Goal: Task Accomplishment & Management: Contribute content

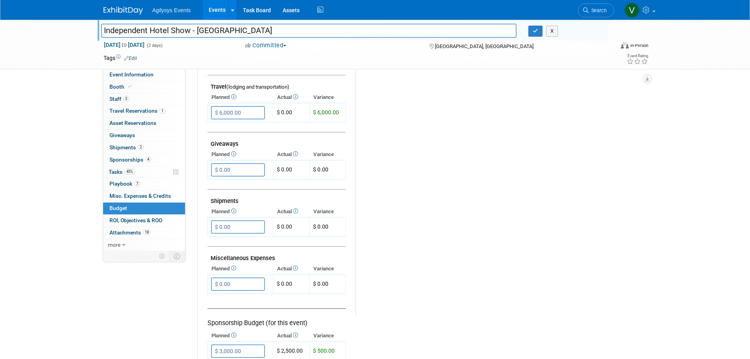
scroll to position [315, 0]
click at [668, 236] on div "Independent Hotel Show - Miami Independent Hotel Show - Miami X Sep 17, 2025 to…" at bounding box center [375, 63] width 750 height 716
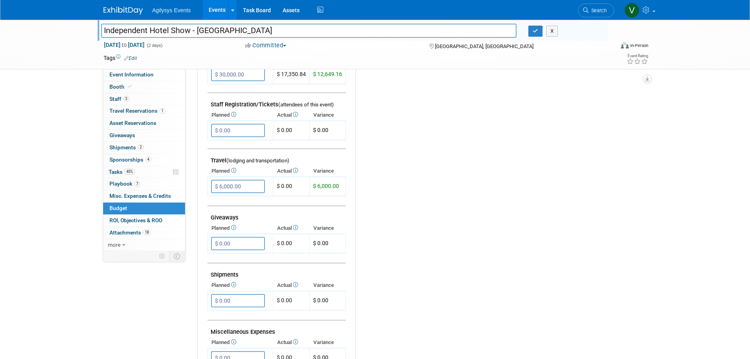
scroll to position [118, 0]
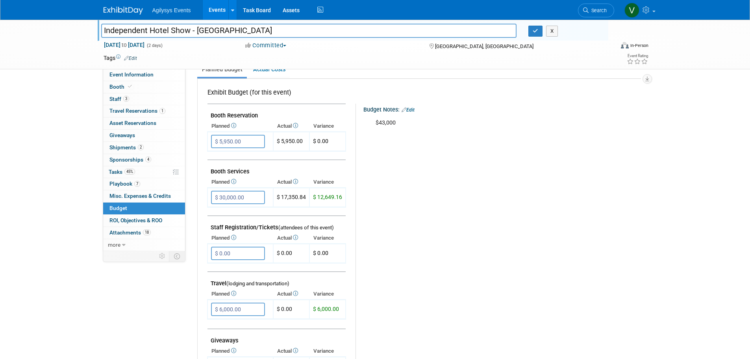
click at [133, 6] on link at bounding box center [128, 7] width 49 height 6
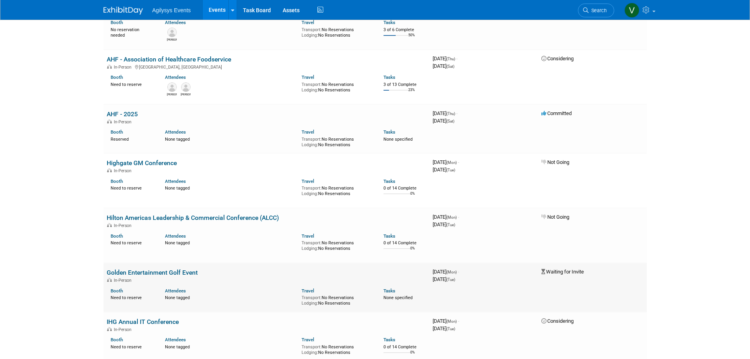
scroll to position [197, 0]
click at [283, 13] on link "Assets" at bounding box center [291, 10] width 29 height 20
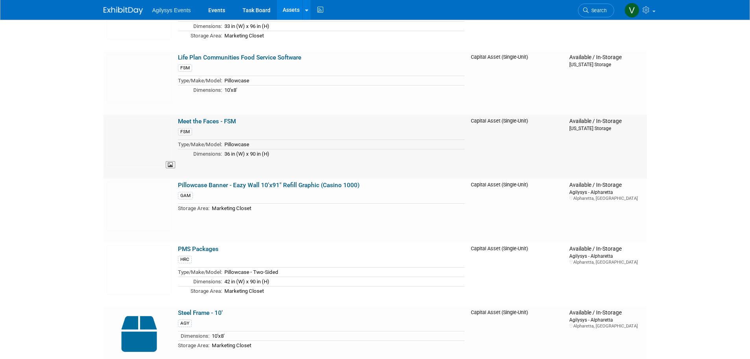
scroll to position [2403, 0]
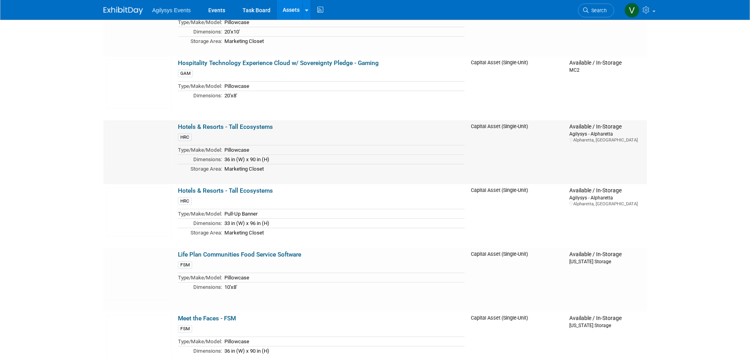
click at [227, 127] on link "Hotels & Resorts - Tall Ecosystems" at bounding box center [225, 126] width 95 height 7
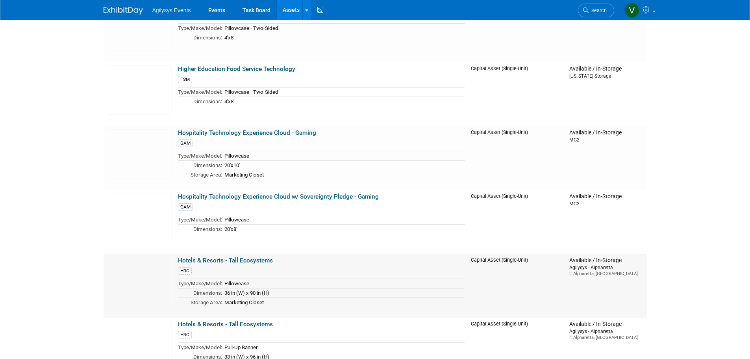
scroll to position [2364, 0]
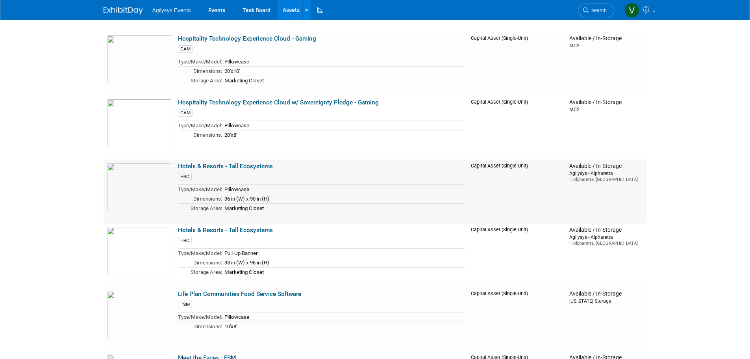
click at [251, 165] on link "Hotels & Resorts - Tall Ecosystems" at bounding box center [225, 166] width 95 height 7
click at [234, 230] on link "Hotels & Resorts - Tall Ecosystems" at bounding box center [225, 230] width 95 height 7
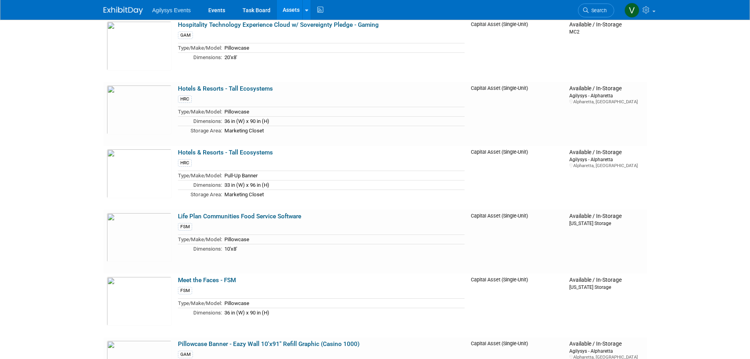
scroll to position [2324, 0]
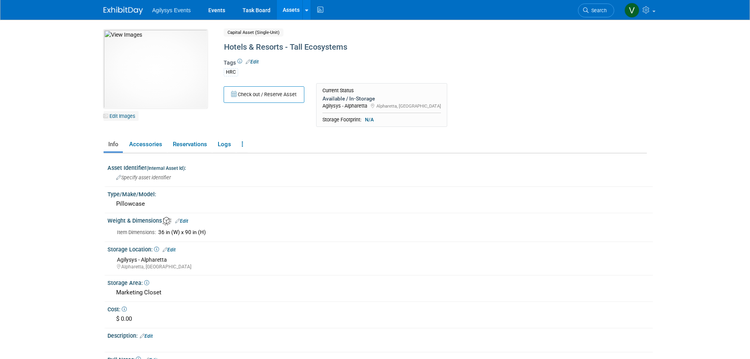
click at [121, 114] on link "Edit Images" at bounding box center [121, 116] width 35 height 10
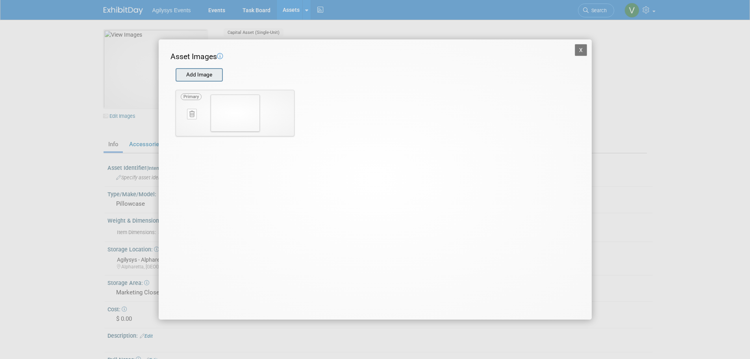
click at [199, 74] on input "file" at bounding box center [175, 75] width 94 height 12
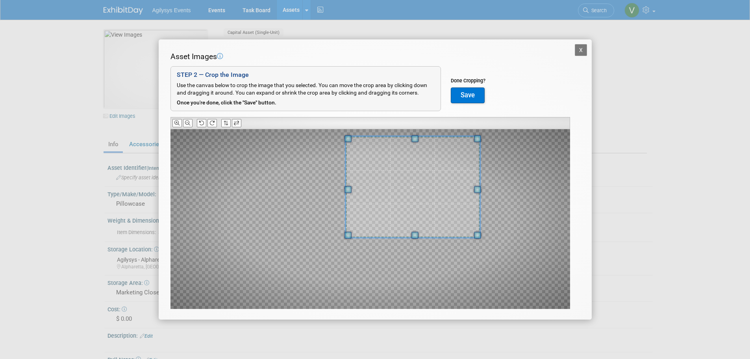
click at [401, 139] on div at bounding box center [412, 186] width 135 height 101
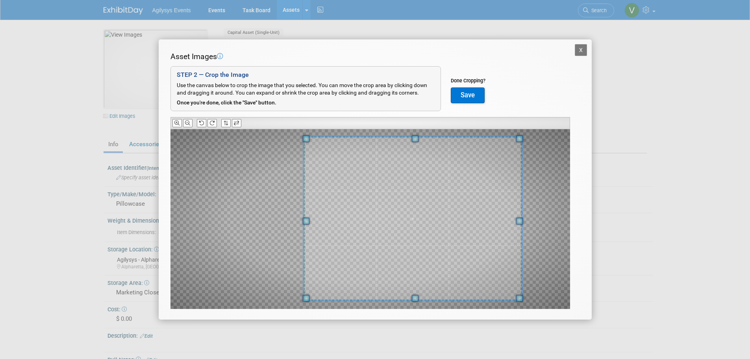
click at [422, 300] on div at bounding box center [413, 218] width 219 height 164
click at [521, 228] on div at bounding box center [413, 219] width 218 height 164
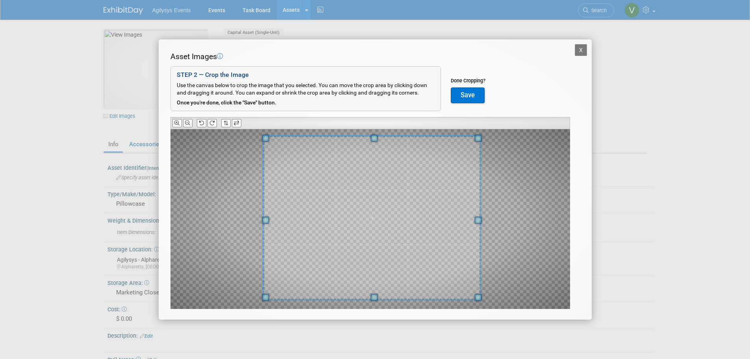
click at [407, 177] on span at bounding box center [372, 218] width 218 height 164
click at [470, 95] on button "Save" at bounding box center [468, 95] width 34 height 16
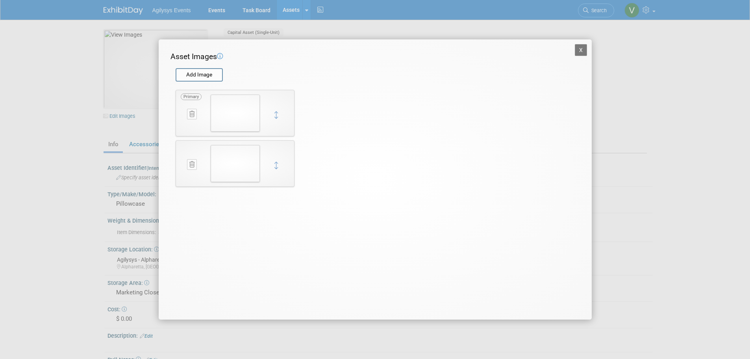
click at [190, 115] on icon at bounding box center [191, 114] width 5 height 6
click at [190, 123] on icon "button" at bounding box center [187, 123] width 5 height 5
click at [583, 53] on button "X" at bounding box center [581, 50] width 13 height 12
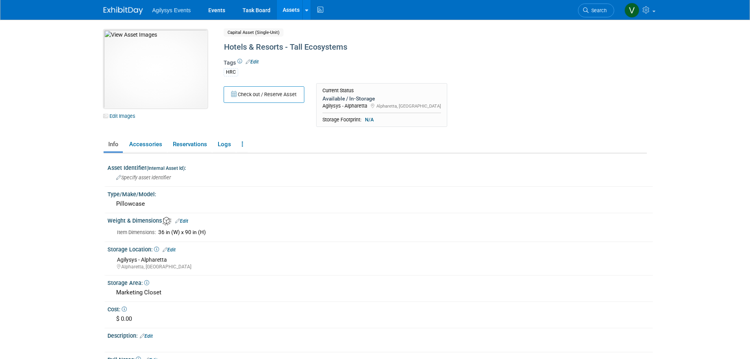
click at [174, 87] on img at bounding box center [156, 69] width 104 height 79
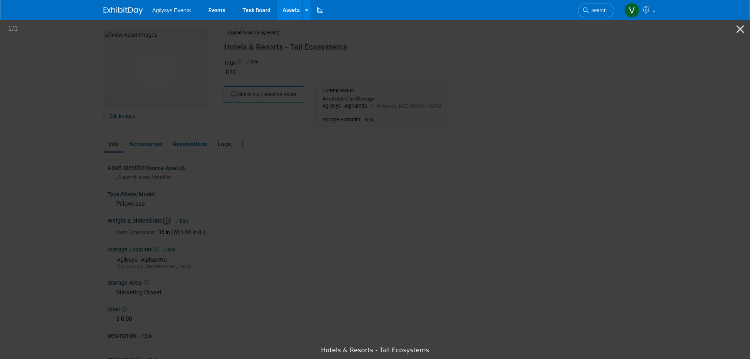
click at [653, 195] on picture at bounding box center [375, 180] width 750 height 323
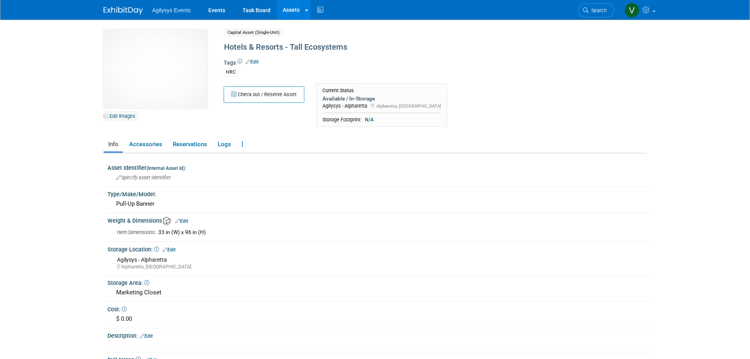
click at [123, 114] on link "Edit Images" at bounding box center [121, 116] width 35 height 10
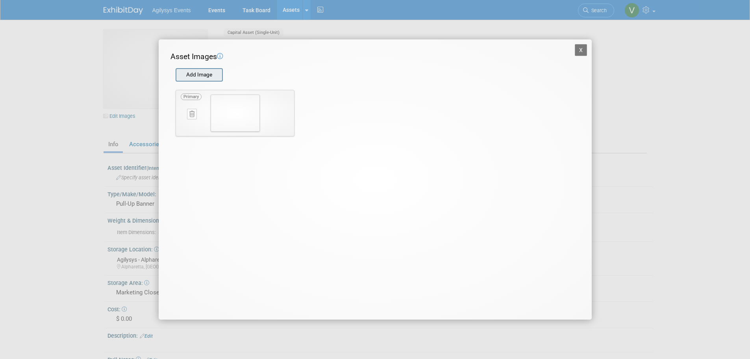
click at [205, 73] on input "file" at bounding box center [175, 75] width 94 height 12
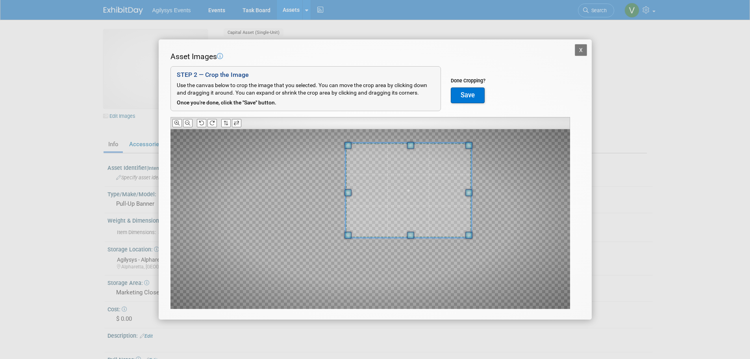
click at [408, 145] on div at bounding box center [408, 190] width 126 height 95
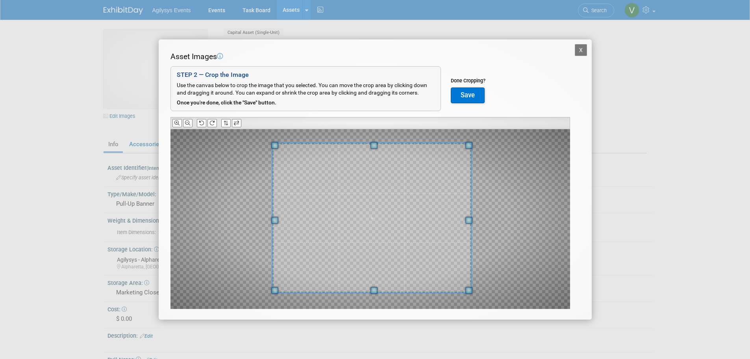
click at [278, 299] on div at bounding box center [371, 219] width 400 height 180
click at [463, 96] on button "Save" at bounding box center [468, 95] width 34 height 16
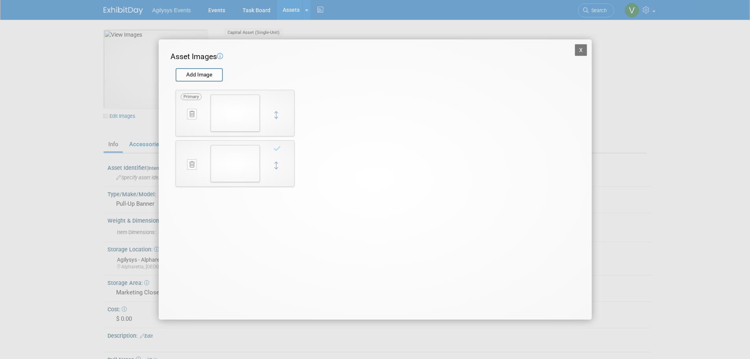
click at [192, 113] on icon at bounding box center [191, 114] width 5 height 6
click at [186, 124] on icon "button" at bounding box center [187, 123] width 5 height 5
click at [579, 51] on button "X" at bounding box center [581, 50] width 13 height 12
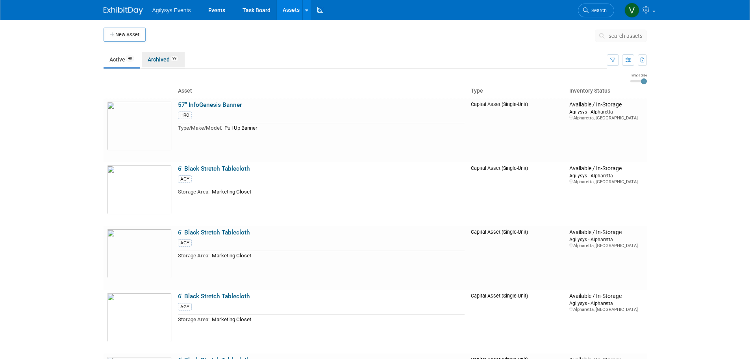
drag, startPoint x: 162, startPoint y: 62, endPoint x: 221, endPoint y: 124, distance: 86.1
click at [162, 62] on link "Archived 99" at bounding box center [163, 59] width 43 height 15
click at [617, 36] on span "search assets" at bounding box center [626, 36] width 34 height 6
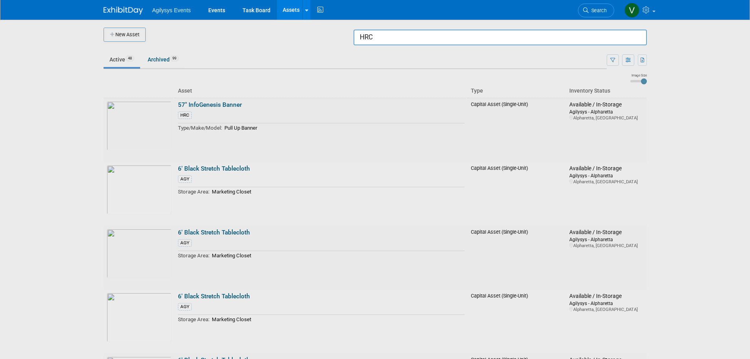
type input "HRC"
click at [375, 154] on div at bounding box center [375, 179] width 0 height 359
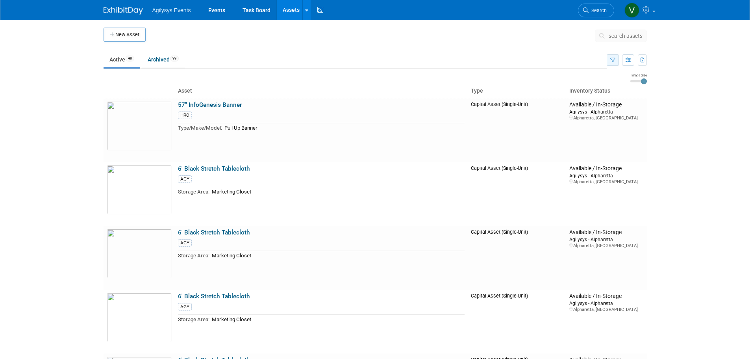
click at [616, 61] on button "button" at bounding box center [613, 59] width 12 height 11
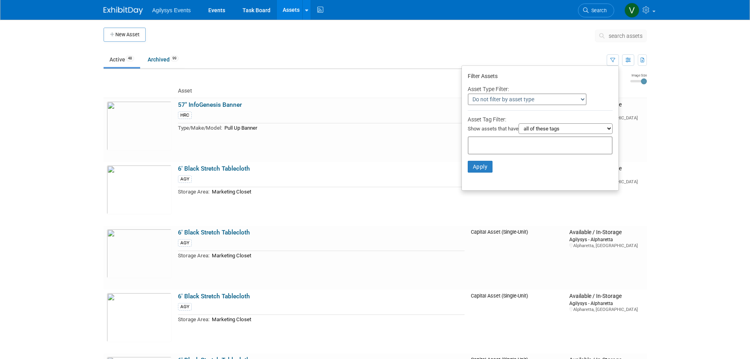
click at [542, 100] on select "Do not filter by asset type Only show Single-Unit Capital Assets Only show Coll…" at bounding box center [527, 99] width 119 height 12
click at [606, 109] on li at bounding box center [540, 110] width 157 height 9
click at [584, 124] on select "all of these tags any one of these tags only and exactly these specific tags" at bounding box center [566, 128] width 94 height 11
click at [483, 140] on div at bounding box center [540, 145] width 145 height 18
click at [483, 192] on div "HRC" at bounding box center [495, 193] width 63 height 11
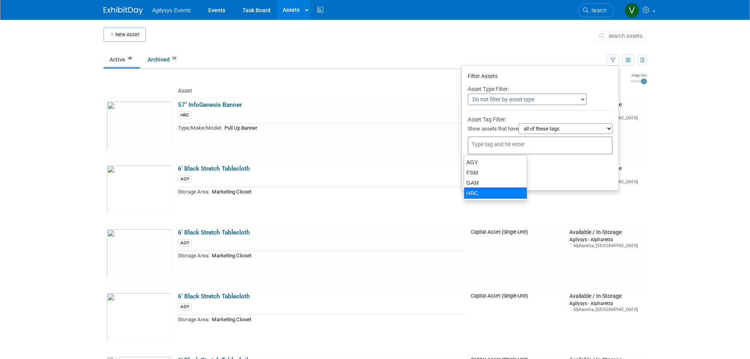
type input "HRC"
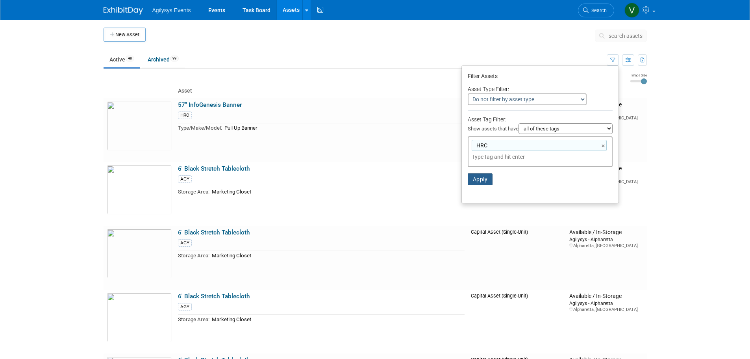
click at [480, 180] on button "Apply" at bounding box center [480, 179] width 25 height 12
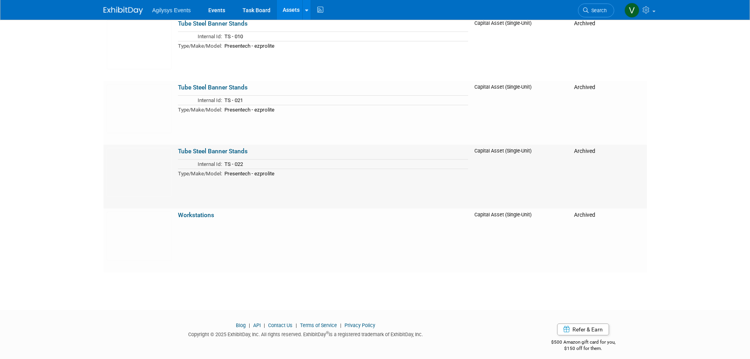
scroll to position [6150, 0]
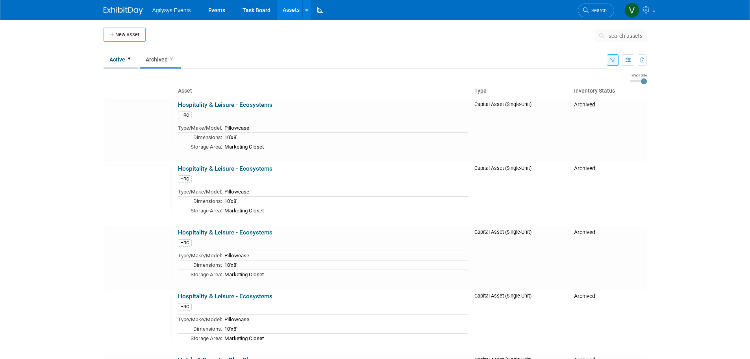
click at [132, 59] on span "4" at bounding box center [129, 59] width 7 height 6
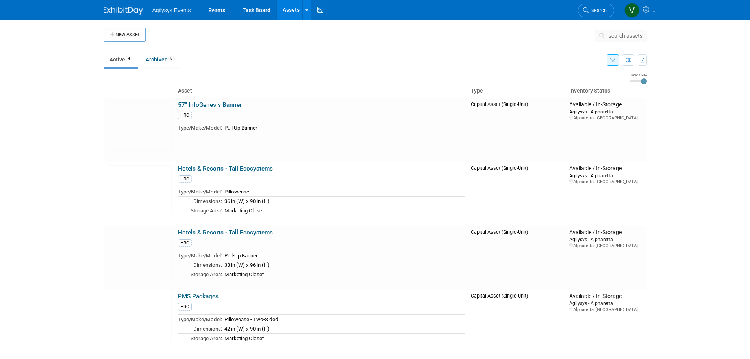
click at [118, 11] on img at bounding box center [123, 11] width 39 height 8
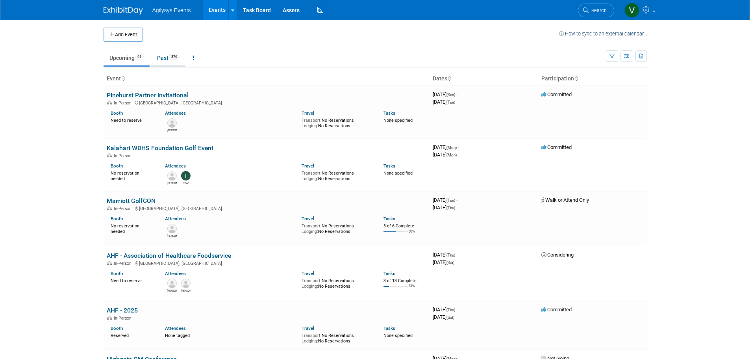
click at [172, 58] on span "376" at bounding box center [174, 57] width 11 height 6
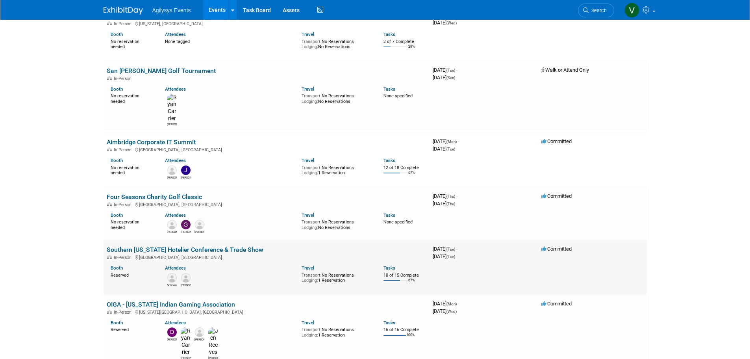
scroll to position [158, 0]
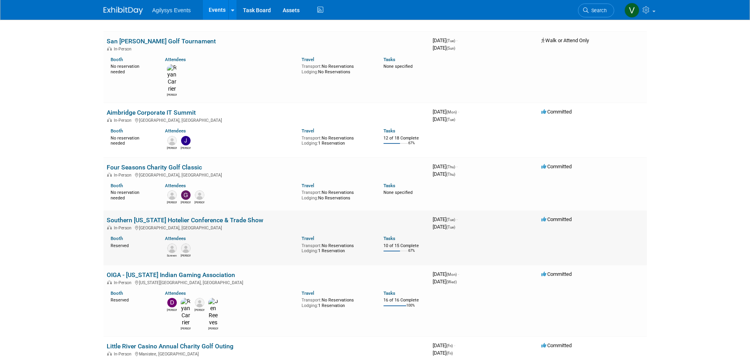
click at [147, 216] on link "Southern [US_STATE] Hotelier Conference & Trade Show" at bounding box center [185, 219] width 157 height 7
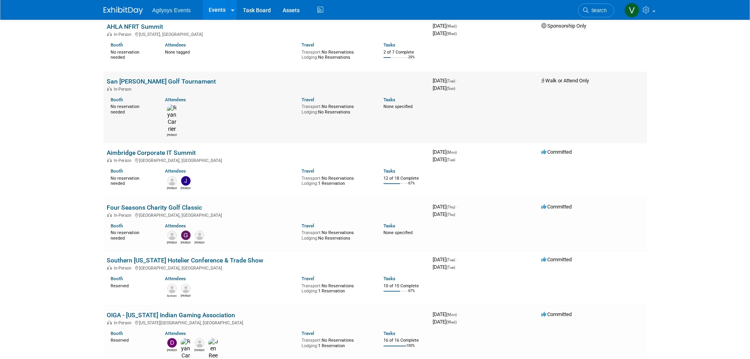
scroll to position [118, 0]
click at [150, 148] on link "Aimbridge Corporate IT Summit" at bounding box center [151, 151] width 89 height 7
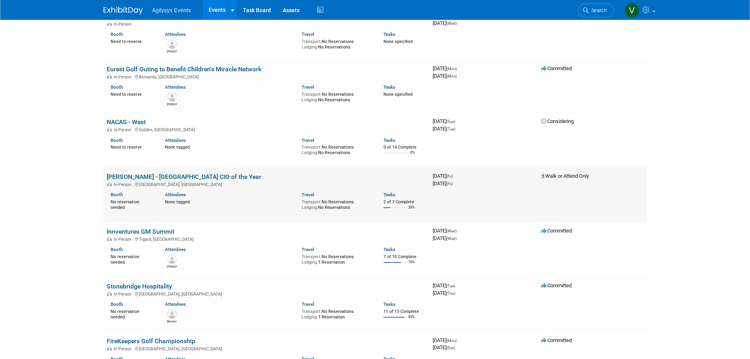
scroll to position [945, 0]
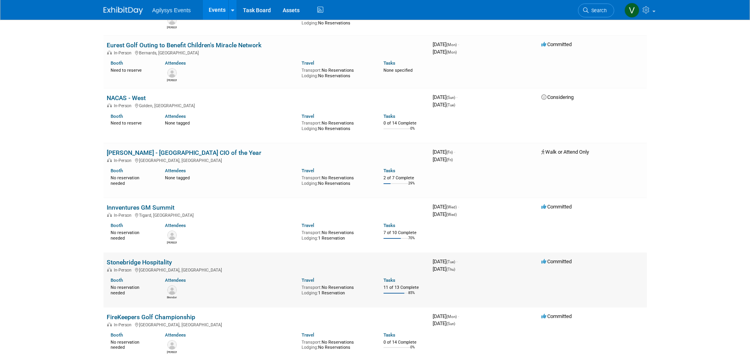
click at [137, 253] on td "Stonebridge Hospitality In-Person New Orleans, LA Booth No reservation needed A…" at bounding box center [267, 280] width 326 height 55
click at [137, 258] on link "Stonebridge Hospitality" at bounding box center [139, 261] width 65 height 7
click at [139, 204] on link "Innventures GM Summit" at bounding box center [141, 207] width 68 height 7
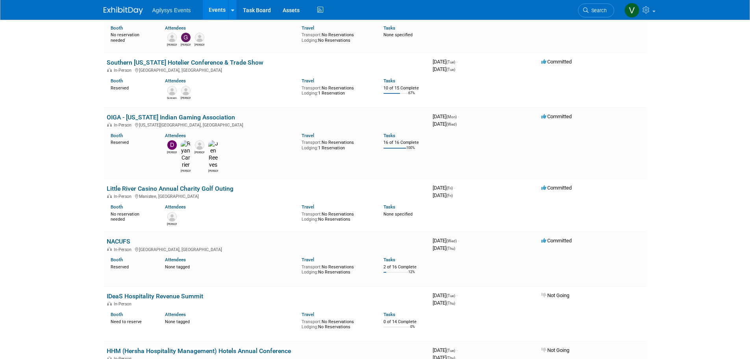
scroll to position [0, 0]
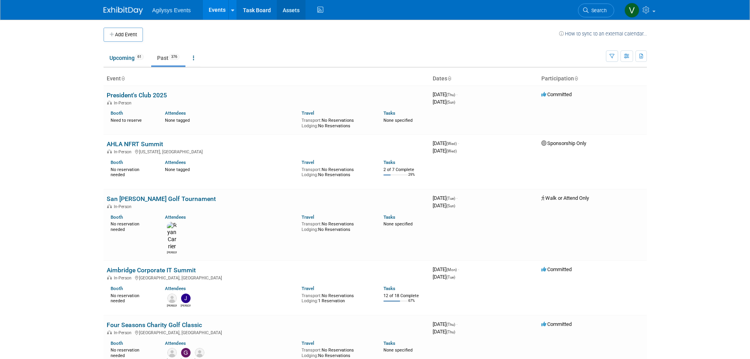
click at [297, 19] on link "Assets" at bounding box center [291, 10] width 29 height 20
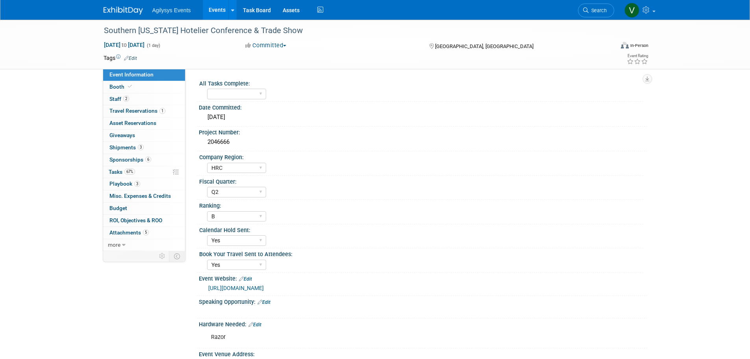
select select "HRC"
select select "Q2"
select select "B"
select select "Yes"
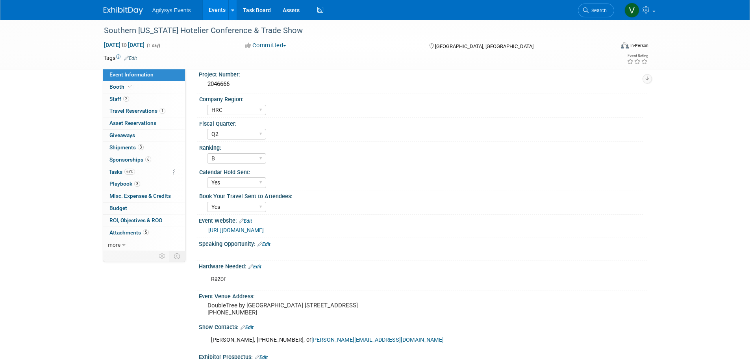
scroll to position [118, 0]
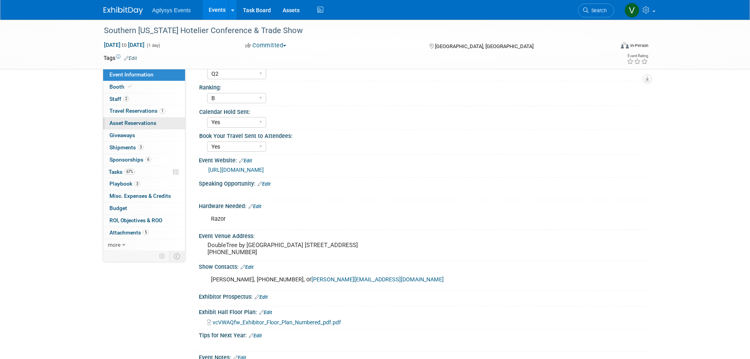
click at [122, 124] on span "Asset Reservations 0" at bounding box center [133, 123] width 47 height 6
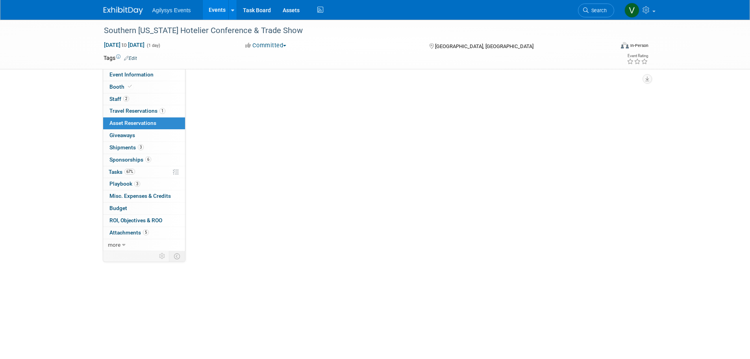
scroll to position [0, 0]
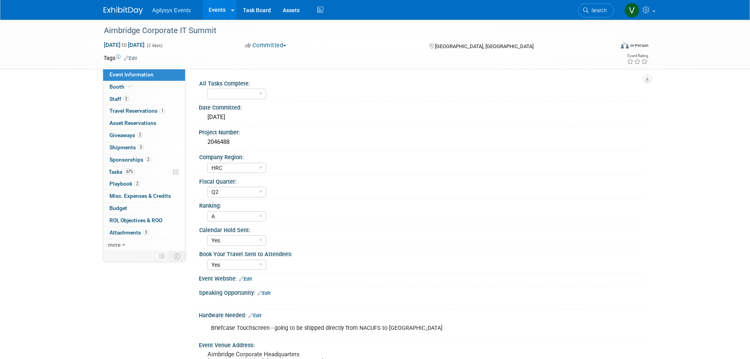
select select "HRC"
select select "Q2"
select select "A"
select select "Yes"
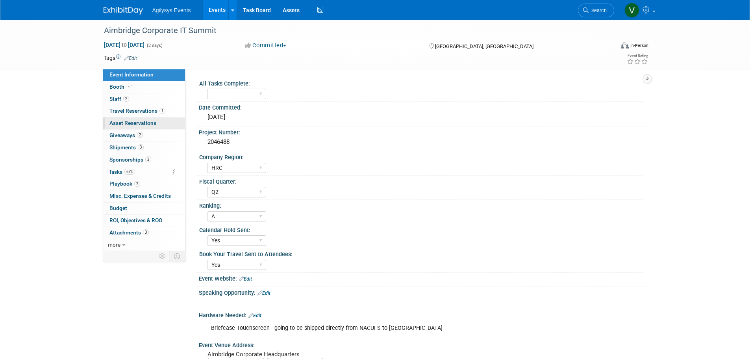
click at [124, 123] on span "Asset Reservations 0" at bounding box center [133, 123] width 47 height 6
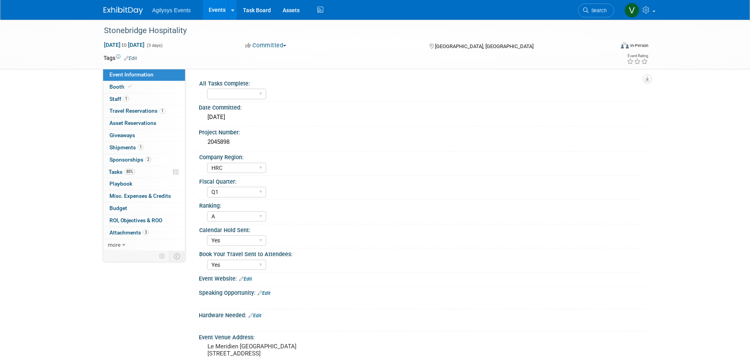
select select "HRC"
select select "Q1"
select select "A"
select select "Yes"
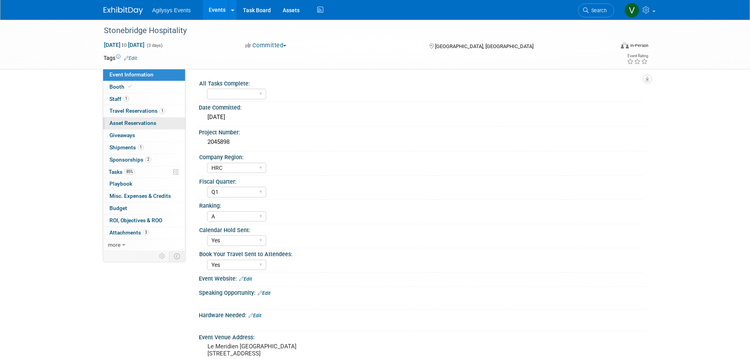
click at [122, 124] on span "Asset Reservations 0" at bounding box center [133, 123] width 47 height 6
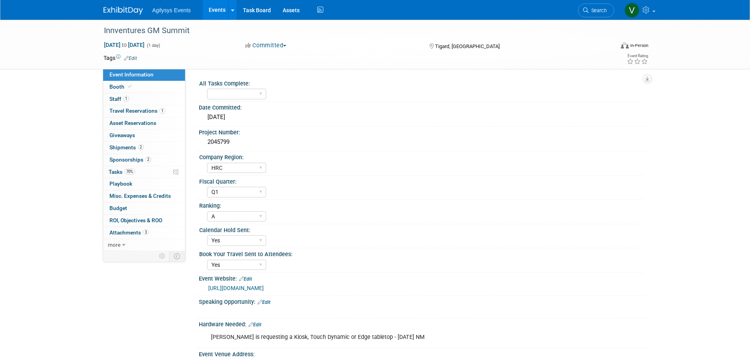
select select "HRC"
select select "Q1"
select select "A"
select select "Yes"
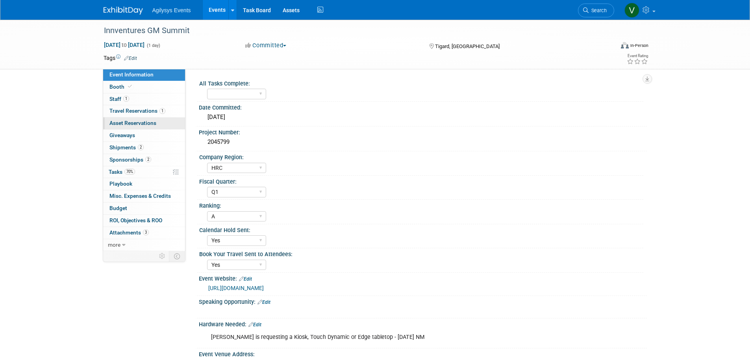
click at [123, 124] on span "Asset Reservations 0" at bounding box center [133, 123] width 47 height 6
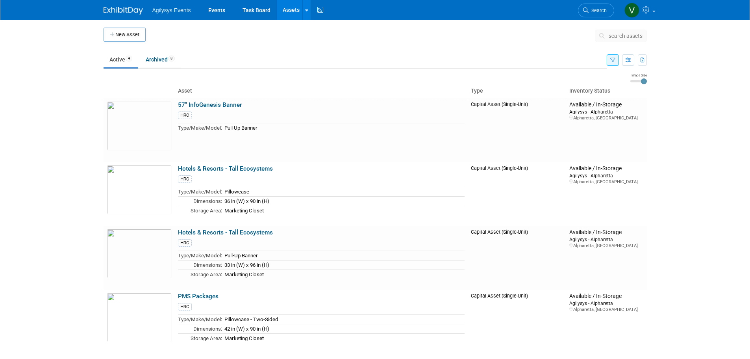
click at [631, 37] on span "search assets" at bounding box center [626, 36] width 34 height 6
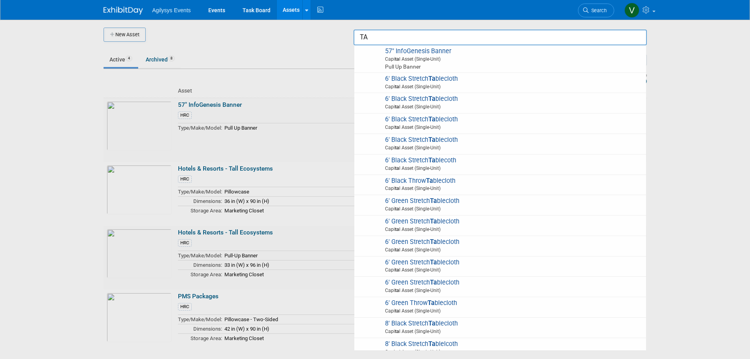
type input "T"
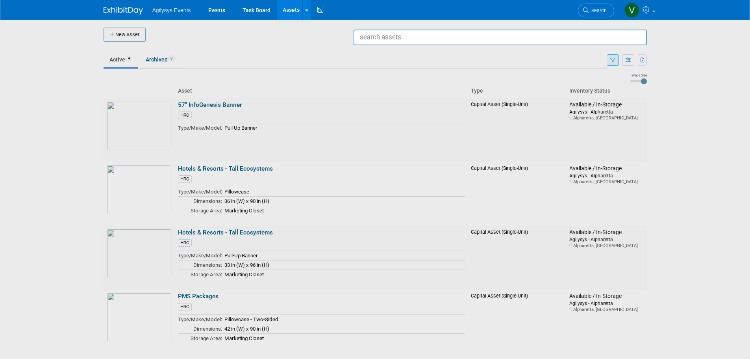
click at [375, 220] on div at bounding box center [375, 179] width 0 height 359
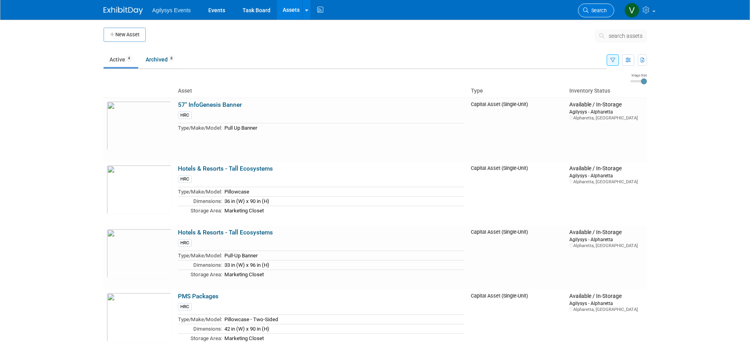
click at [600, 6] on link "Search" at bounding box center [596, 11] width 36 height 14
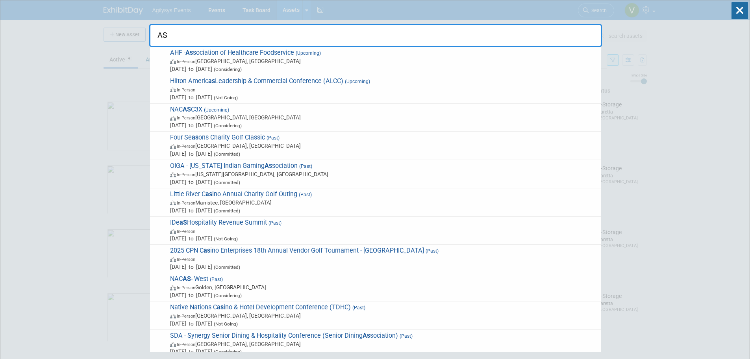
type input "A"
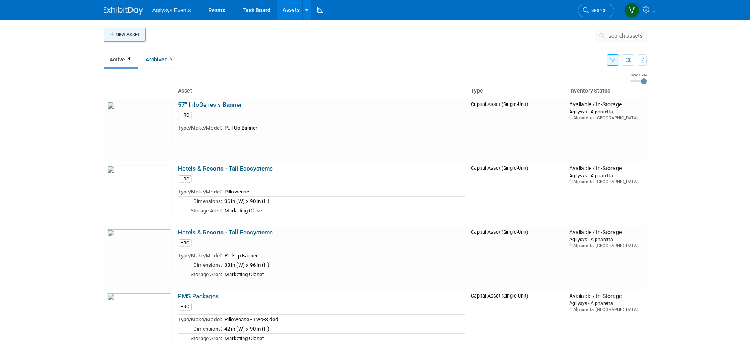
click at [121, 40] on button "New Asset" at bounding box center [125, 35] width 42 height 14
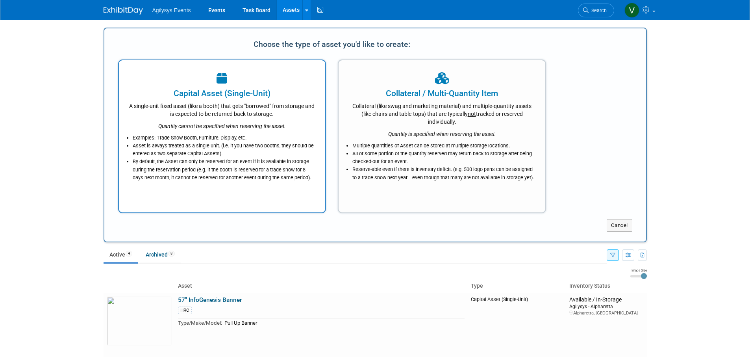
click at [222, 109] on div "A single-unit fixed asset (like a booth) that gets "borrowed" from storage and …" at bounding box center [222, 108] width 187 height 19
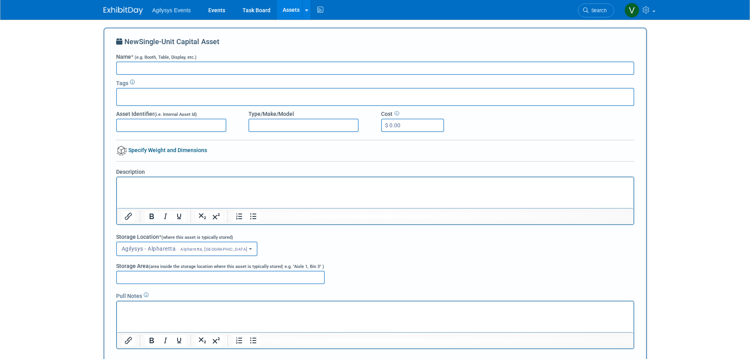
paste input "Spend"
click at [121, 67] on input "Spend" at bounding box center [375, 67] width 518 height 13
click at [124, 69] on input "Spend" at bounding box center [375, 67] width 518 height 13
type input "Spend"
click at [160, 122] on input "Asset Identifier (i.e. Internal Asset Id)" at bounding box center [171, 125] width 110 height 13
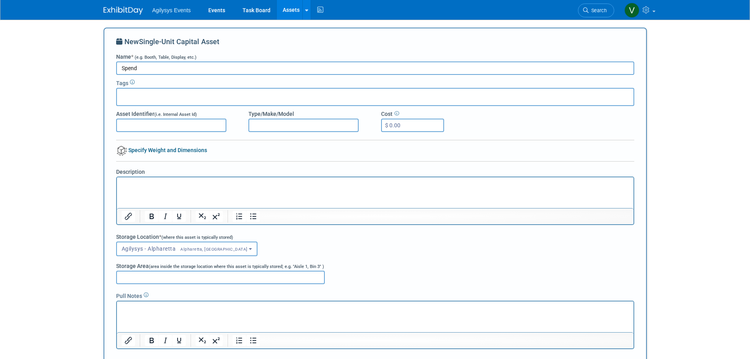
click at [283, 133] on div "New Single-Unit Capital Asset Name * (e.g. Booth, Table, Display, etc.) Spend T…" at bounding box center [375, 204] width 518 height 335
click at [281, 130] on input "Type/Make/Model" at bounding box center [304, 125] width 110 height 13
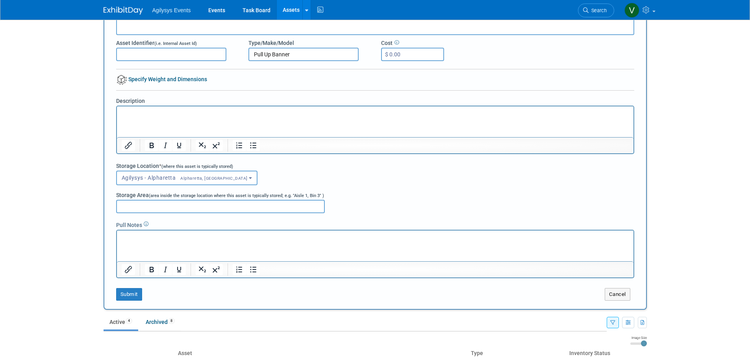
scroll to position [79, 0]
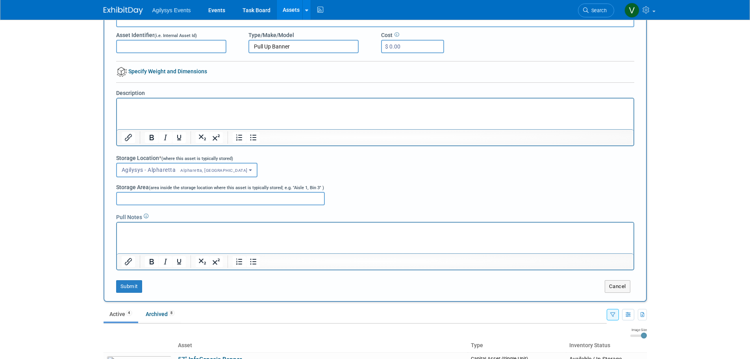
type input "Pull Up Banner"
drag, startPoint x: 41, startPoint y: 191, endPoint x: 46, endPoint y: 186, distance: 7.6
click at [41, 191] on body "Agilysys Events Events Task Board Assets New Asset Search Assets Bulk Upload As…" at bounding box center [375, 100] width 750 height 359
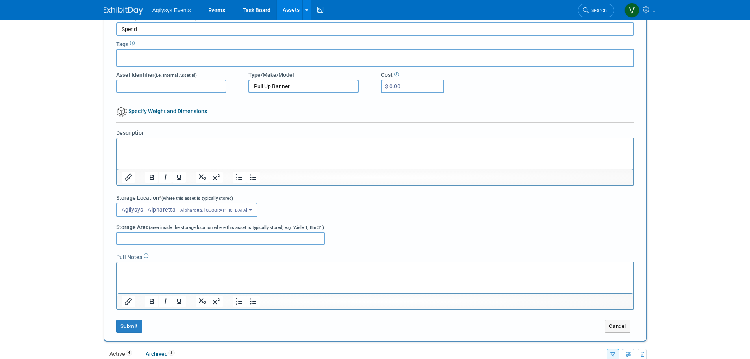
scroll to position [0, 0]
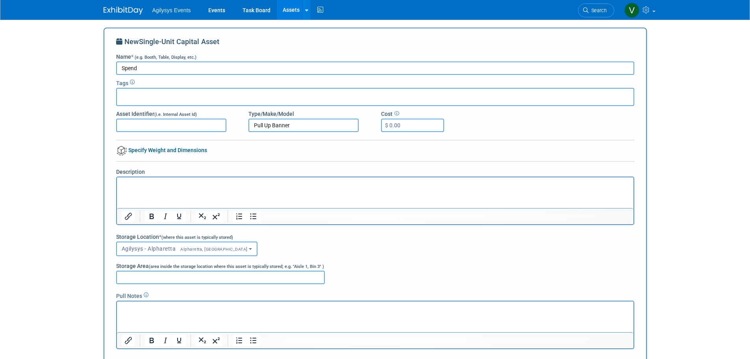
click at [177, 121] on input "Asset Identifier (i.e. Internal Asset Id)" at bounding box center [171, 125] width 110 height 13
click at [151, 95] on input "text" at bounding box center [151, 96] width 63 height 8
click at [131, 145] on div "HRC" at bounding box center [147, 144] width 63 height 11
type input "HRC"
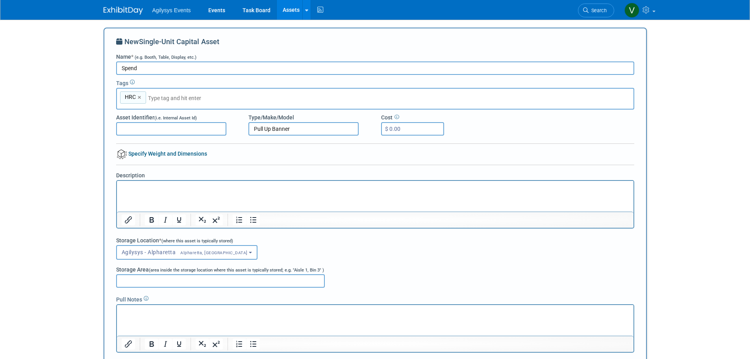
click at [86, 154] on body "Agilysys Events Events Task Board Assets New Asset Search Assets Bulk Upload As…" at bounding box center [375, 179] width 750 height 359
click at [172, 71] on input "Spend" at bounding box center [375, 67] width 518 height 13
click at [121, 64] on input "Spend - Rev Beyond the Room" at bounding box center [375, 67] width 518 height 13
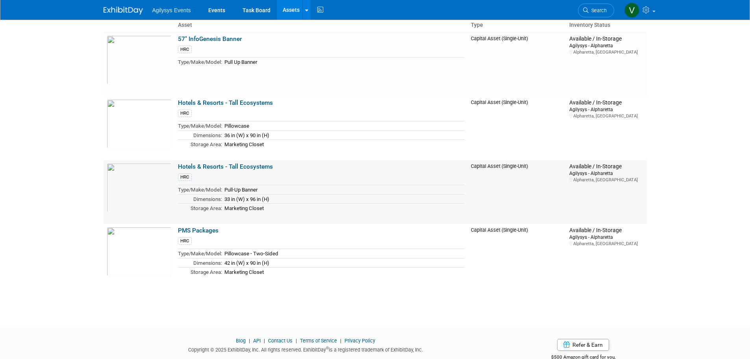
scroll to position [385, 0]
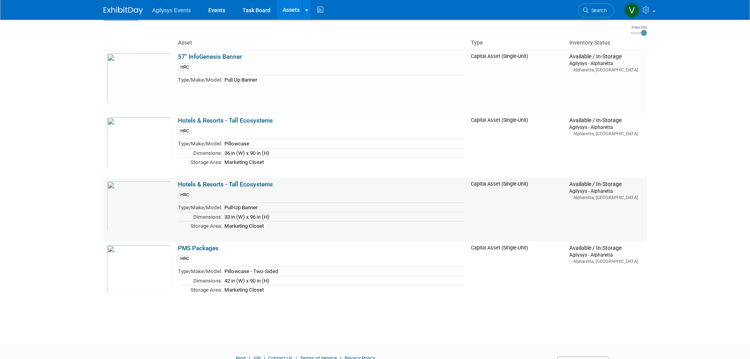
type input "Spend - Rev Beyond the Room"
drag, startPoint x: 275, startPoint y: 213, endPoint x: 223, endPoint y: 215, distance: 51.6
click at [223, 215] on td "33 in (W) x 96 in (H)" at bounding box center [343, 216] width 243 height 9
copy span "33 in (W) x 96 in (H)"
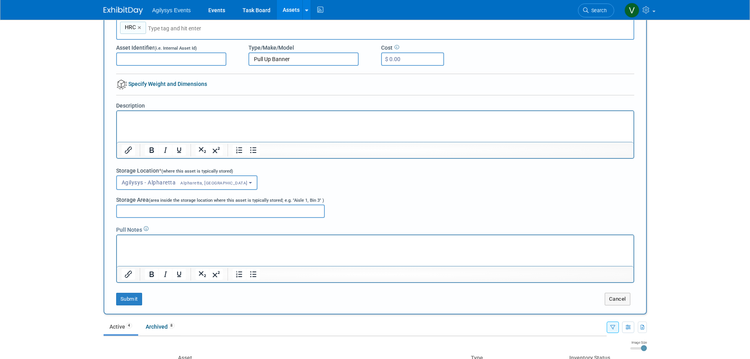
scroll to position [0, 0]
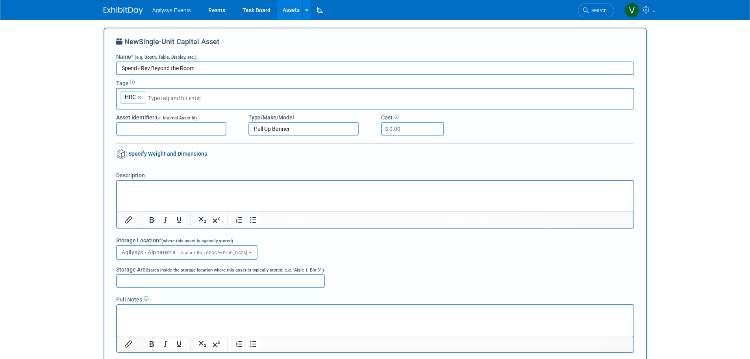
drag, startPoint x: 152, startPoint y: 129, endPoint x: 64, endPoint y: 134, distance: 88.4
click at [64, 134] on body "Agilysys Events Events Task Board Assets New Asset Search Assets Bulk Upload As…" at bounding box center [375, 179] width 750 height 359
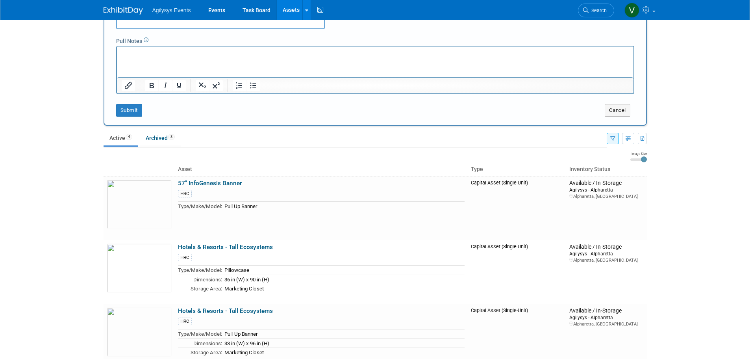
scroll to position [276, 0]
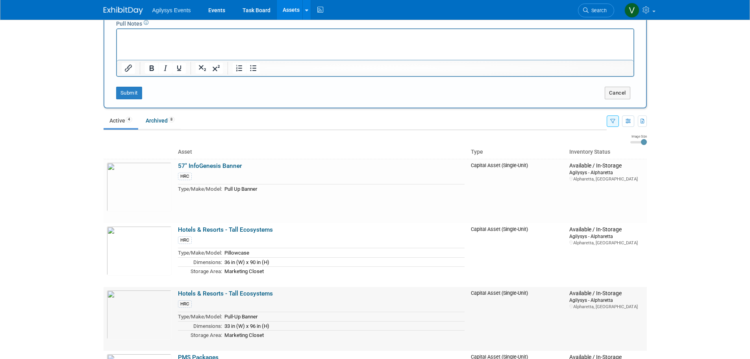
drag, startPoint x: 262, startPoint y: 317, endPoint x: 225, endPoint y: 318, distance: 36.6
click at [225, 318] on td "Pull-Up Banner" at bounding box center [343, 316] width 243 height 9
copy td "Pull-Up Banner"
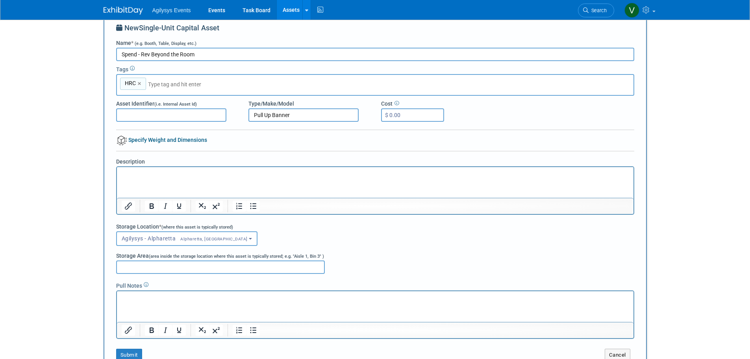
scroll to position [0, 0]
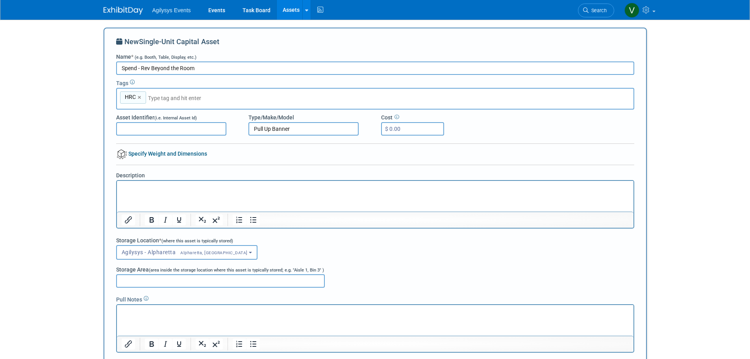
drag, startPoint x: 299, startPoint y: 131, endPoint x: 244, endPoint y: 130, distance: 55.6
click at [244, 130] on div "Type/Make/Model Pull Up Banner" at bounding box center [309, 124] width 133 height 22
paste input "-Up Banner"
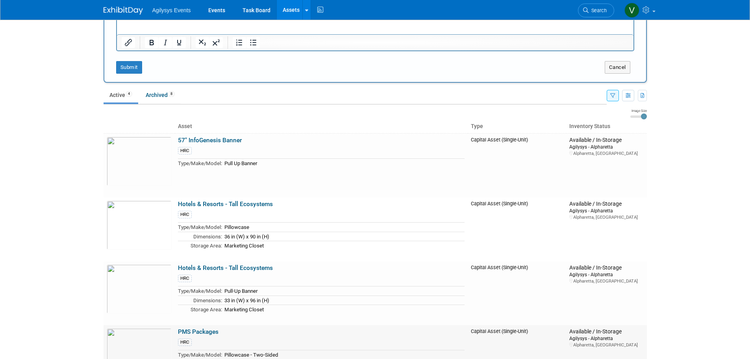
scroll to position [315, 0]
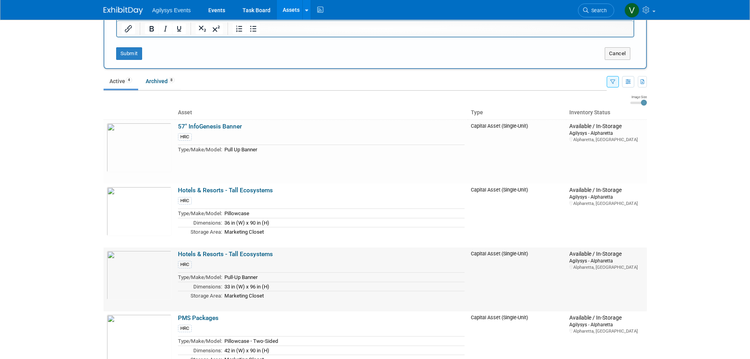
type input "Pull-Up Banner"
drag, startPoint x: 273, startPoint y: 287, endPoint x: 225, endPoint y: 286, distance: 48.9
click at [225, 286] on td "33 in (W) x 96 in (H)" at bounding box center [343, 286] width 243 height 9
copy span "33 in (W) x 96 in (H)"
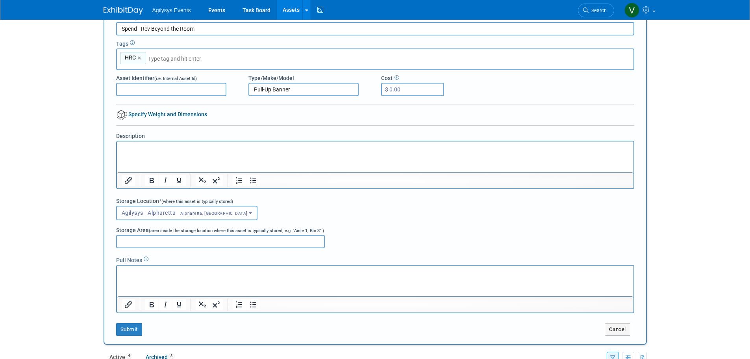
scroll to position [0, 0]
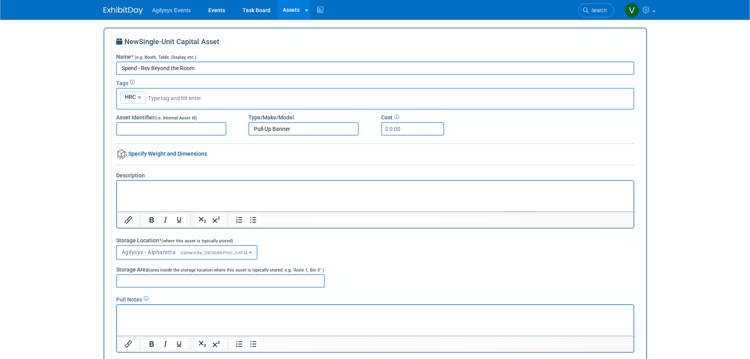
click at [148, 151] on link "Specify Weight and Dimensions" at bounding box center [161, 153] width 91 height 6
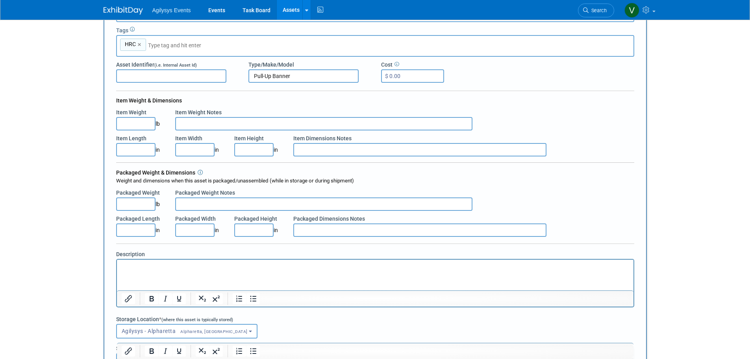
scroll to position [39, 0]
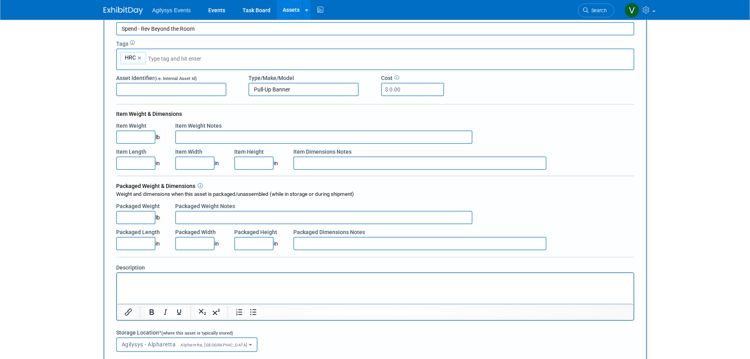
click at [142, 166] on input "Item Length" at bounding box center [135, 162] width 39 height 13
type input "33"
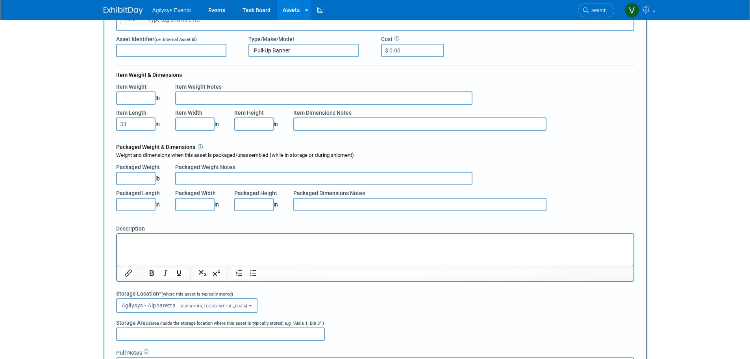
scroll to position [0, 0]
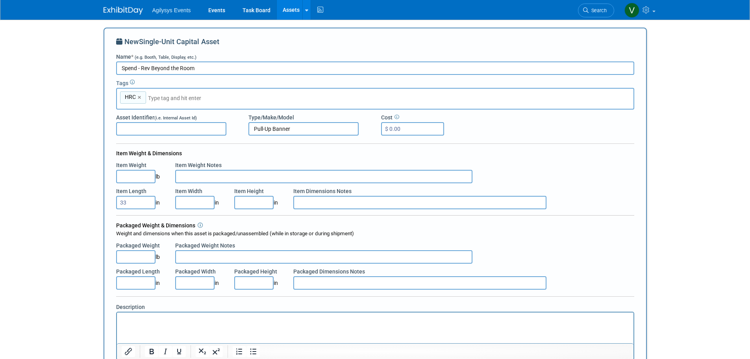
drag, startPoint x: 140, startPoint y: 201, endPoint x: 102, endPoint y: 203, distance: 38.7
click at [195, 202] on input "Item Width" at bounding box center [194, 202] width 39 height 13
type input "33.00"
click at [250, 281] on input "Packaged Height" at bounding box center [253, 282] width 39 height 13
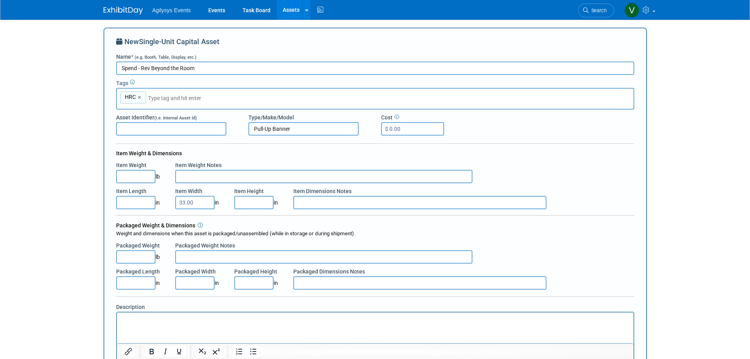
click at [258, 203] on input "Item Height" at bounding box center [253, 202] width 39 height 13
type input "96.00"
click at [84, 242] on body "Agilysys Events Events Task Board Assets New Asset Search Assets Bulk Upload As…" at bounding box center [375, 179] width 750 height 359
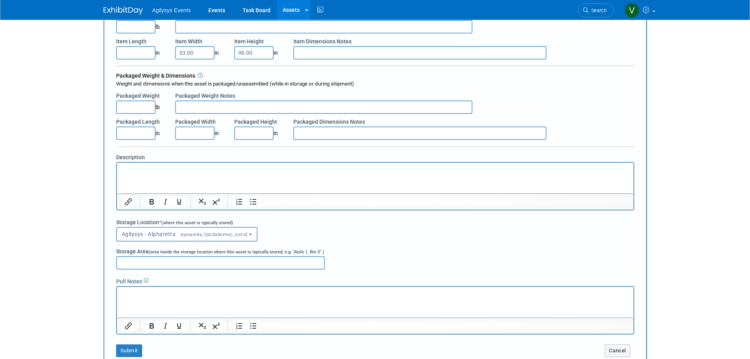
scroll to position [236, 0]
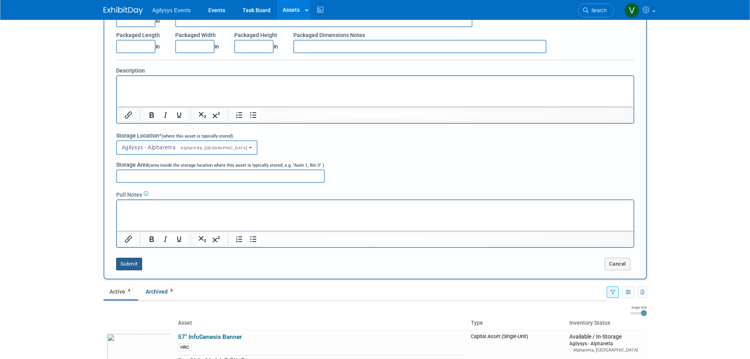
click at [125, 265] on button "Submit" at bounding box center [129, 264] width 26 height 13
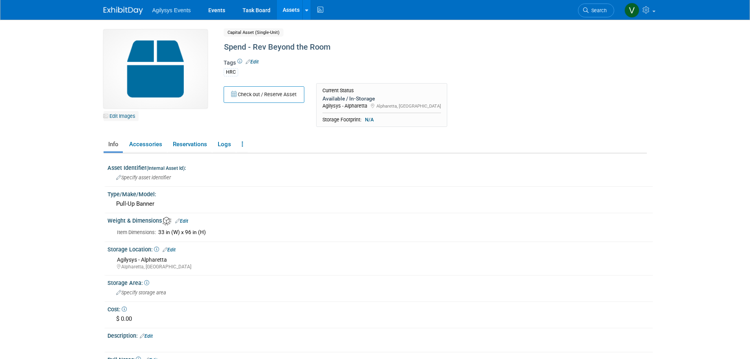
click at [127, 117] on link "Edit Images" at bounding box center [121, 116] width 35 height 10
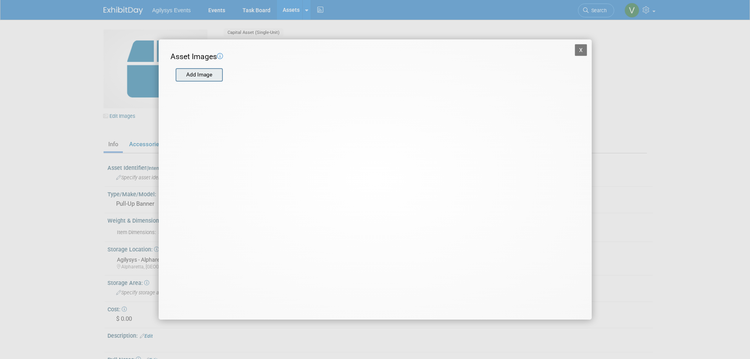
click at [199, 74] on input "file" at bounding box center [175, 75] width 94 height 12
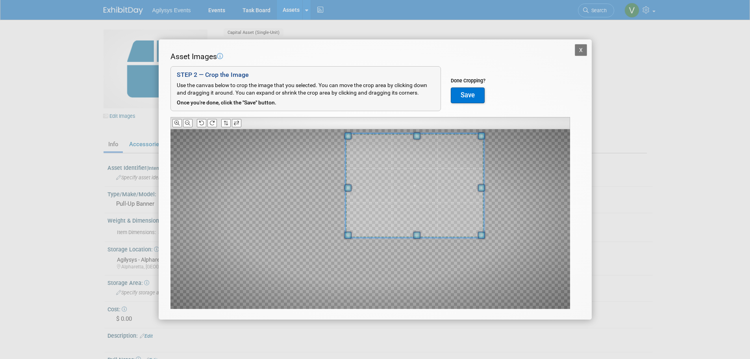
click at [444, 136] on div at bounding box center [414, 186] width 138 height 104
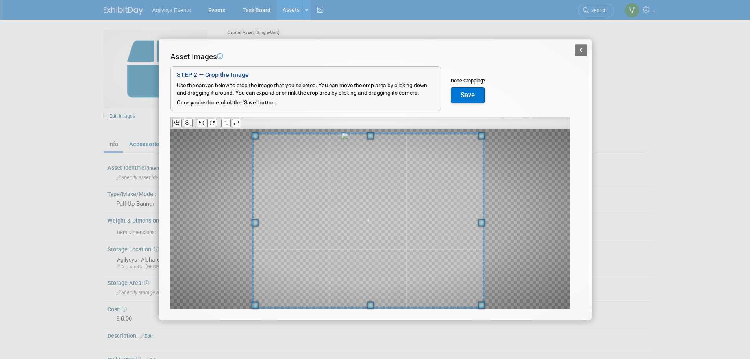
click at [256, 319] on div "X Asset Images Add Image STEP 2 — Crop the Image Use the canvas below to crop t…" at bounding box center [375, 179] width 750 height 359
click at [463, 98] on button "Save" at bounding box center [468, 95] width 34 height 16
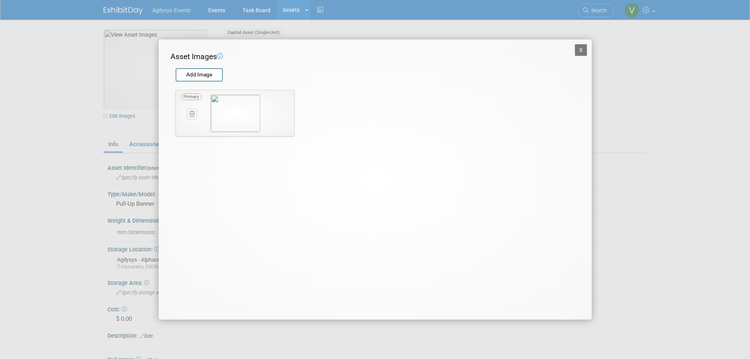
click at [584, 48] on button "X" at bounding box center [581, 50] width 13 height 12
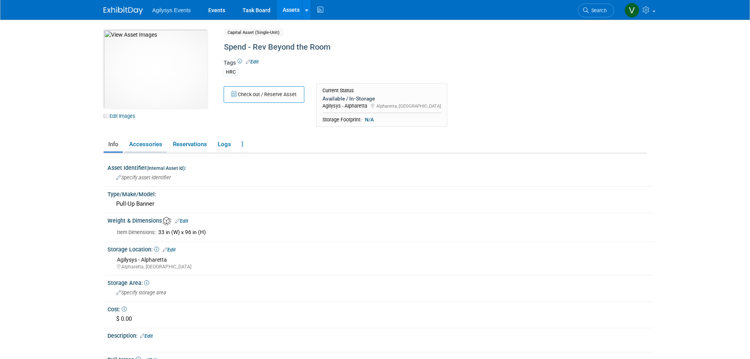
click at [145, 148] on link "Accessories" at bounding box center [145, 144] width 42 height 14
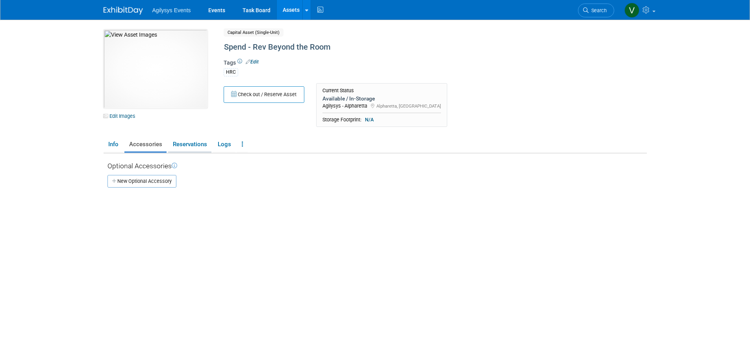
click at [185, 147] on link "Reservations" at bounding box center [189, 144] width 43 height 14
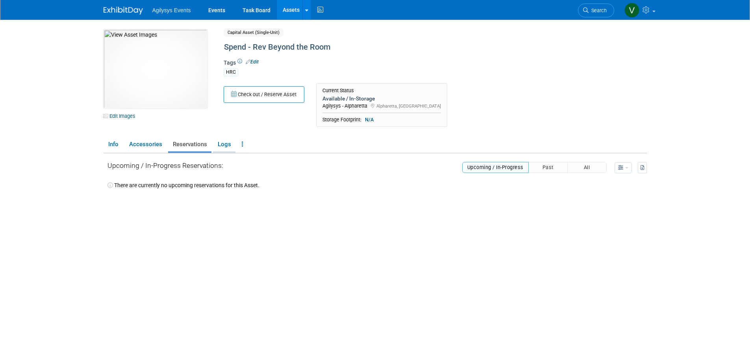
click at [218, 147] on link "Logs" at bounding box center [224, 144] width 22 height 14
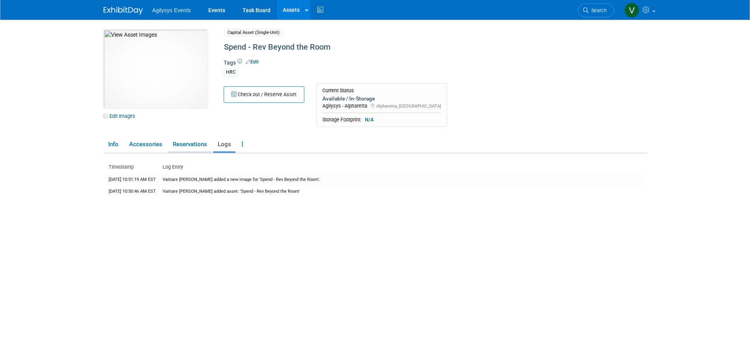
click at [184, 150] on link "Reservations" at bounding box center [189, 144] width 43 height 14
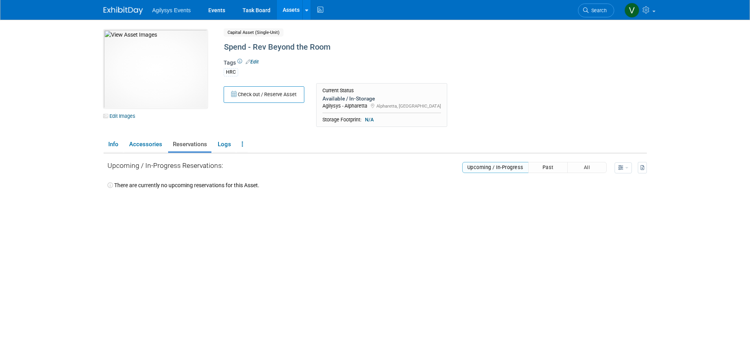
click at [556, 168] on button "Past" at bounding box center [548, 167] width 39 height 11
click at [579, 168] on button "All" at bounding box center [587, 167] width 39 height 11
click at [511, 169] on button "Upcoming / In-Progress" at bounding box center [495, 167] width 67 height 11
click at [276, 201] on div "Upcoming / In-Progress Reservations: Upcoming / In-Progress Past All View Prefe…" at bounding box center [378, 253] width 540 height 201
click at [110, 142] on link "Info" at bounding box center [113, 144] width 19 height 14
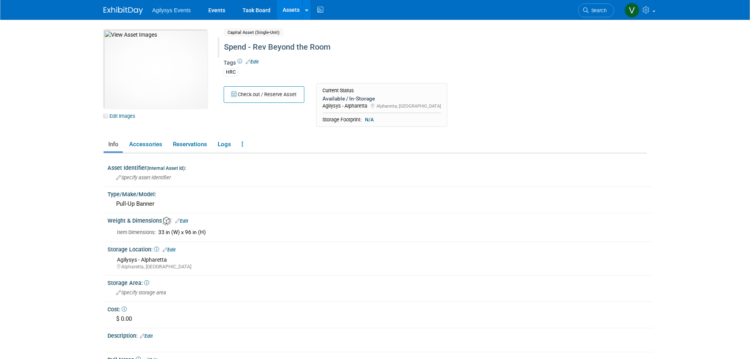
click at [568, 53] on div "Spend - Rev Beyond the Room" at bounding box center [401, 47] width 361 height 14
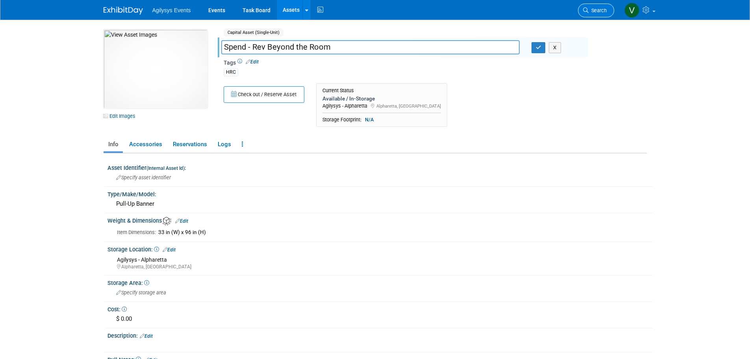
click at [605, 13] on span "Search" at bounding box center [598, 10] width 18 height 6
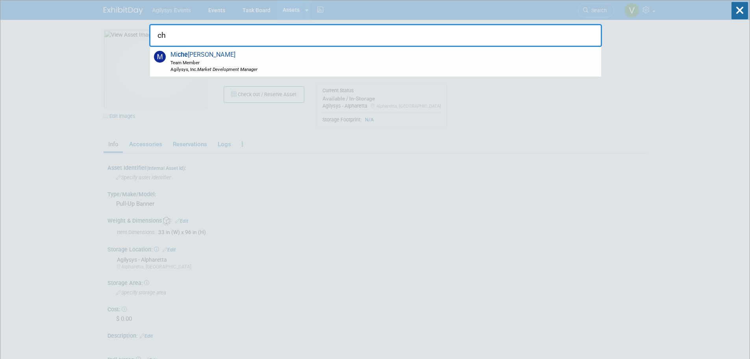
type input "c"
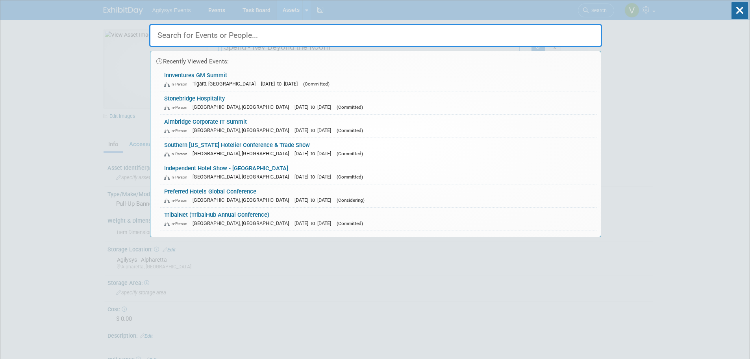
drag, startPoint x: 662, startPoint y: 92, endPoint x: 502, endPoint y: 1, distance: 184.6
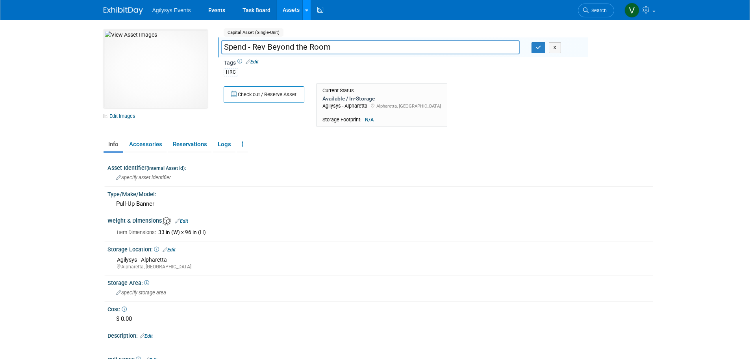
click at [304, 11] on link at bounding box center [307, 10] width 8 height 20
click at [327, 41] on link "Search Assets" at bounding box center [338, 39] width 70 height 11
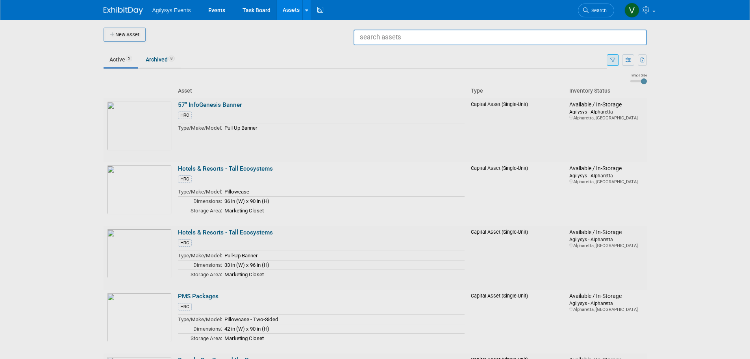
click at [404, 39] on input "text" at bounding box center [500, 38] width 293 height 16
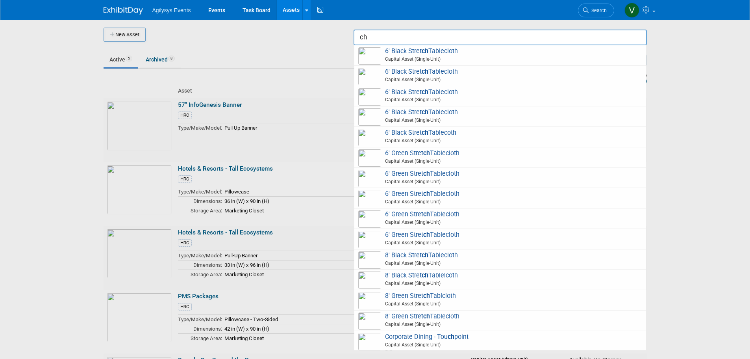
type input "c"
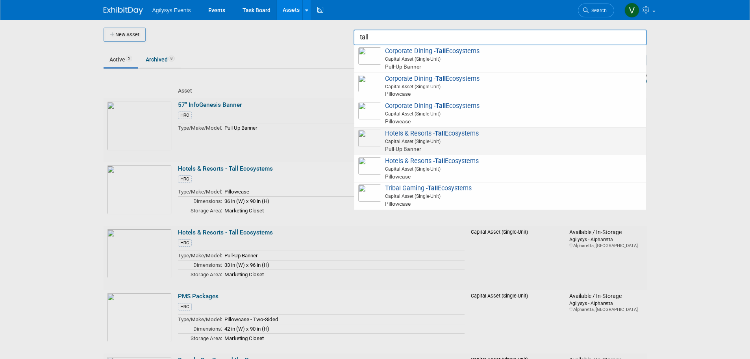
click at [411, 135] on span "Hotels & Resorts - Tall Ecosystems Capital Asset (Single-Unit) Pull-Up Banner" at bounding box center [500, 141] width 284 height 23
type input "Hotels & Resorts - Tall Ecosystems"
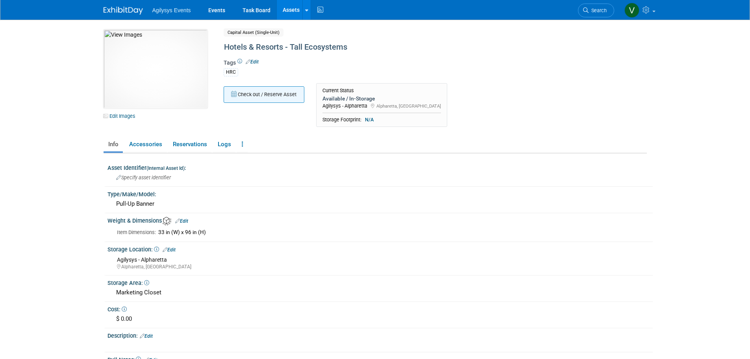
click at [269, 88] on button "Check out / Reserve Asset" at bounding box center [264, 94] width 81 height 17
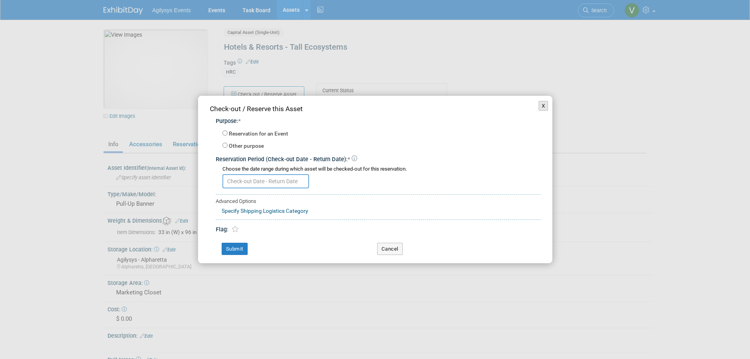
click at [541, 106] on button "X" at bounding box center [544, 106] width 10 height 10
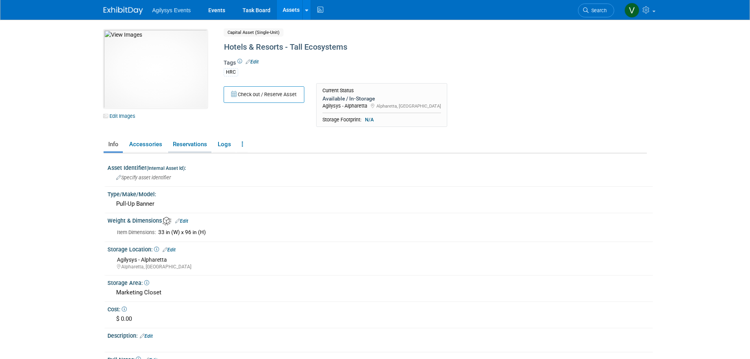
click at [197, 146] on link "Reservations" at bounding box center [189, 144] width 43 height 14
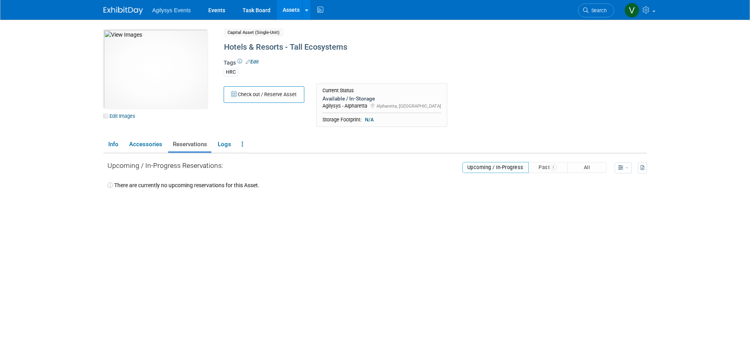
click at [536, 161] on td "Upcoming / In-Progress Past 1 All" at bounding box center [419, 165] width 392 height 15
click at [543, 163] on button "Past 1" at bounding box center [548, 167] width 39 height 11
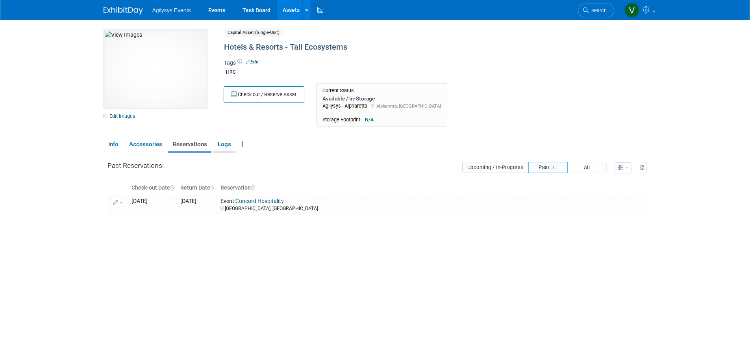
click at [225, 145] on link "Logs" at bounding box center [224, 144] width 22 height 14
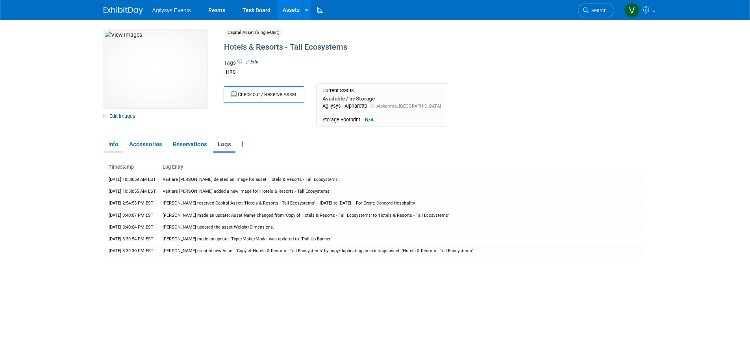
click at [108, 145] on link "Info" at bounding box center [113, 144] width 19 height 14
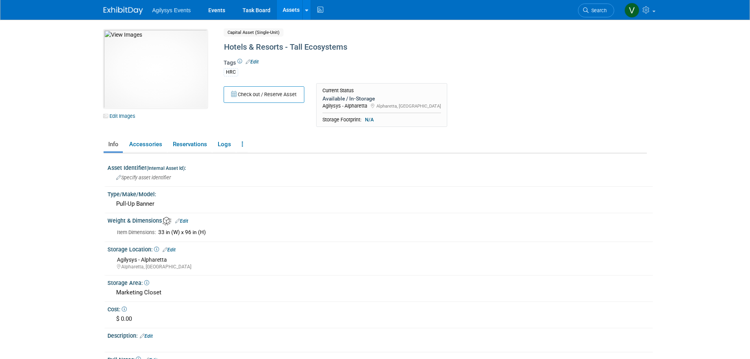
click at [293, 10] on link "Assets" at bounding box center [291, 10] width 29 height 20
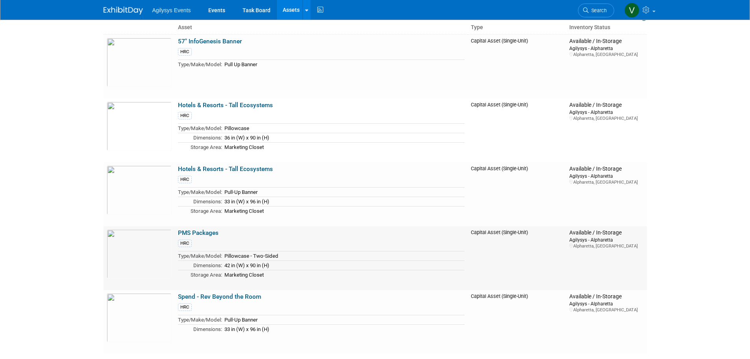
scroll to position [151, 0]
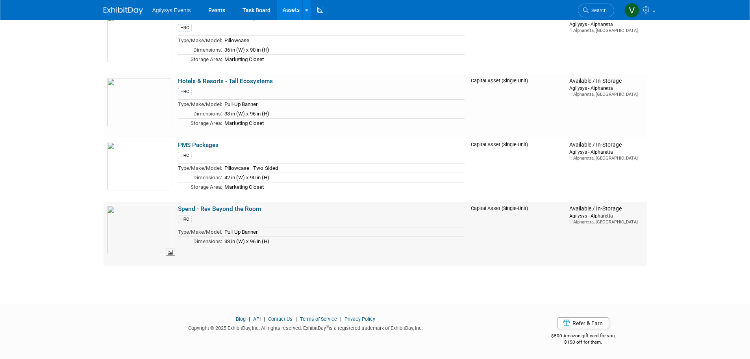
click at [156, 223] on img at bounding box center [139, 229] width 65 height 49
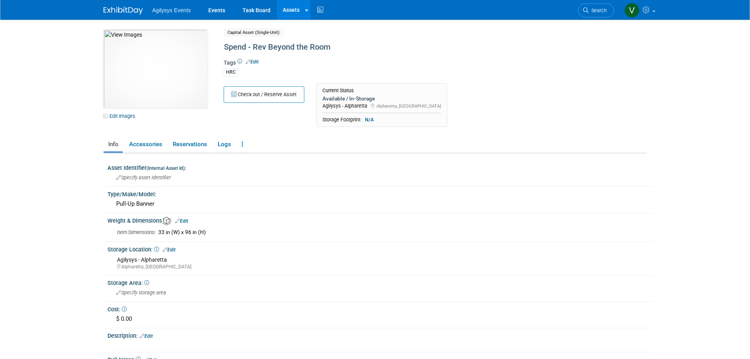
click at [291, 12] on link "Assets" at bounding box center [291, 10] width 29 height 20
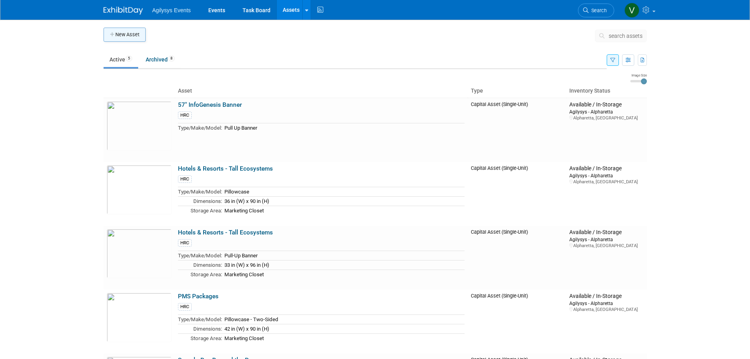
click at [125, 39] on button "New Asset" at bounding box center [125, 35] width 42 height 14
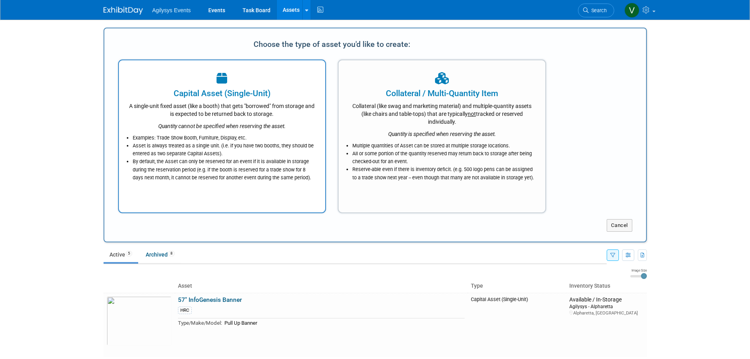
click at [235, 98] on div "Capital Asset (Single-Unit)" at bounding box center [222, 93] width 187 height 12
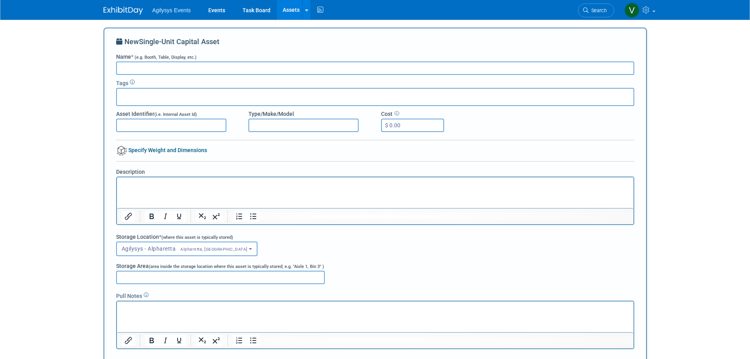
click at [144, 69] on input "Name * (e.g. Booth, Table, Display, etc.)" at bounding box center [375, 67] width 518 height 13
paste input "Spend - Rev Beyond the Room"
type input "Spend - Rev Beyond the Room"
click at [136, 96] on input "text" at bounding box center [151, 96] width 63 height 8
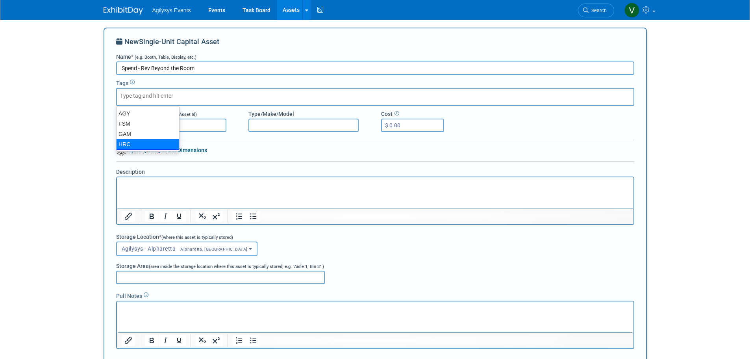
click at [130, 145] on div "HRC" at bounding box center [147, 144] width 63 height 11
type input "HRC"
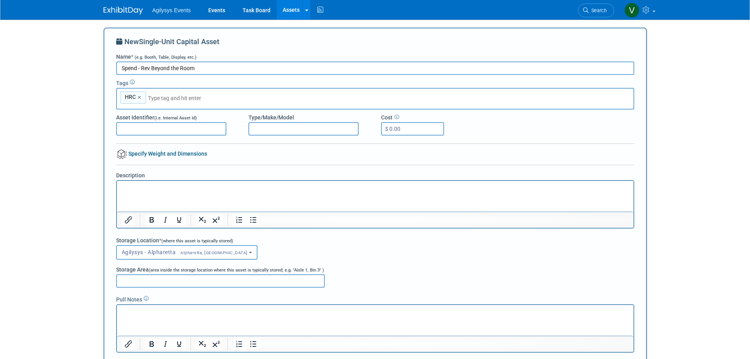
click at [149, 130] on input "Asset Identifier (i.e. Internal Asset Id)" at bounding box center [171, 128] width 110 height 13
drag, startPoint x: 147, startPoint y: 130, endPoint x: 139, endPoint y: 132, distance: 8.4
click at [139, 132] on input "Asset Identifier (i.e. Internal Asset Id)" at bounding box center [171, 128] width 110 height 13
paste input "Pull-Up Banner"
type input "Pull-Up Banner"
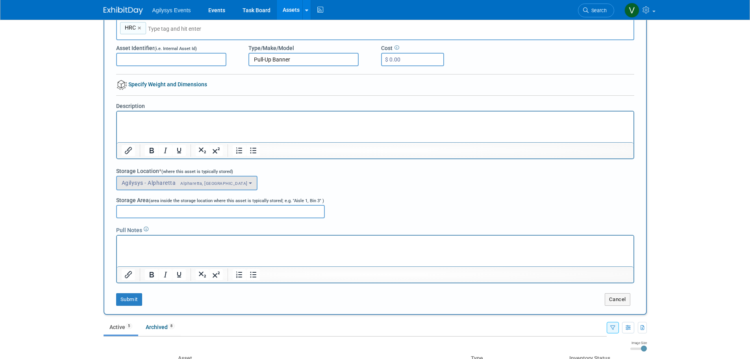
scroll to position [79, 0]
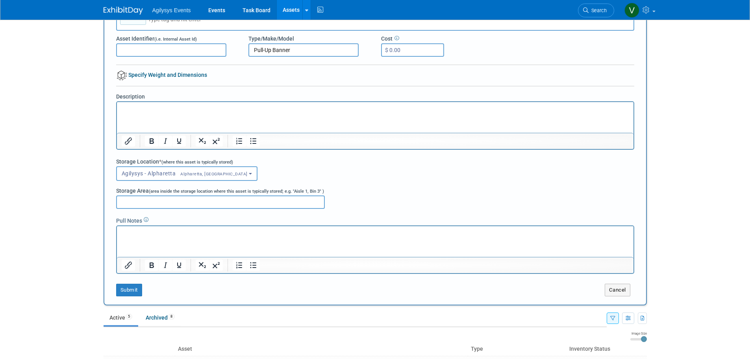
click at [149, 76] on link "Specify Weight and Dimensions" at bounding box center [161, 75] width 91 height 6
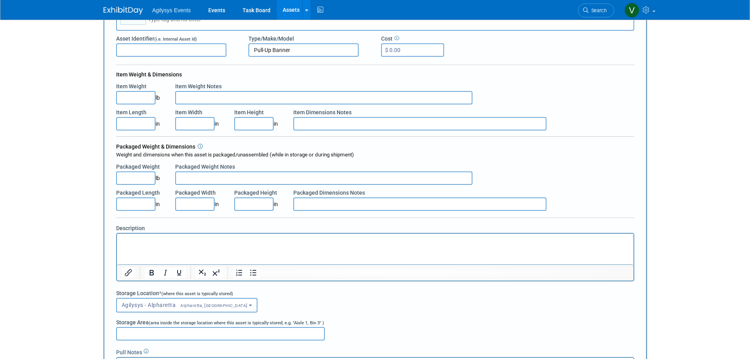
click at [201, 122] on input "Item Width" at bounding box center [194, 123] width 39 height 13
click at [251, 126] on input "Item Height" at bounding box center [253, 123] width 39 height 13
type input "33.00"
click at [244, 123] on input "Item Height" at bounding box center [253, 123] width 39 height 13
type input "96.00"
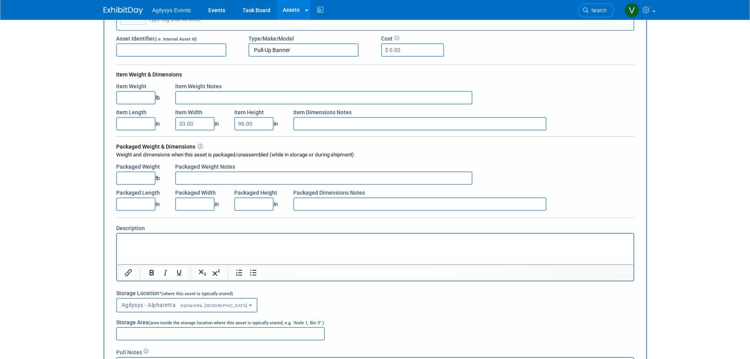
click at [55, 169] on body "Agilysys Events Events Task Board Assets New Asset Search Assets Bulk Upload As…" at bounding box center [375, 100] width 750 height 359
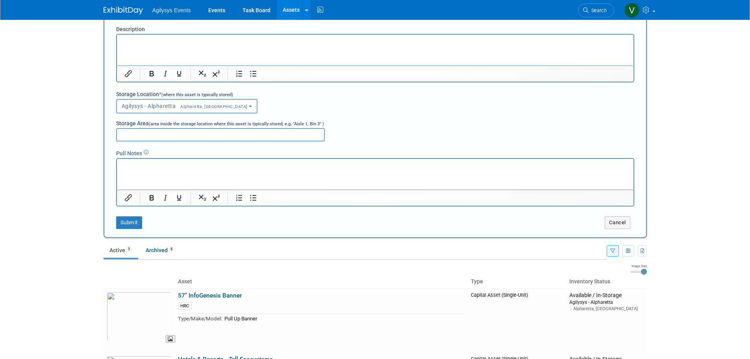
scroll to position [315, 0]
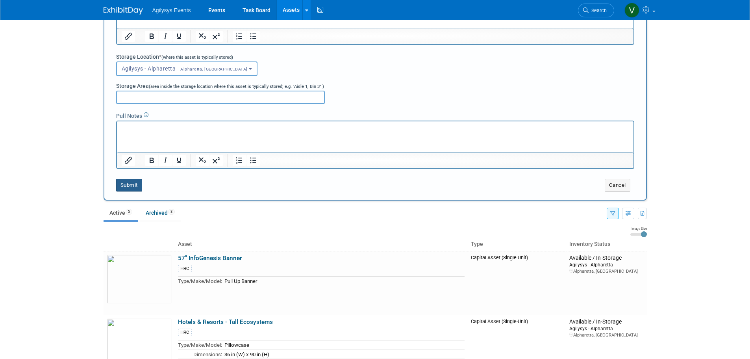
click at [137, 188] on button "Submit" at bounding box center [129, 185] width 26 height 13
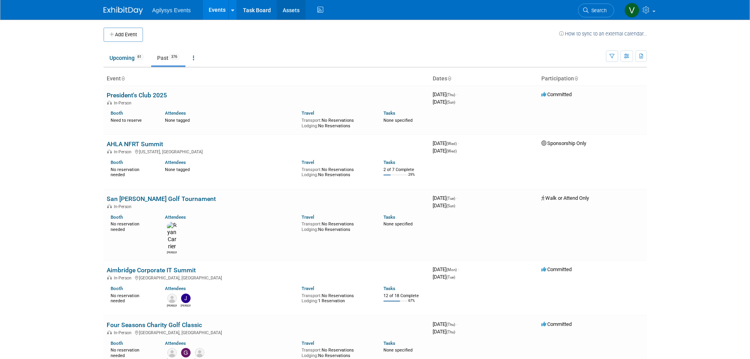
click at [287, 8] on link "Assets" at bounding box center [291, 10] width 29 height 20
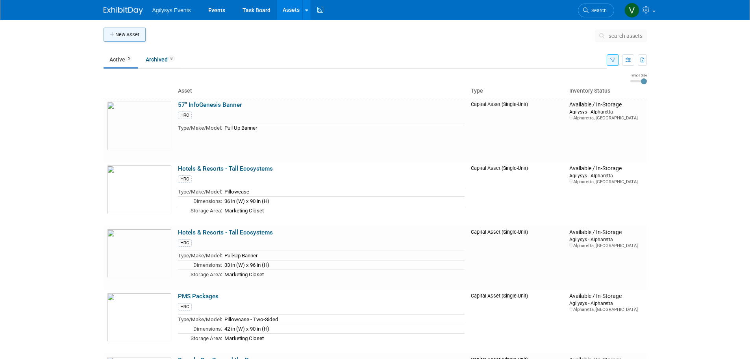
click at [125, 33] on button "New Asset" at bounding box center [125, 35] width 42 height 14
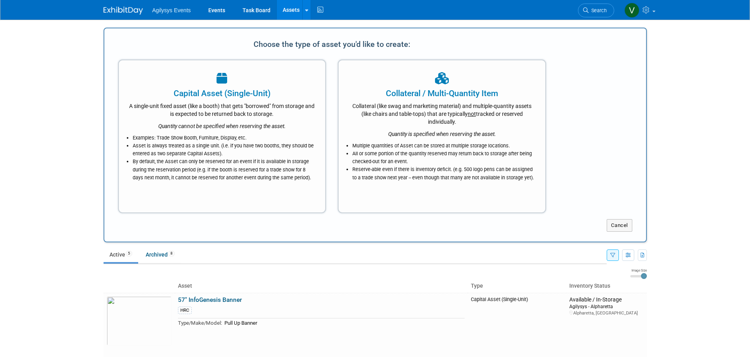
click at [201, 117] on div "A single-unit fixed asset (like a booth) that gets "borrowed" from storage and …" at bounding box center [222, 108] width 187 height 19
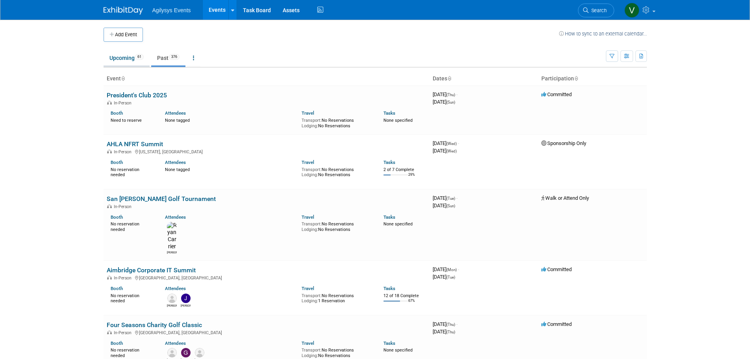
click at [120, 59] on link "Upcoming 61" at bounding box center [127, 57] width 46 height 15
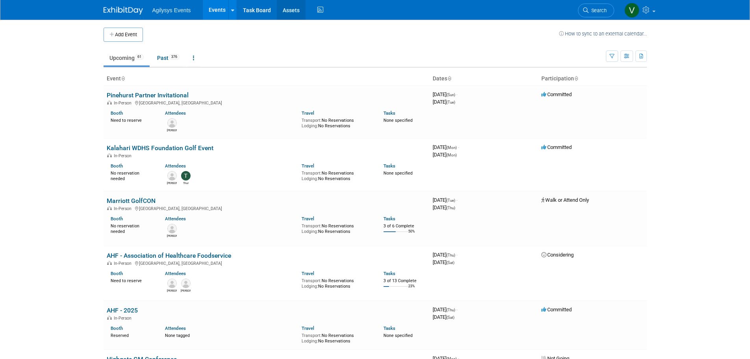
click at [281, 8] on link "Assets" at bounding box center [291, 10] width 29 height 20
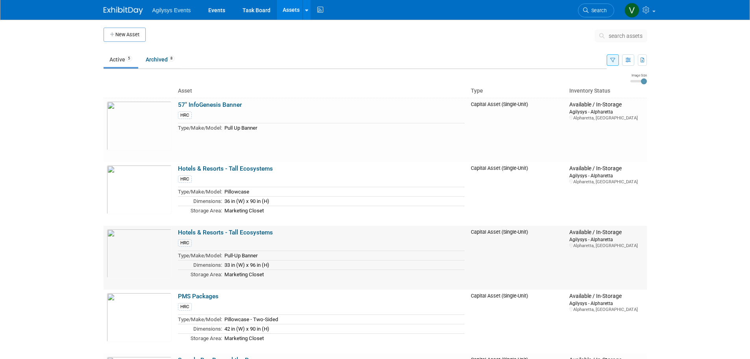
scroll to position [151, 0]
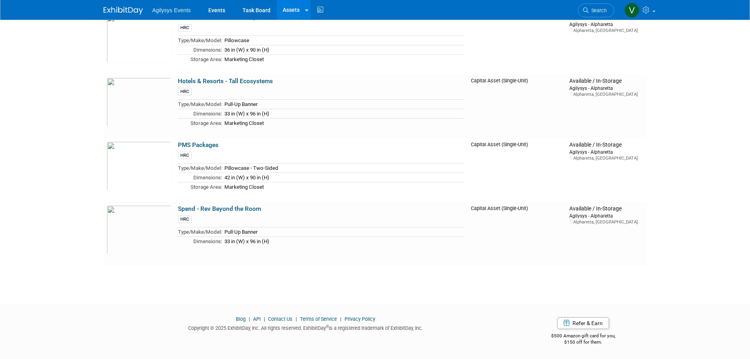
click at [243, 209] on link "Spend - Rev Beyond the Room" at bounding box center [219, 208] width 83 height 7
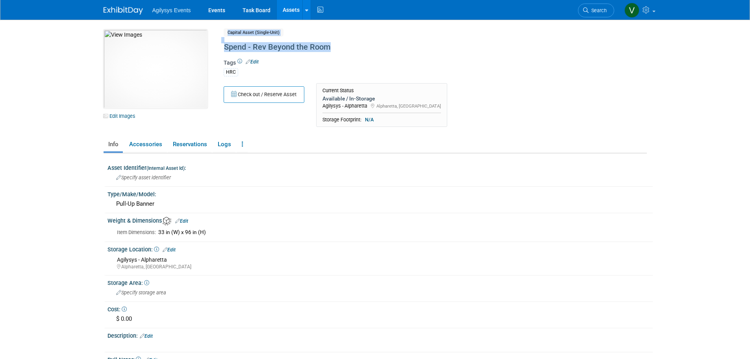
drag, startPoint x: 334, startPoint y: 49, endPoint x: 214, endPoint y: 45, distance: 119.4
click at [214, 45] on div "10031199-10728901-9023d543-7e2c-47ea-872c-63c2794aa81a.jpg Edit Images Capital …" at bounding box center [375, 81] width 555 height 102
click at [349, 46] on div "Spend - Rev Beyond the Room" at bounding box center [401, 47] width 361 height 14
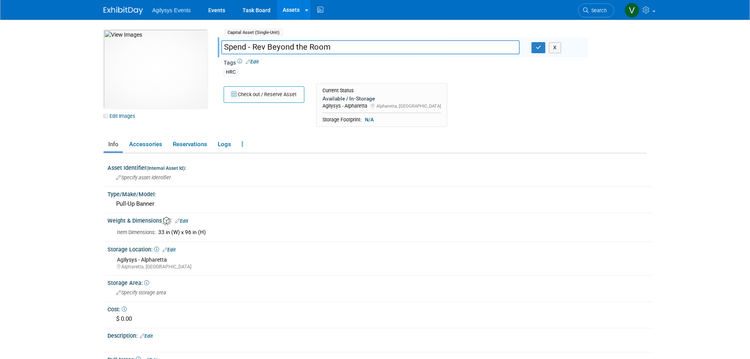
drag, startPoint x: 282, startPoint y: 51, endPoint x: 217, endPoint y: 50, distance: 65.8
click at [217, 50] on div "Spend - Rev Beyond the Room" at bounding box center [370, 48] width 310 height 12
drag, startPoint x: 160, startPoint y: 204, endPoint x: 111, endPoint y: 206, distance: 49.3
click at [111, 206] on div "Pull-Up Banner" at bounding box center [381, 204] width 546 height 13
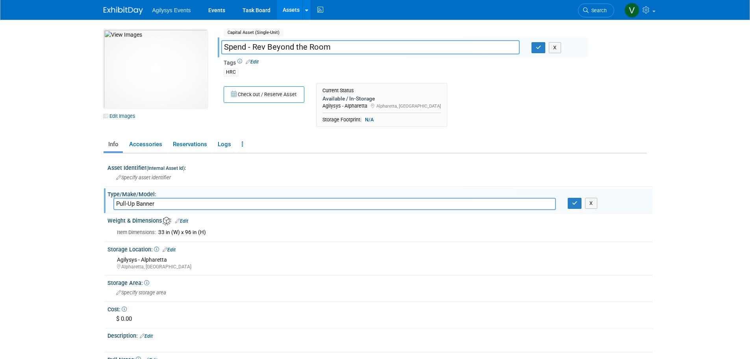
drag, startPoint x: 111, startPoint y: 206, endPoint x: 172, endPoint y: 211, distance: 60.9
click at [172, 211] on div "Type/Make/Model: Pull-Up Banner Pull-Up Banner X" at bounding box center [378, 200] width 549 height 25
drag, startPoint x: 173, startPoint y: 208, endPoint x: 124, endPoint y: 203, distance: 49.0
click at [111, 204] on div "Pull-Up Banner" at bounding box center [335, 204] width 455 height 12
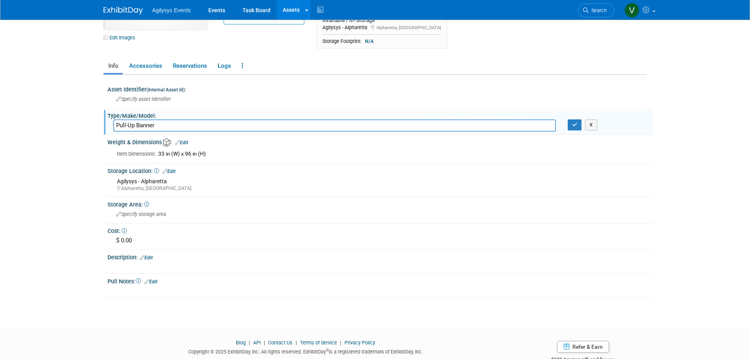
scroll to position [79, 0]
drag, startPoint x: 208, startPoint y: 153, endPoint x: 156, endPoint y: 154, distance: 51.6
click at [156, 154] on td "33 in (W) x 96 in (H)" at bounding box center [401, 153] width 491 height 9
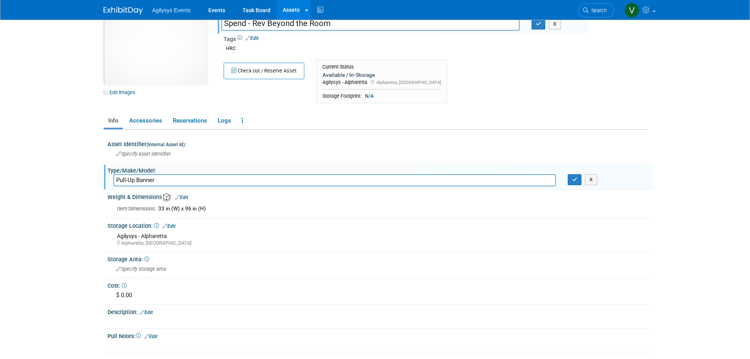
scroll to position [0, 0]
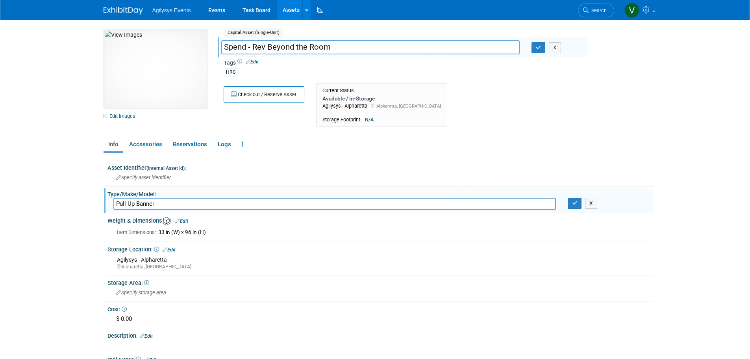
click at [288, 7] on link "Assets" at bounding box center [291, 10] width 29 height 20
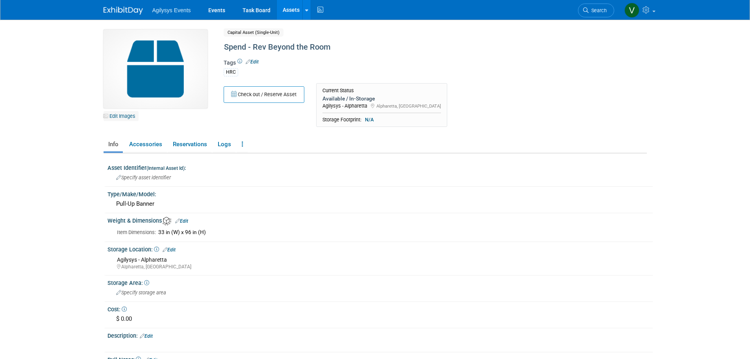
click at [124, 113] on link "Edit Images" at bounding box center [121, 116] width 35 height 10
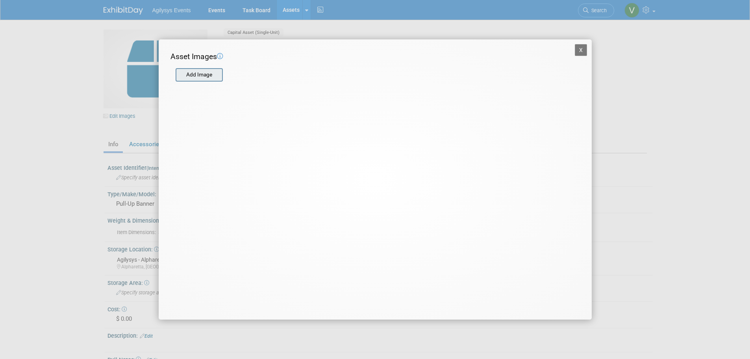
click at [197, 74] on input "file" at bounding box center [175, 75] width 94 height 12
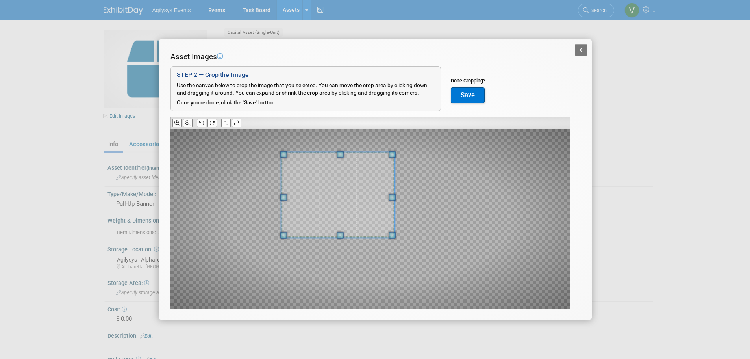
click at [327, 154] on div at bounding box center [338, 194] width 114 height 85
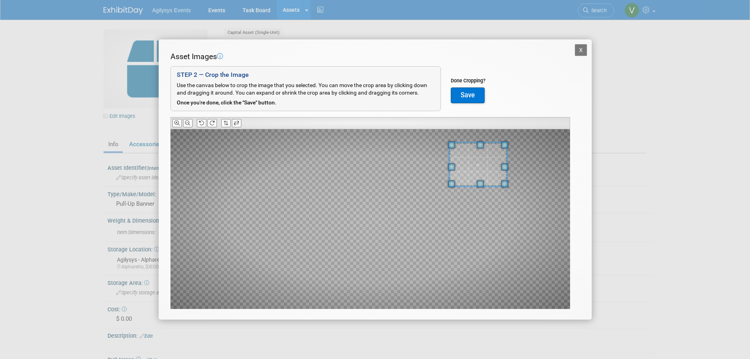
click at [507, 178] on div at bounding box center [371, 219] width 400 height 180
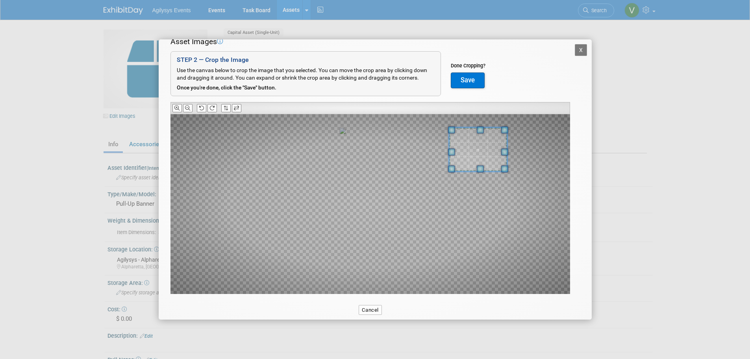
scroll to position [15, 0]
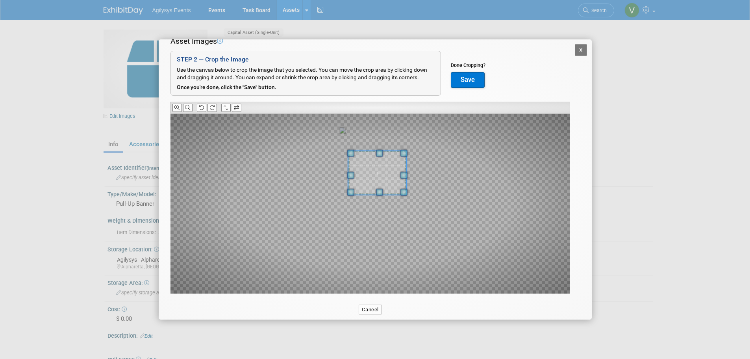
click at [364, 163] on span at bounding box center [377, 173] width 58 height 44
click at [575, 50] on button "X" at bounding box center [581, 50] width 13 height 12
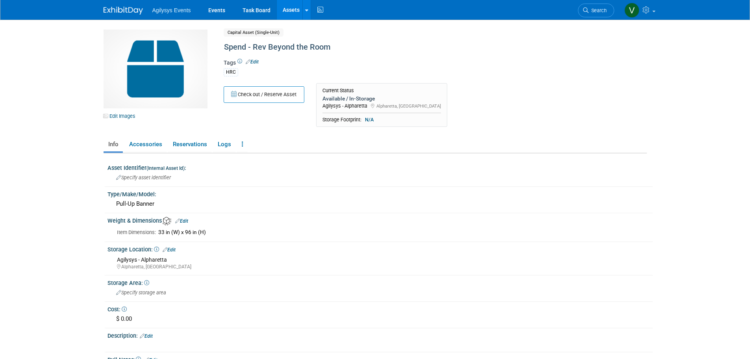
click at [128, 118] on link "Edit Images" at bounding box center [121, 116] width 35 height 10
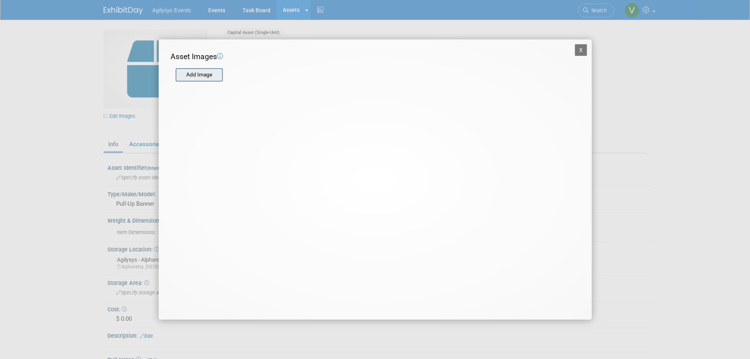
click at [204, 78] on input "file" at bounding box center [175, 75] width 94 height 12
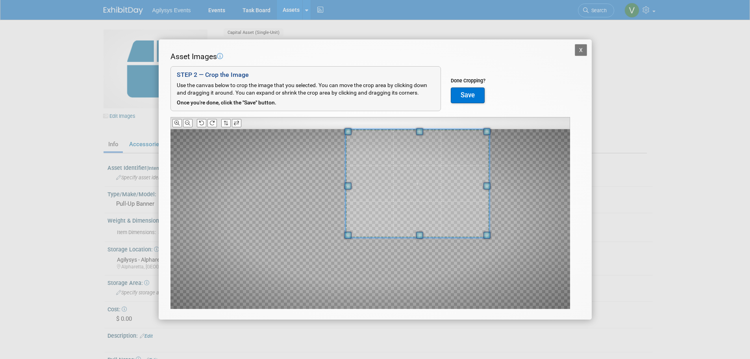
click at [440, 130] on div at bounding box center [417, 183] width 144 height 108
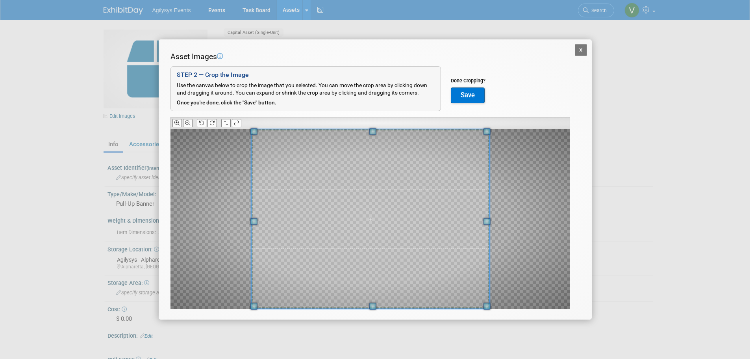
click at [256, 321] on div "X Asset Images Add Image STEP 2 — Crop the Image Use the canvas below to crop t…" at bounding box center [375, 179] width 750 height 359
click at [475, 93] on button "Save" at bounding box center [468, 95] width 34 height 16
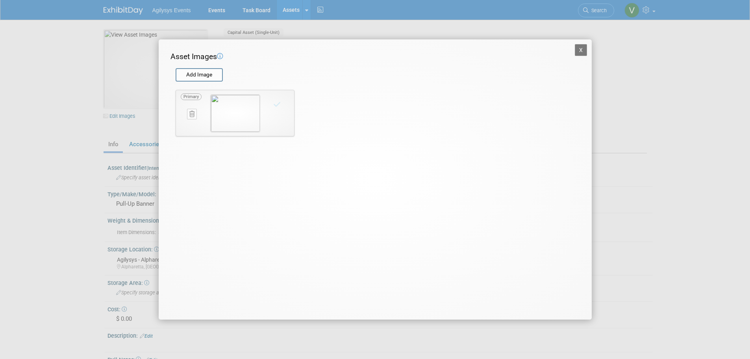
click at [583, 51] on button "X" at bounding box center [581, 50] width 13 height 12
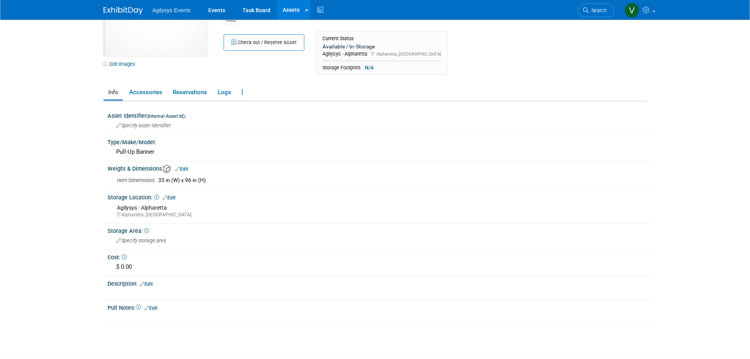
scroll to position [0, 0]
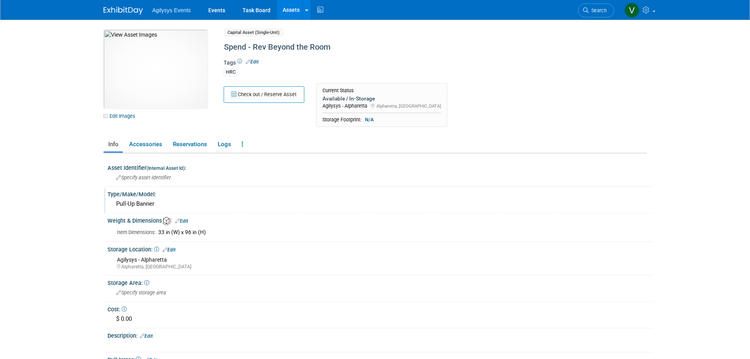
drag, startPoint x: 161, startPoint y: 204, endPoint x: 105, endPoint y: 203, distance: 56.3
click at [105, 203] on div "Type/Make/Model: Pull-Up Banner" at bounding box center [378, 200] width 549 height 25
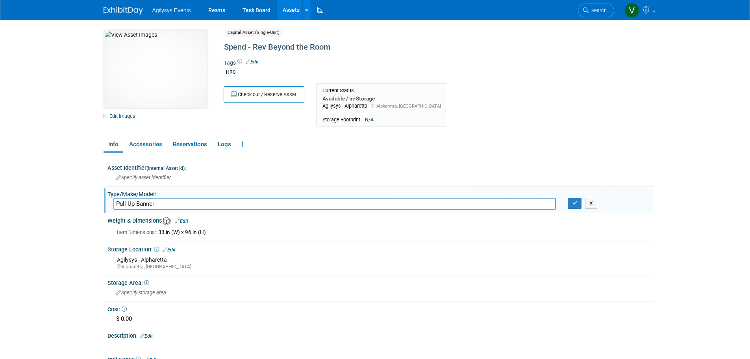
drag, startPoint x: 162, startPoint y: 206, endPoint x: 117, endPoint y: 206, distance: 44.5
click at [117, 206] on input "Pull-Up Banner" at bounding box center [334, 204] width 443 height 12
drag, startPoint x: 339, startPoint y: 46, endPoint x: 223, endPoint y: 48, distance: 115.4
click at [223, 48] on div "Spend - Rev Beyond the Room" at bounding box center [401, 47] width 361 height 14
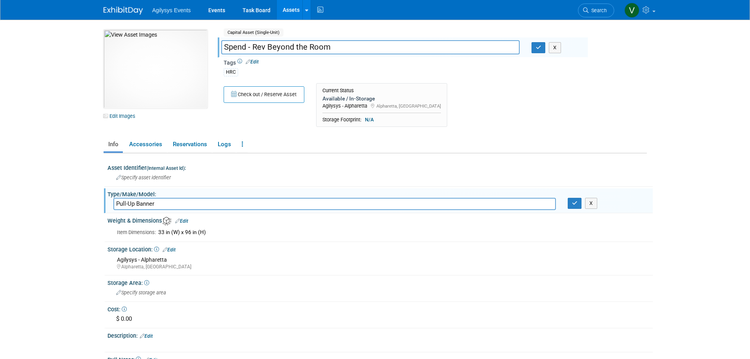
drag, startPoint x: 223, startPoint y: 48, endPoint x: 334, endPoint y: 47, distance: 110.7
click at [330, 47] on input "Spend - Rev Beyond the Room" at bounding box center [370, 47] width 299 height 14
drag, startPoint x: 340, startPoint y: 47, endPoint x: 219, endPoint y: 49, distance: 121.0
click at [219, 49] on div "Spend - Rev Beyond the Room" at bounding box center [370, 48] width 310 height 12
click at [20, 210] on body "Agilysys Events Events Task Board Assets New Asset" at bounding box center [375, 179] width 750 height 359
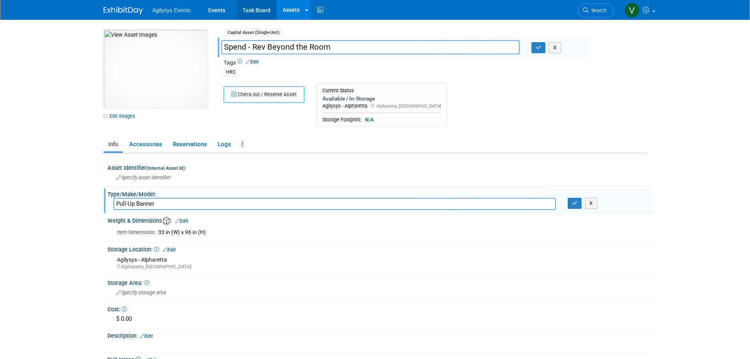
click at [257, 10] on link "Task Board" at bounding box center [257, 10] width 40 height 20
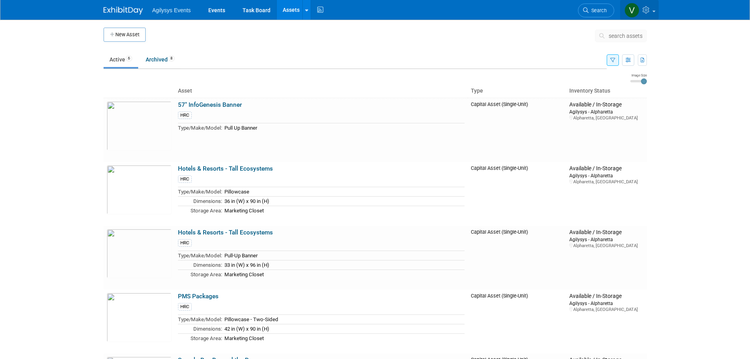
click at [656, 8] on link at bounding box center [639, 10] width 39 height 20
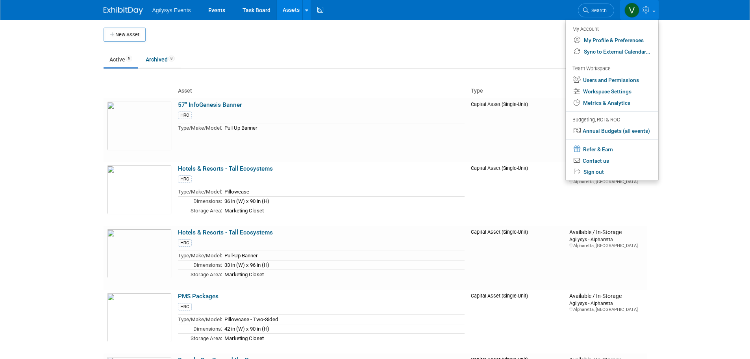
drag, startPoint x: 234, startPoint y: 61, endPoint x: 101, endPoint y: 29, distance: 136.2
click at [234, 60] on ul "Active 6 Archived 8" at bounding box center [355, 60] width 503 height 18
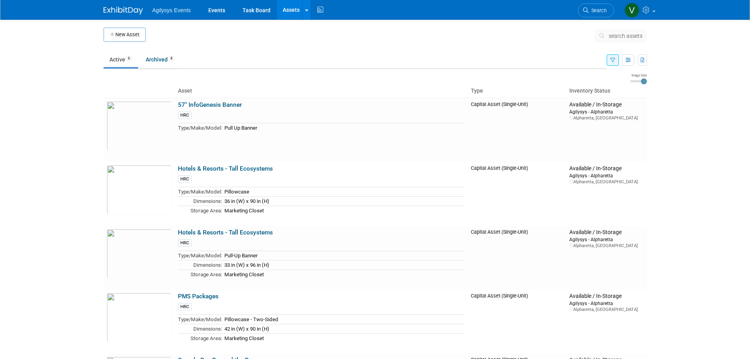
click at [99, 29] on div "New Asset search assets Choose the type of asset you'd like to create: Capital …" at bounding box center [375, 262] width 555 height 485
click at [113, 33] on icon "button" at bounding box center [113, 34] width 6 height 5
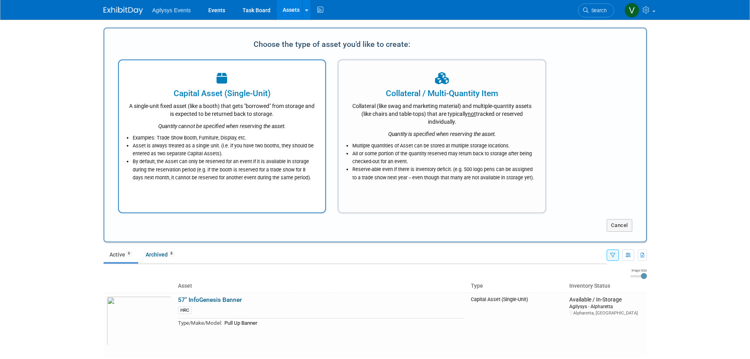
click at [225, 138] on li "Examples: Trade Show Booth, Furniture, Display, etc." at bounding box center [224, 138] width 183 height 8
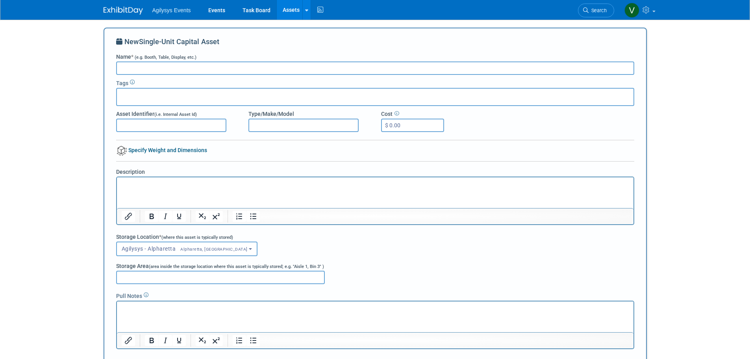
click at [192, 69] on input "Name * (e.g. Booth, Table, Display, etc.)" at bounding box center [375, 67] width 518 height 13
paste input "Pull-Up Banner"
type input "Pull-Up Banner"
click at [163, 71] on input "Name * (e.g. Booth, Table, Display, etc.)" at bounding box center [375, 67] width 518 height 13
paste input "Spend - Rev Beyond the Room"
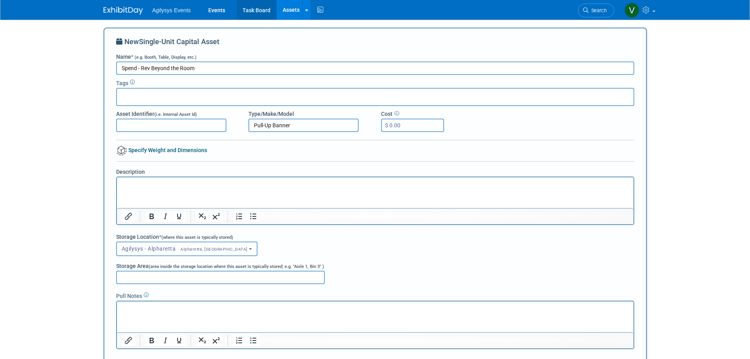
type input "Spend - Rev Beyond the Room"
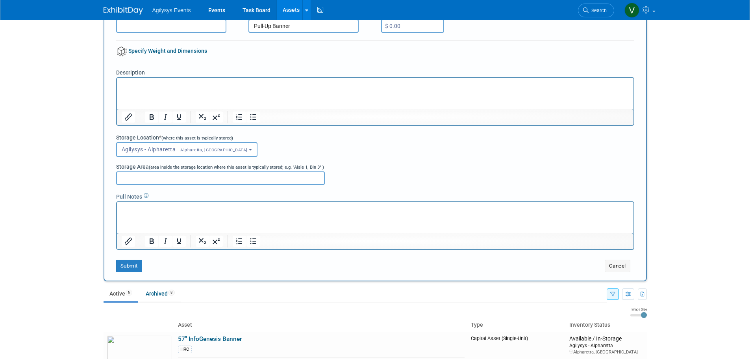
scroll to position [39, 0]
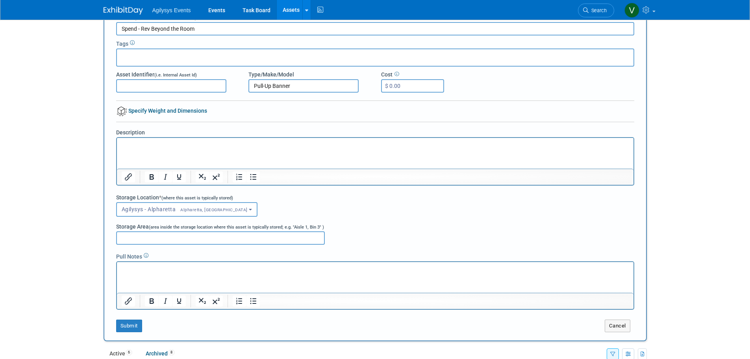
click at [141, 111] on link "Specify Weight and Dimensions" at bounding box center [161, 111] width 91 height 6
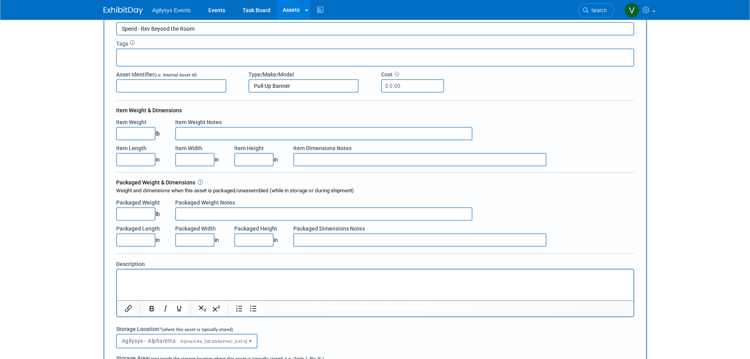
click at [193, 166] on div "Item Weight & Dimensions (Per Unit) Item Weight lb Item Weight Notes Item Lengt…" at bounding box center [375, 176] width 518 height 141
click at [193, 163] on input "Item Width" at bounding box center [194, 159] width 39 height 13
type input "33.00"
click at [260, 157] on input "Item Height" at bounding box center [253, 159] width 39 height 13
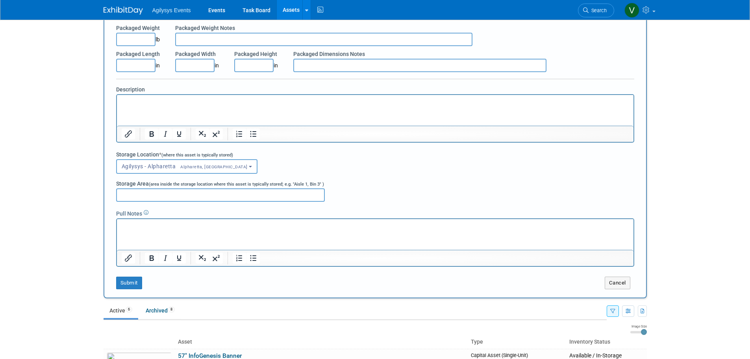
scroll to position [236, 0]
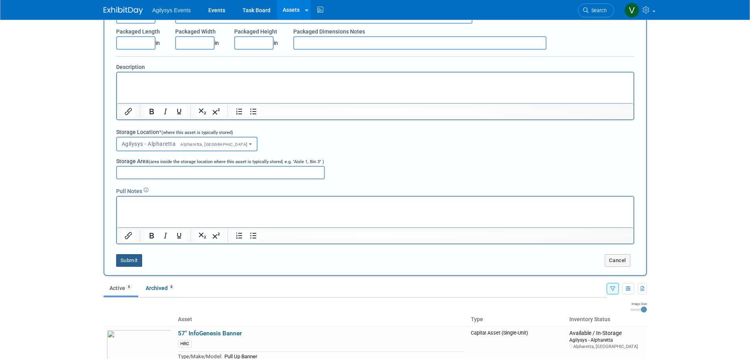
type input "96.00"
click at [128, 261] on button "Submit" at bounding box center [129, 260] width 26 height 13
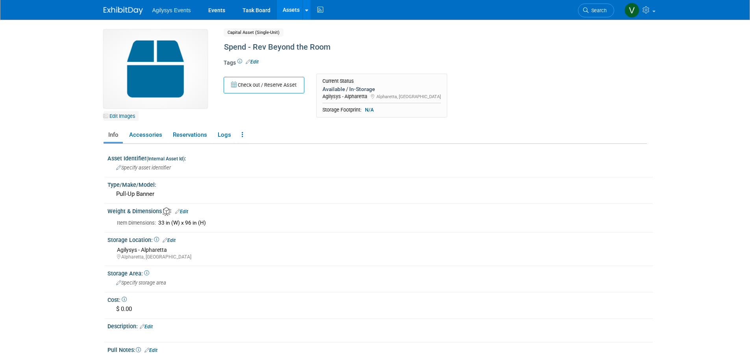
click at [121, 116] on link "Edit Images" at bounding box center [121, 116] width 35 height 10
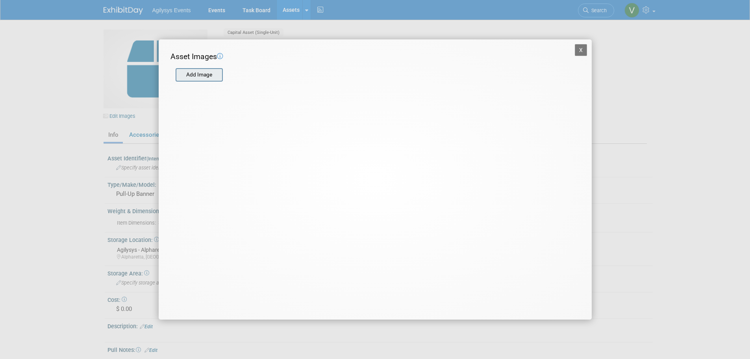
click at [191, 73] on input "file" at bounding box center [175, 75] width 94 height 12
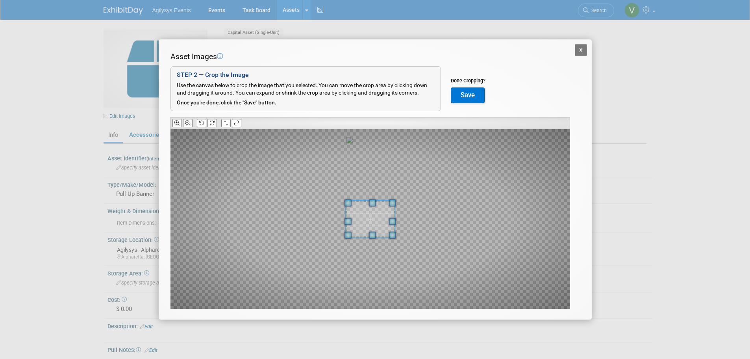
click at [575, 52] on button "X" at bounding box center [581, 50] width 13 height 12
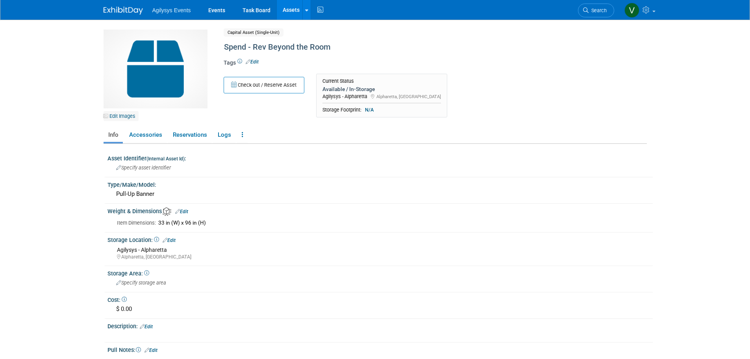
click at [109, 111] on link "Edit Images" at bounding box center [121, 116] width 35 height 10
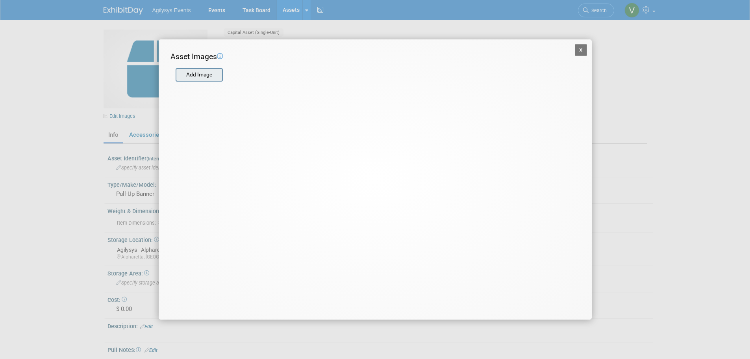
click at [192, 78] on input "file" at bounding box center [175, 75] width 94 height 12
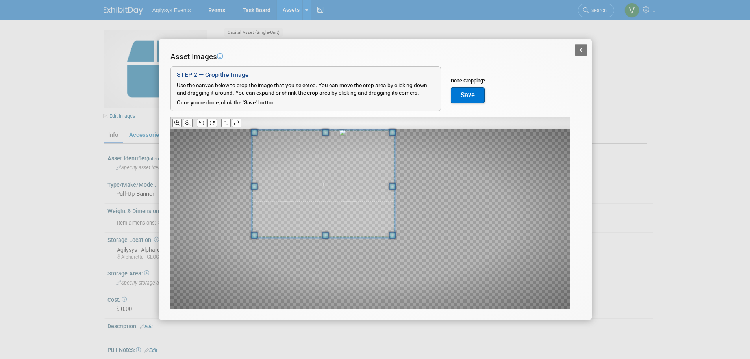
click at [325, 133] on div at bounding box center [323, 184] width 143 height 108
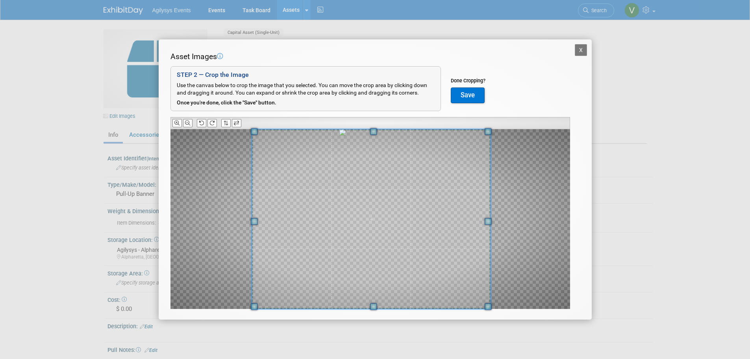
click at [510, 358] on html "Agilysys Events Events Task Board Assets New Asset" at bounding box center [375, 179] width 750 height 359
click at [472, 99] on button "Save" at bounding box center [468, 95] width 34 height 16
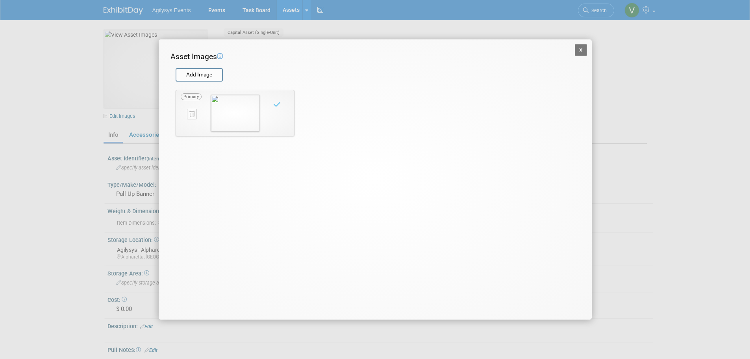
click at [585, 45] on div "X Asset Images Add Image STEP 2 — Crop the Image Use the canvas below to crop t…" at bounding box center [375, 179] width 433 height 280
click at [579, 54] on button "X" at bounding box center [581, 50] width 13 height 12
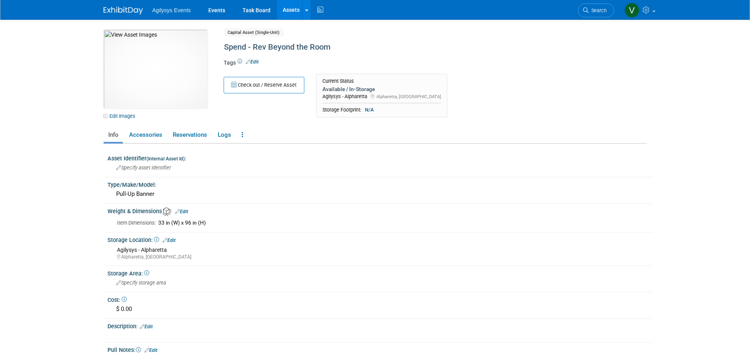
click at [167, 12] on span "Agilysys Events" at bounding box center [171, 10] width 39 height 6
click at [124, 9] on img at bounding box center [123, 11] width 39 height 8
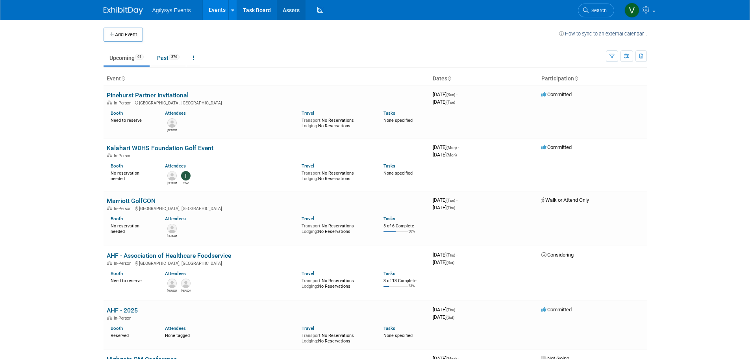
click at [290, 12] on link "Assets" at bounding box center [291, 10] width 29 height 20
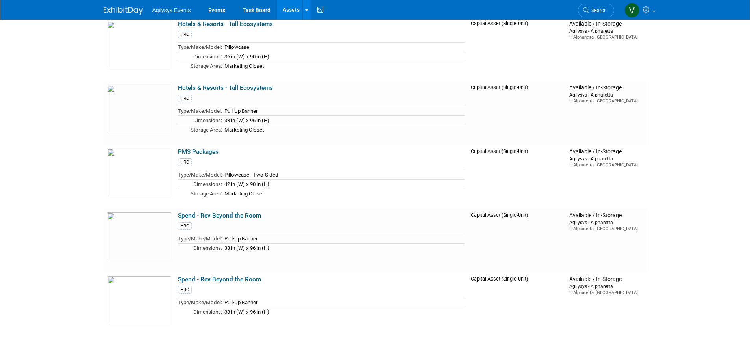
scroll to position [158, 0]
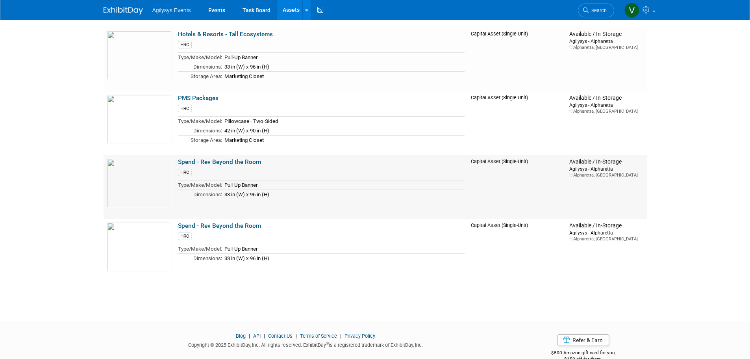
scroll to position [215, 0]
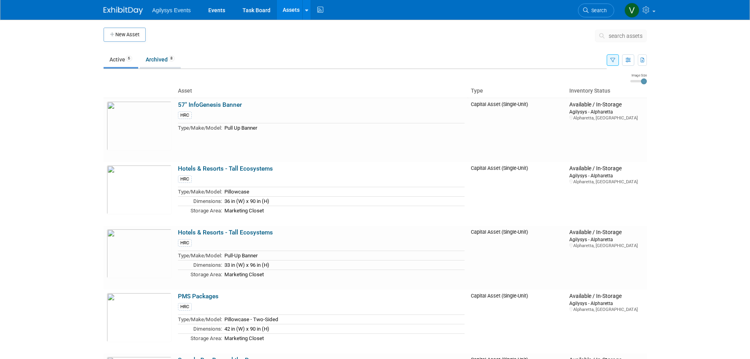
click at [174, 59] on span "8" at bounding box center [171, 59] width 7 height 6
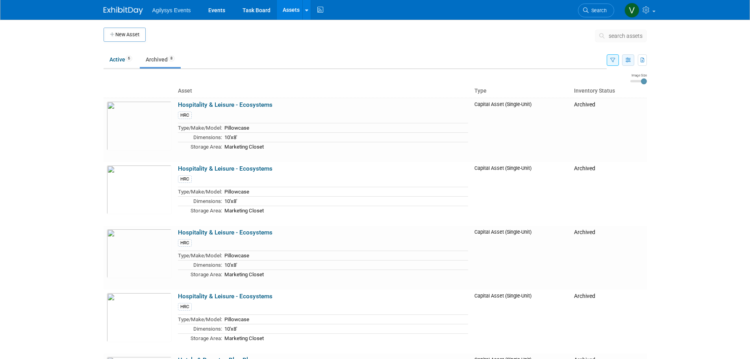
click at [631, 61] on button "button" at bounding box center [628, 59] width 12 height 11
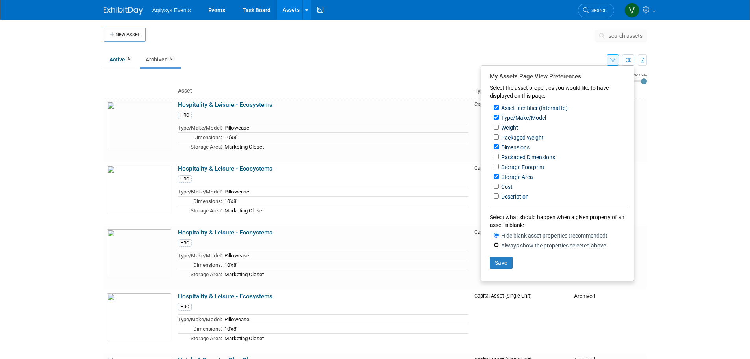
click at [497, 247] on input "Always show the properties selected above" at bounding box center [496, 244] width 5 height 5
radio input "true"
click at [494, 247] on input "Always show the properties selected above" at bounding box center [496, 244] width 5 height 5
click at [495, 130] on input "Weight" at bounding box center [496, 126] width 5 height 5
checkbox input "true"
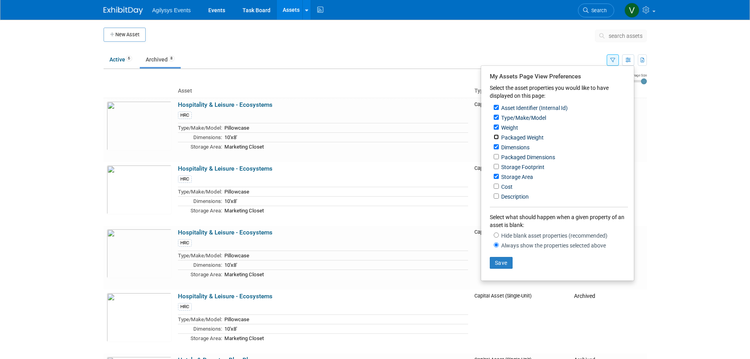
drag, startPoint x: 494, startPoint y: 136, endPoint x: 495, endPoint y: 140, distance: 4.4
click at [494, 136] on input "Packaged Weight" at bounding box center [496, 136] width 5 height 5
checkbox input "true"
drag, startPoint x: 500, startPoint y: 162, endPoint x: 496, endPoint y: 160, distance: 4.6
click at [498, 161] on div "Packaged Dimensions" at bounding box center [561, 157] width 134 height 10
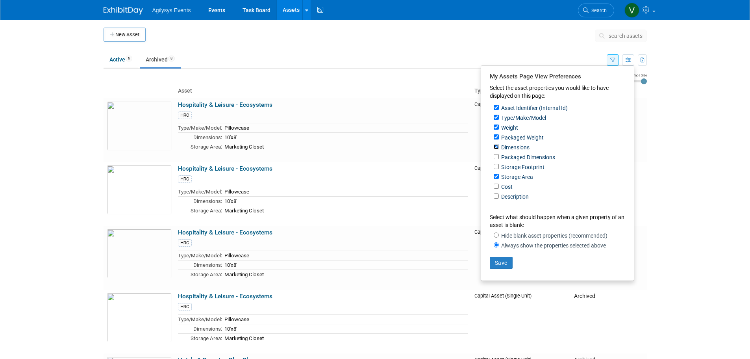
click at [498, 147] on input "Dimensions" at bounding box center [496, 146] width 5 height 5
checkbox input "false"
click at [498, 109] on input "Asset Identifier (Internal Id)" at bounding box center [496, 107] width 5 height 5
click at [496, 107] on input "Asset Identifier (Internal Id)" at bounding box center [496, 107] width 5 height 5
click at [496, 106] on input "Asset Identifier (Internal Id)" at bounding box center [496, 107] width 5 height 5
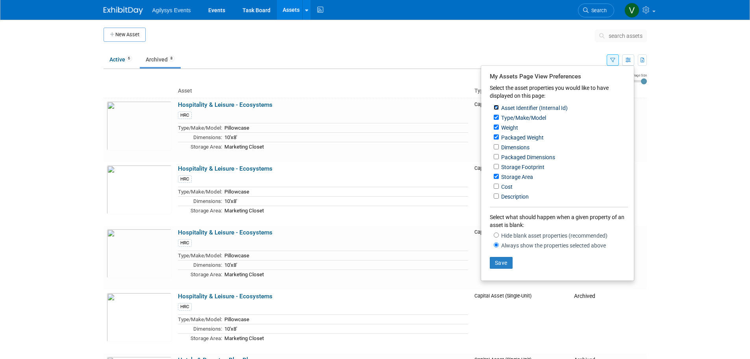
checkbox input "false"
click at [496, 129] on input "Weight" at bounding box center [496, 126] width 5 height 5
checkbox input "false"
click at [500, 137] on label "Packaged Weight" at bounding box center [522, 138] width 44 height 8
click at [499, 137] on input "Packaged Weight" at bounding box center [496, 136] width 5 height 5
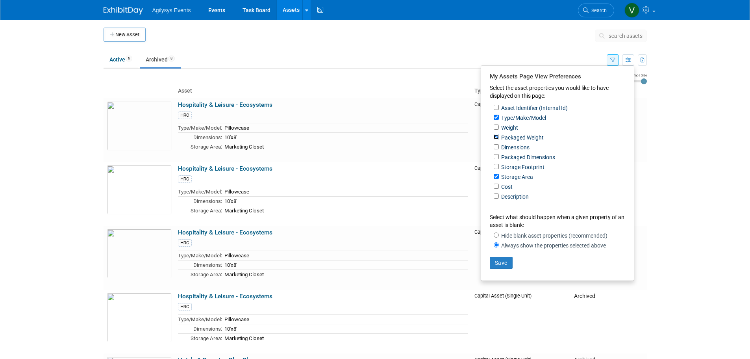
checkbox input "false"
click at [494, 132] on div "Weight" at bounding box center [561, 128] width 134 height 10
click at [497, 159] on input "Packaged Dimensions" at bounding box center [496, 156] width 5 height 5
click at [498, 158] on input "Packaged Dimensions" at bounding box center [496, 156] width 5 height 5
checkbox input "false"
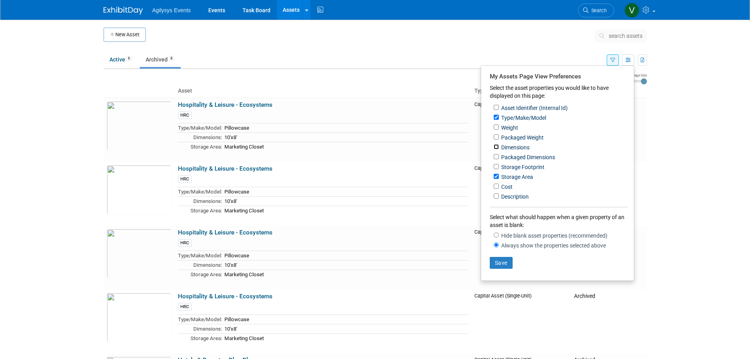
click at [494, 147] on input "Dimensions" at bounding box center [496, 146] width 5 height 5
checkbox input "true"
click at [496, 199] on input "Description" at bounding box center [496, 195] width 5 height 5
checkbox input "true"
click at [503, 267] on button "Save" at bounding box center [501, 263] width 23 height 12
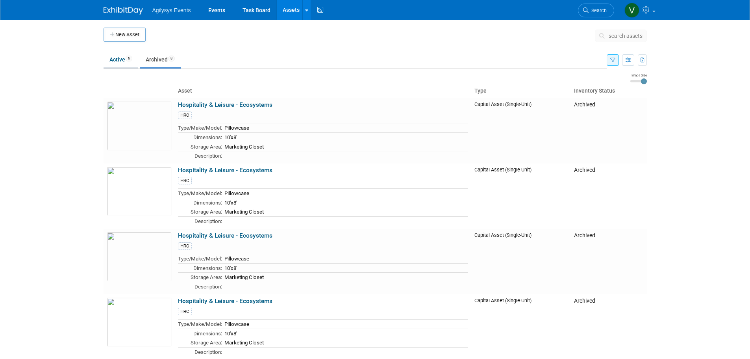
click at [130, 67] on li "Active 6" at bounding box center [121, 60] width 35 height 17
click at [107, 59] on link "Active 6" at bounding box center [121, 59] width 35 height 15
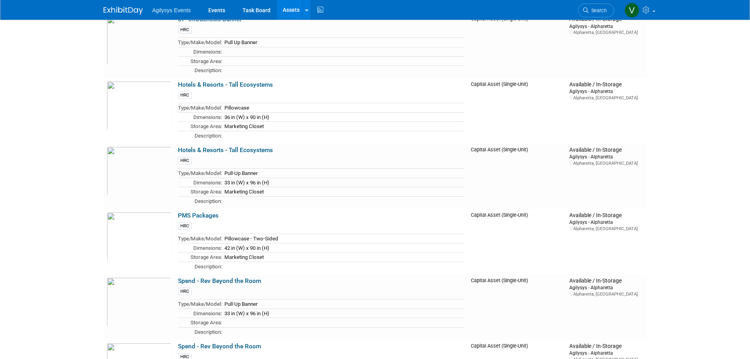
scroll to position [225, 0]
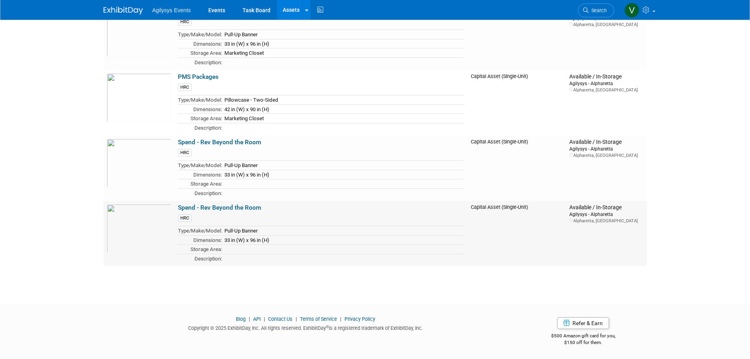
click at [260, 217] on div "HRC" at bounding box center [321, 217] width 287 height 9
click at [206, 209] on link "Spend - Rev Beyond the Room" at bounding box center [219, 207] width 83 height 7
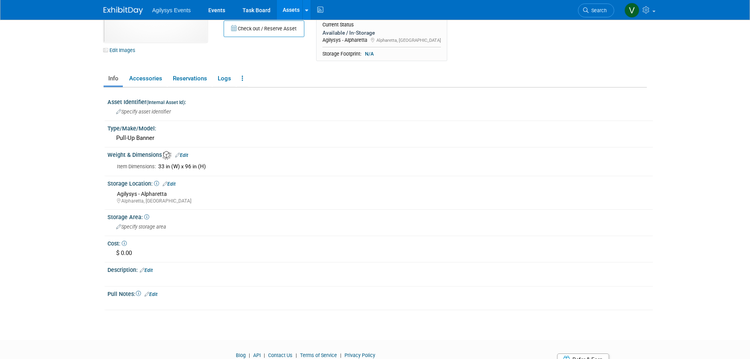
scroll to position [102, 0]
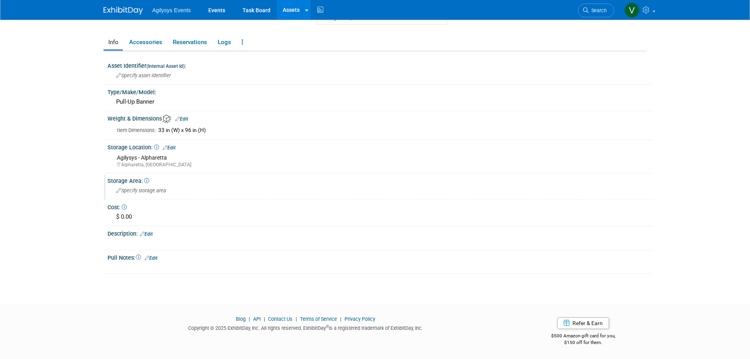
click at [119, 191] on icon at bounding box center [118, 190] width 5 height 5
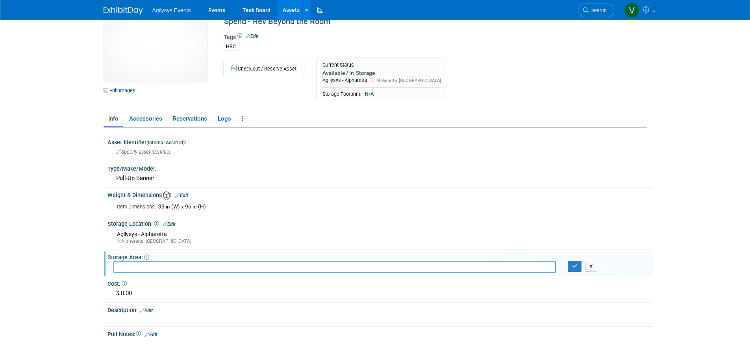
scroll to position [39, 0]
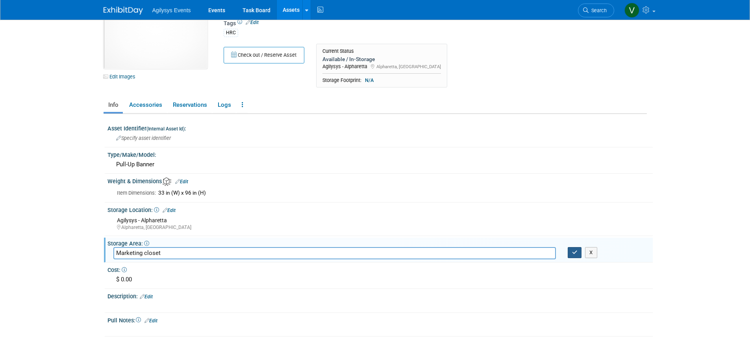
type input "Marketing closet"
click at [578, 252] on button "button" at bounding box center [575, 252] width 14 height 11
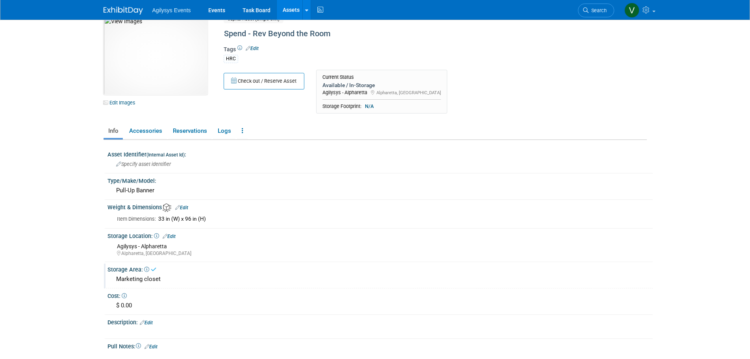
scroll to position [0, 0]
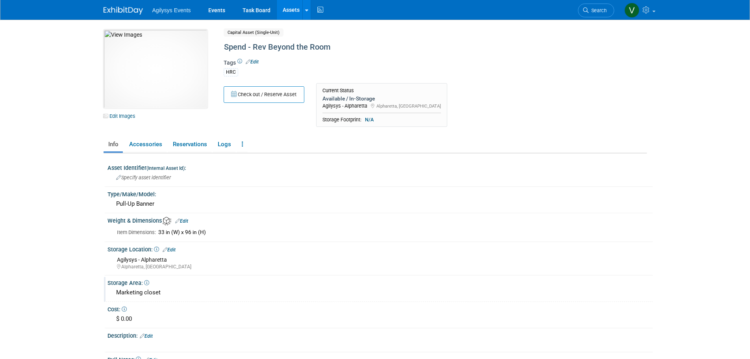
click at [284, 11] on link "Assets" at bounding box center [291, 10] width 29 height 20
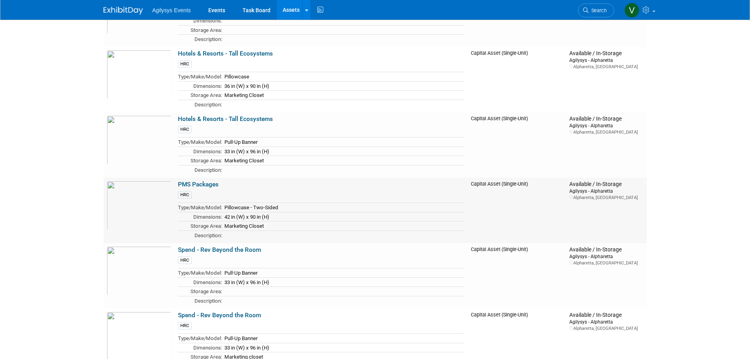
scroll to position [225, 0]
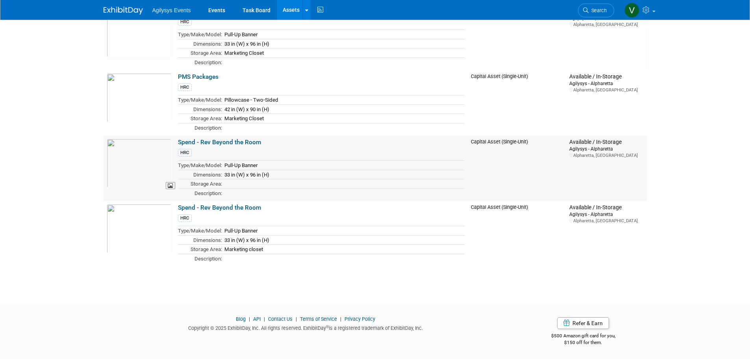
click at [153, 163] on img at bounding box center [139, 163] width 65 height 49
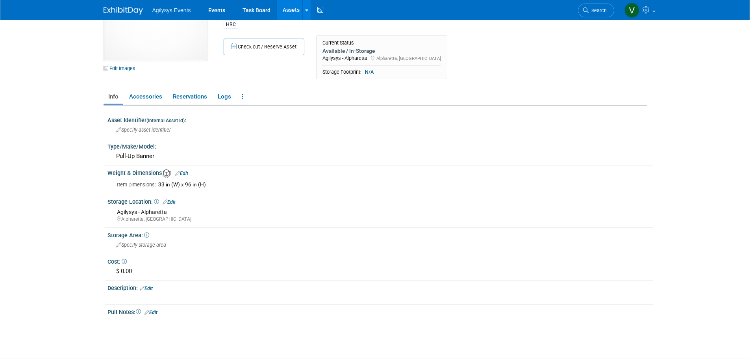
scroll to position [102, 0]
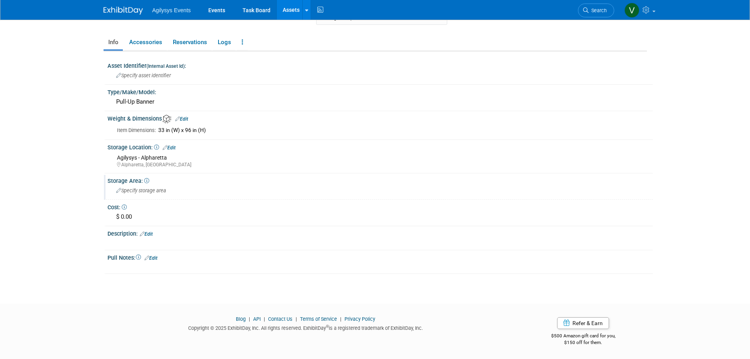
click at [119, 190] on icon at bounding box center [118, 190] width 5 height 5
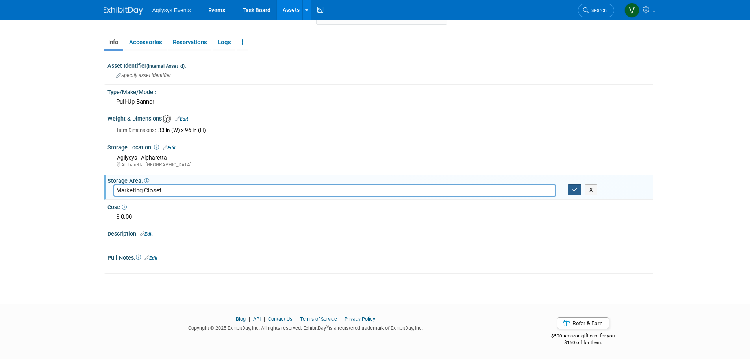
type input "Marketing Closet"
drag, startPoint x: 575, startPoint y: 189, endPoint x: 498, endPoint y: 182, distance: 77.5
click at [575, 189] on icon "button" at bounding box center [575, 189] width 6 height 5
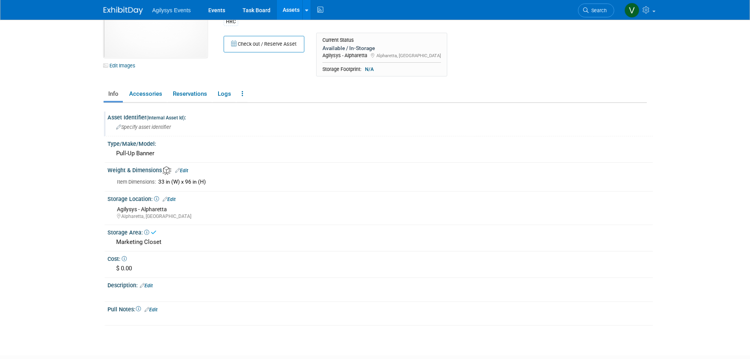
scroll to position [0, 0]
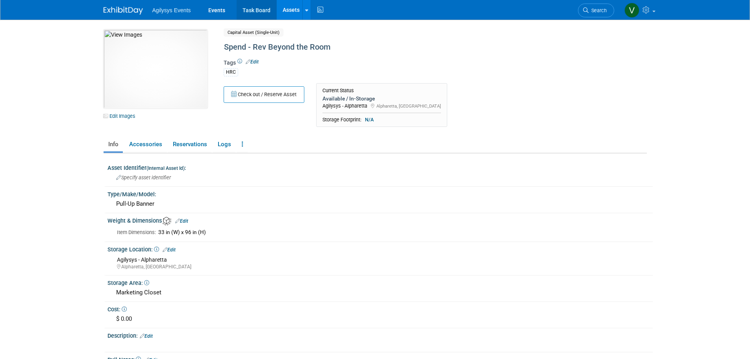
click at [274, 13] on link "Task Board" at bounding box center [257, 10] width 40 height 20
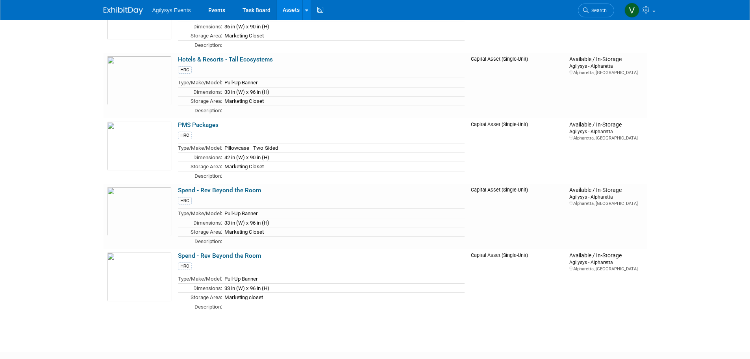
scroll to position [225, 0]
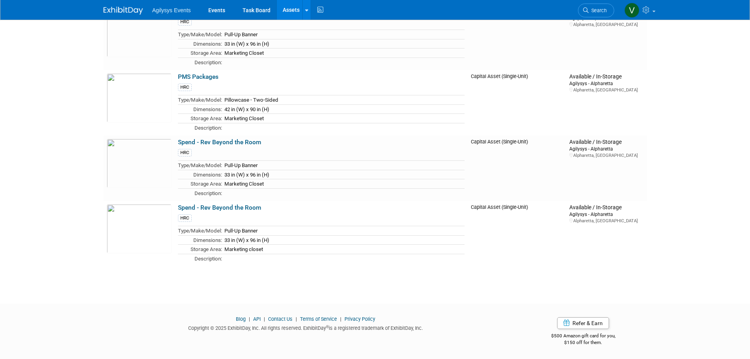
click at [198, 210] on link "Spend - Rev Beyond the Room" at bounding box center [219, 207] width 83 height 7
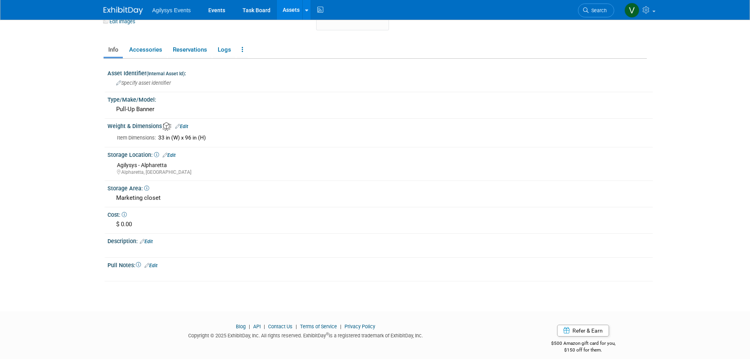
scroll to position [102, 0]
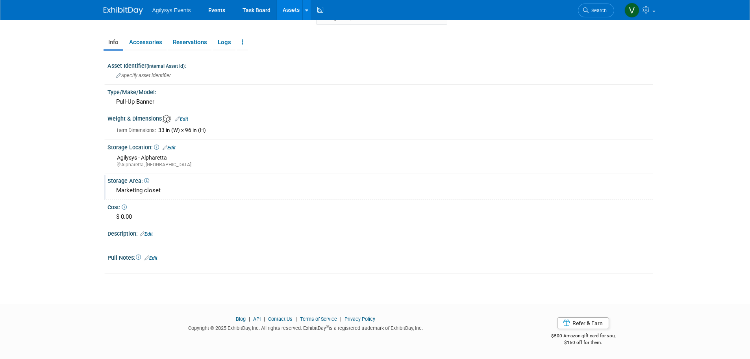
click at [157, 191] on div "Marketing closet" at bounding box center [380, 190] width 534 height 12
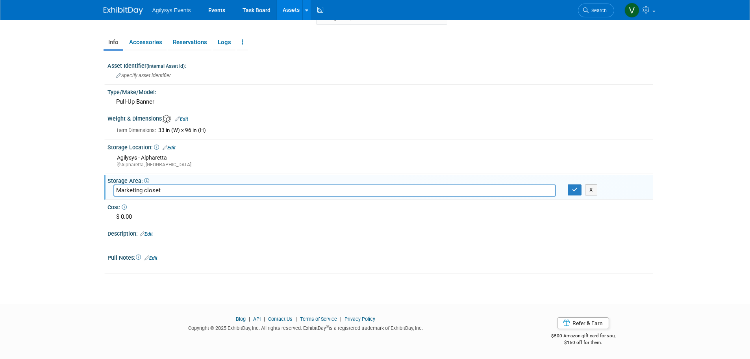
click at [155, 190] on input "Marketing closet" at bounding box center [334, 190] width 443 height 12
type input "Marketing Closet"
click at [576, 192] on icon "button" at bounding box center [575, 189] width 6 height 5
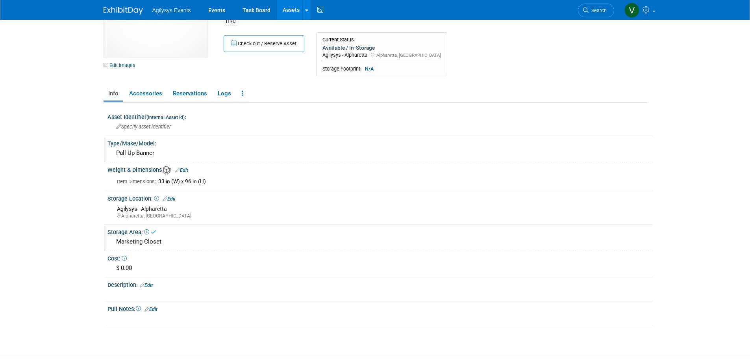
scroll to position [0, 0]
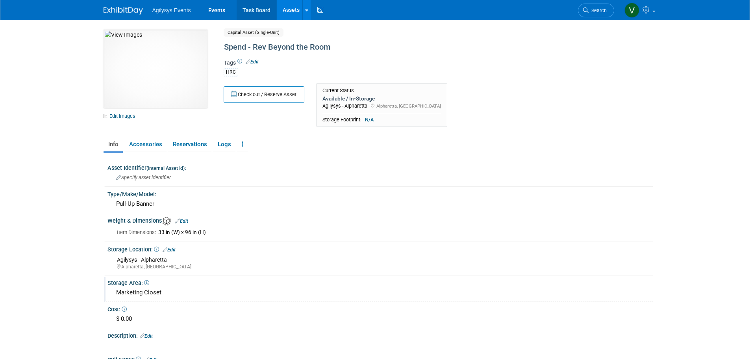
click at [265, 10] on link "Task Board" at bounding box center [257, 10] width 40 height 20
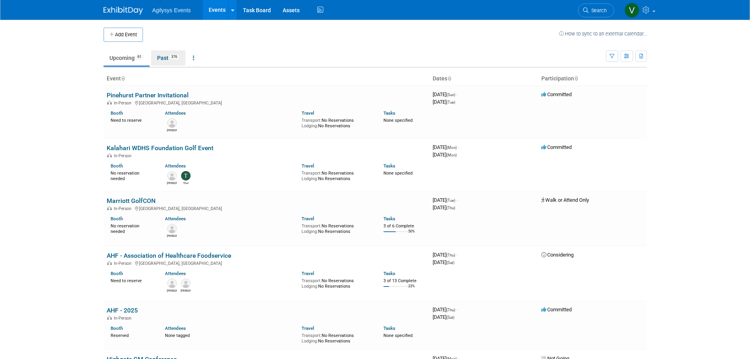
drag, startPoint x: 165, startPoint y: 56, endPoint x: 166, endPoint y: 60, distance: 4.0
click at [166, 56] on link "Past 376" at bounding box center [168, 57] width 34 height 15
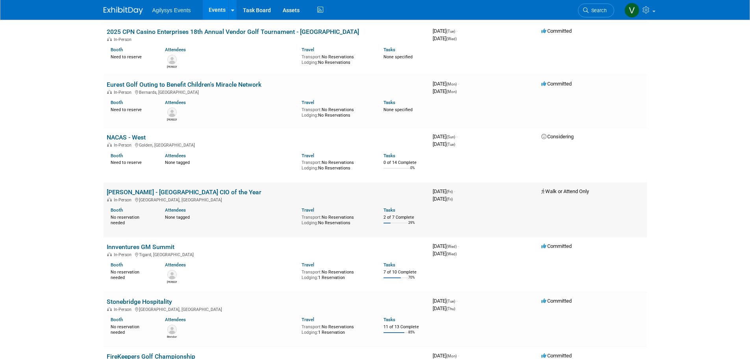
scroll to position [1064, 0]
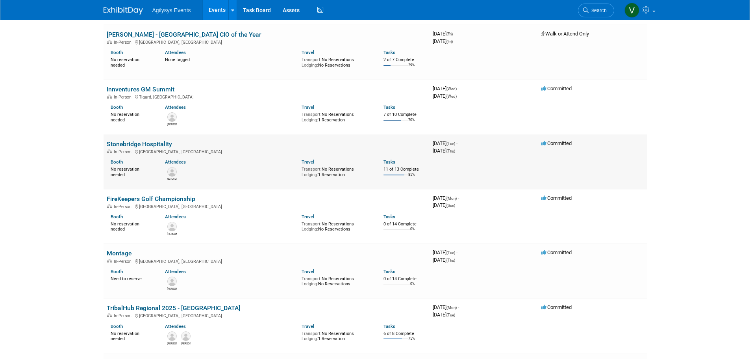
click at [152, 134] on td "Stonebridge Hospitality In-Person [GEOGRAPHIC_DATA], [GEOGRAPHIC_DATA] Booth No…" at bounding box center [267, 161] width 326 height 55
click at [150, 140] on link "Stonebridge Hospitality" at bounding box center [139, 143] width 65 height 7
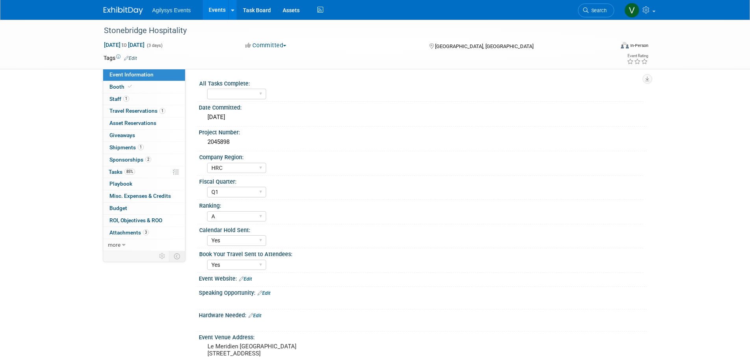
select select "HRC"
select select "Q1"
select select "A"
select select "Yes"
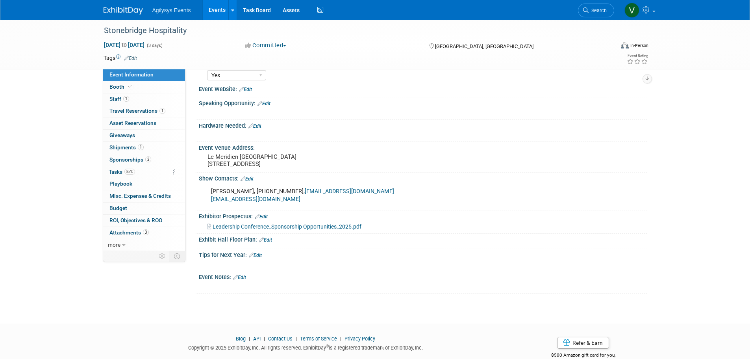
scroll to position [197, 0]
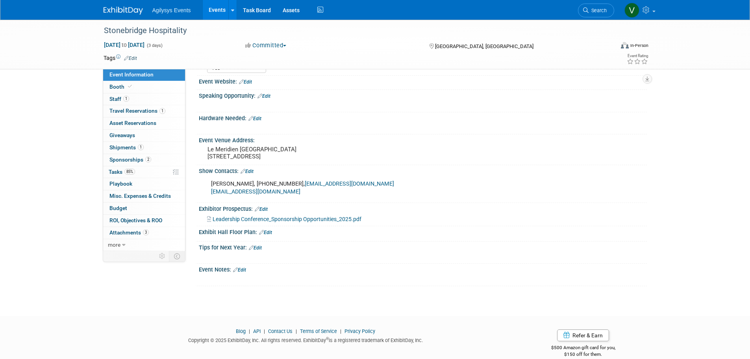
click at [123, 78] on link "Event Information" at bounding box center [144, 75] width 82 height 12
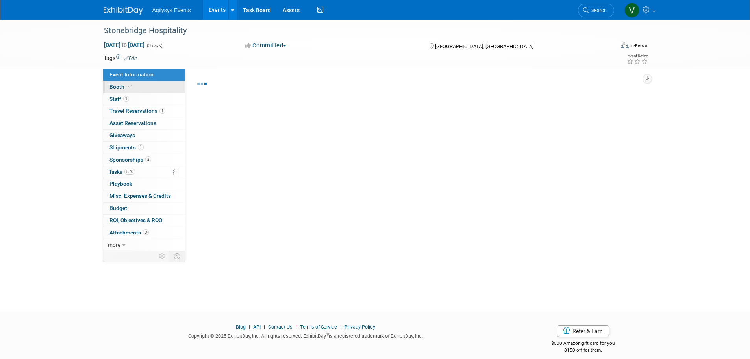
click at [114, 91] on link "Booth" at bounding box center [144, 87] width 82 height 12
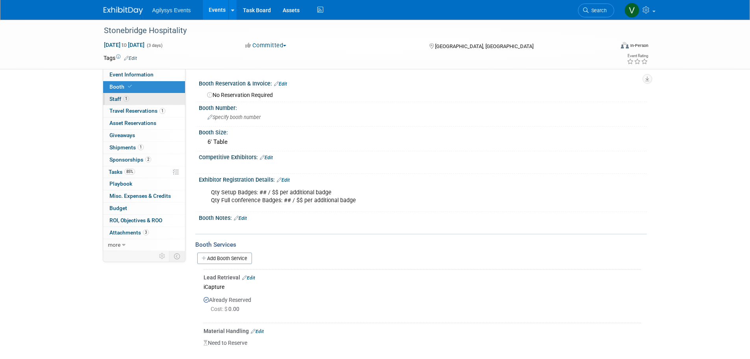
click at [114, 99] on span "Staff 1" at bounding box center [120, 99] width 20 height 6
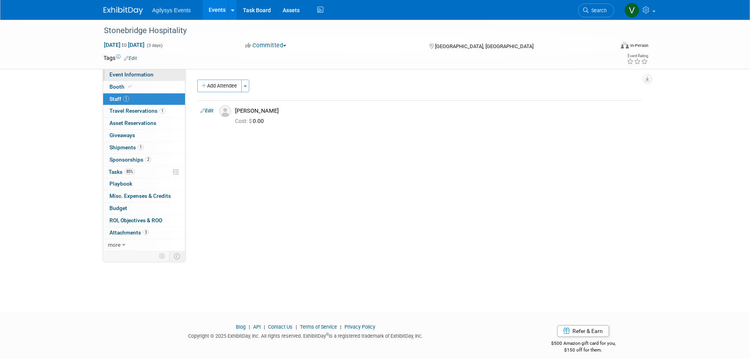
click at [136, 75] on span "Event Information" at bounding box center [132, 74] width 44 height 6
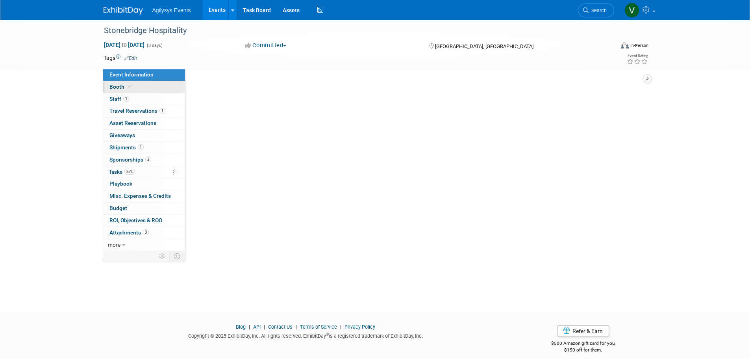
select select "HRC"
select select "Q1"
select select "A"
select select "Yes"
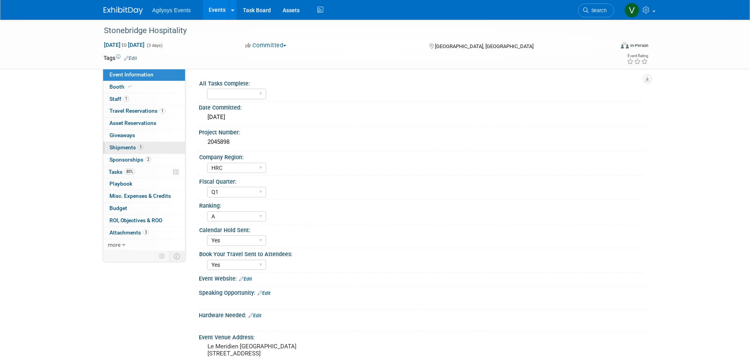
click at [130, 148] on span "Shipments 1" at bounding box center [127, 147] width 34 height 6
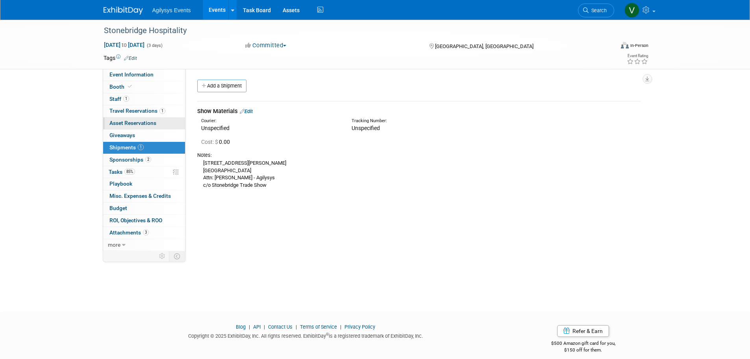
click at [129, 125] on span "Asset Reservations 0" at bounding box center [133, 123] width 47 height 6
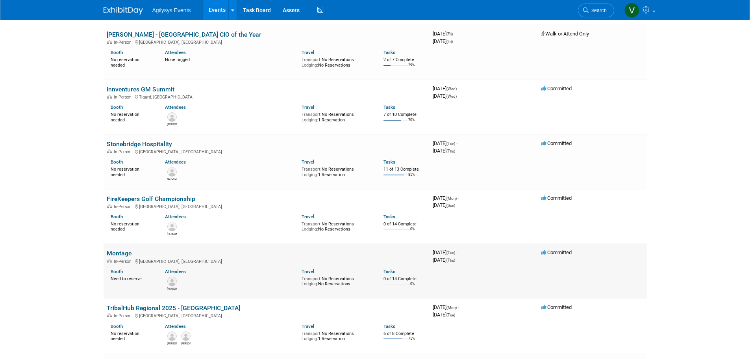
scroll to position [1024, 0]
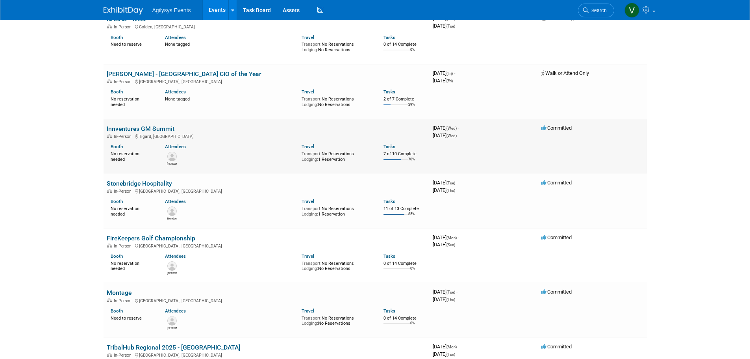
click at [135, 125] on link "Innventures GM Summit" at bounding box center [141, 128] width 68 height 7
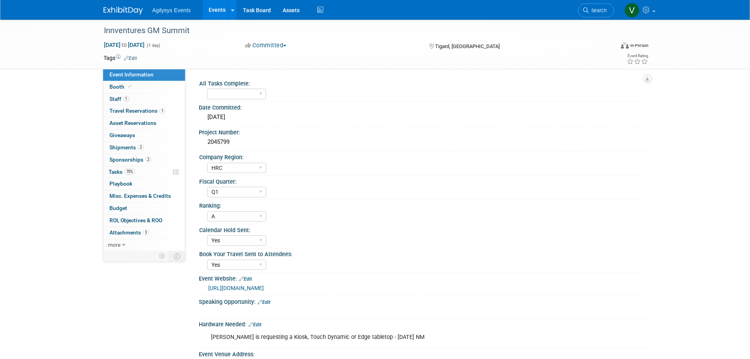
select select "HRC"
select select "Q1"
select select "A"
select select "Yes"
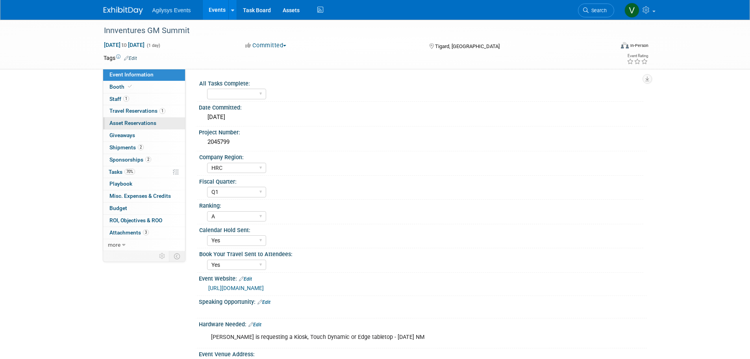
click at [121, 123] on span "Asset Reservations 0" at bounding box center [133, 123] width 47 height 6
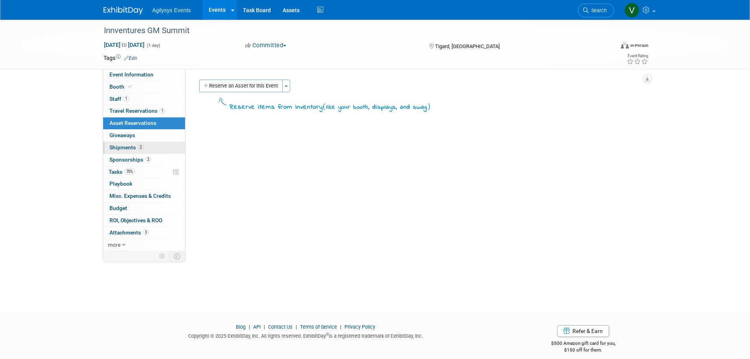
click at [121, 149] on span "Shipments 2" at bounding box center [127, 147] width 34 height 6
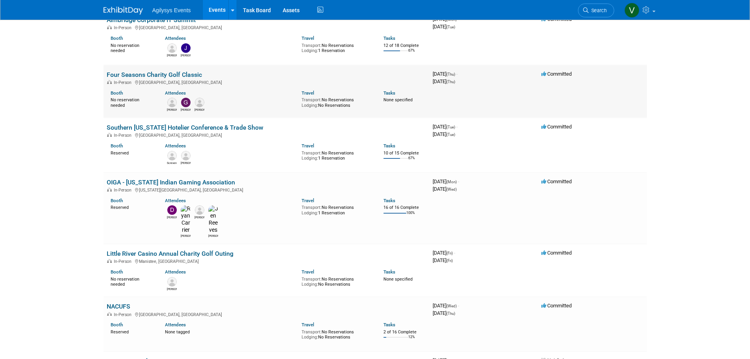
scroll to position [236, 0]
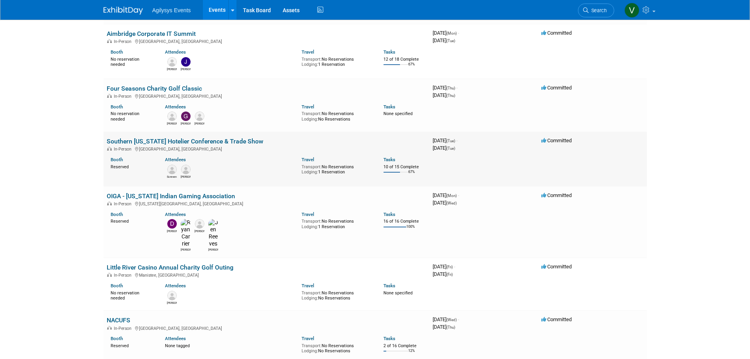
click at [167, 137] on link "Southern [US_STATE] Hotelier Conference & Trade Show" at bounding box center [185, 140] width 157 height 7
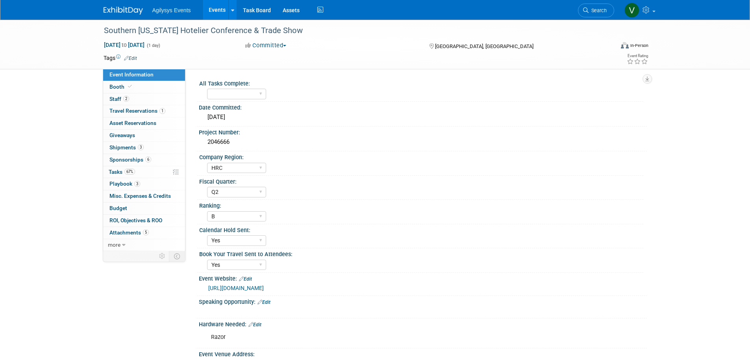
select select "HRC"
select select "Q2"
select select "B"
select select "Yes"
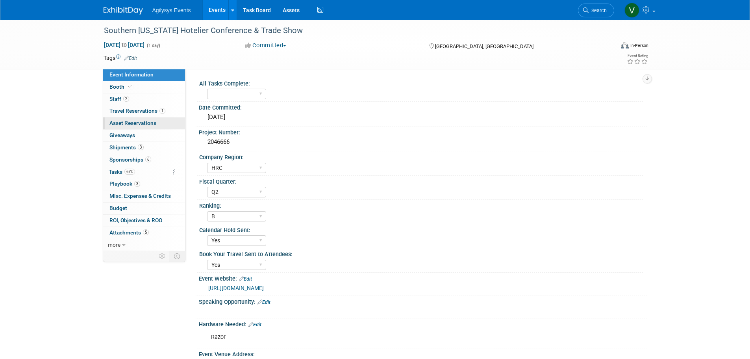
click at [136, 119] on link "0 Asset Reservations 0" at bounding box center [144, 123] width 82 height 12
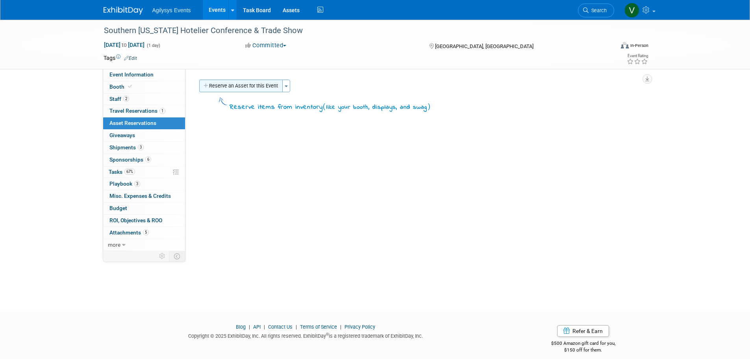
click at [253, 88] on button "Reserve an Asset for this Event" at bounding box center [241, 86] width 84 height 13
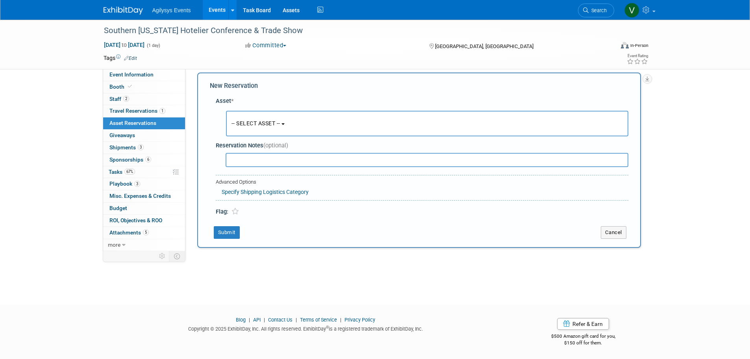
scroll to position [7, 0]
click at [619, 230] on button "Cancel" at bounding box center [614, 232] width 26 height 13
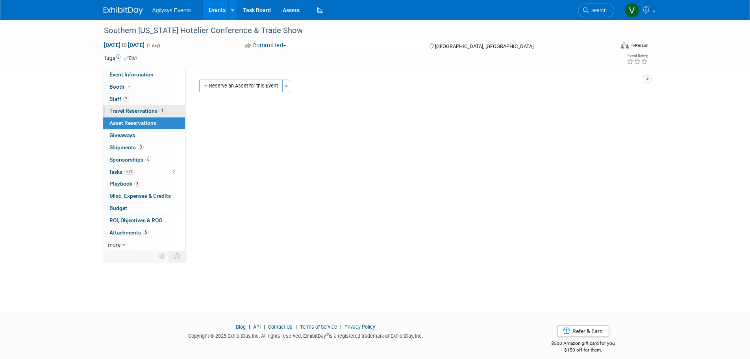
click at [119, 109] on span "Travel Reservations 1" at bounding box center [138, 111] width 56 height 6
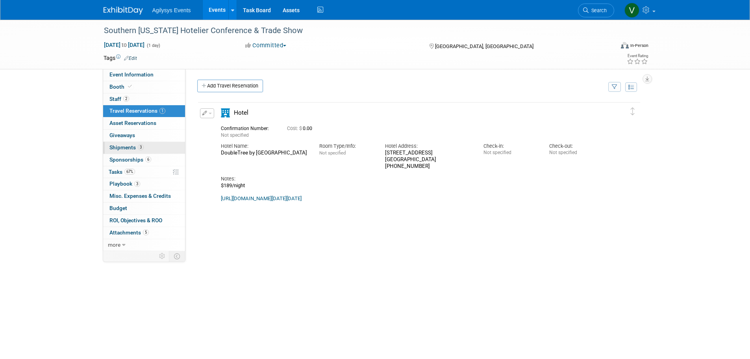
click at [117, 148] on span "Shipments 3" at bounding box center [127, 147] width 34 height 6
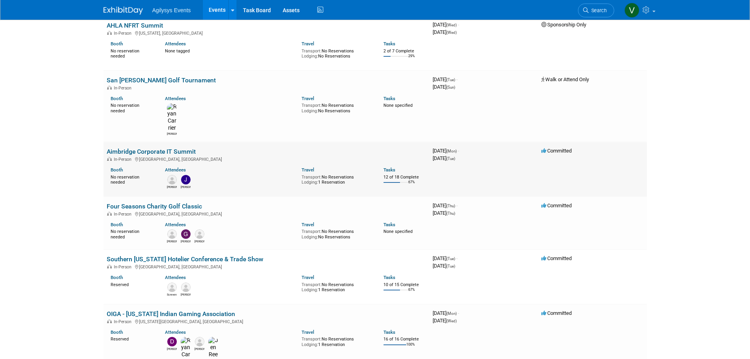
scroll to position [118, 0]
click at [164, 148] on link "Aimbridge Corporate IT Summit" at bounding box center [151, 151] width 89 height 7
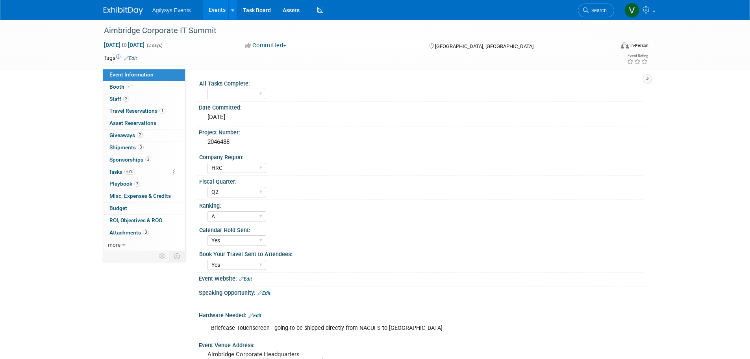
select select "HRC"
select select "Q2"
select select "A"
select select "Yes"
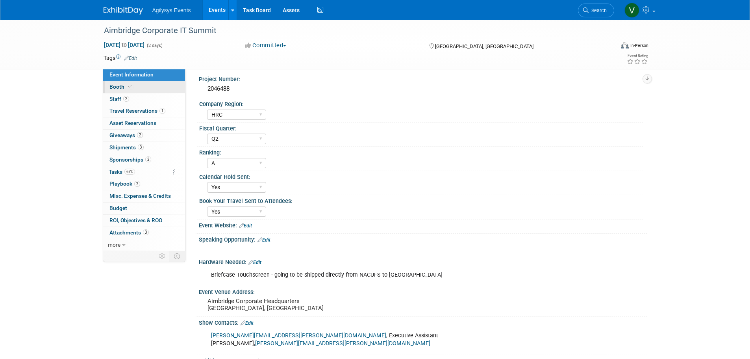
scroll to position [39, 0]
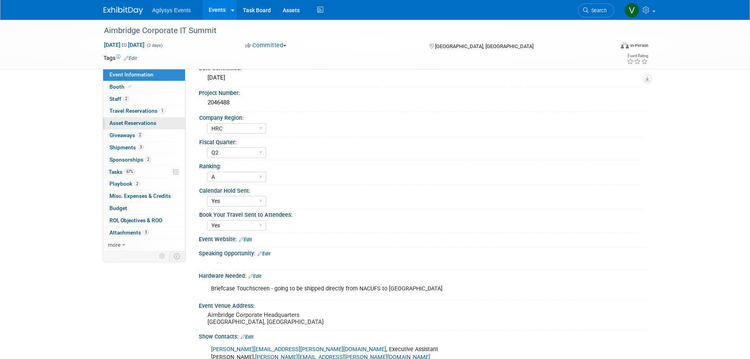
click at [123, 118] on link "0 Asset Reservations 0" at bounding box center [144, 123] width 82 height 12
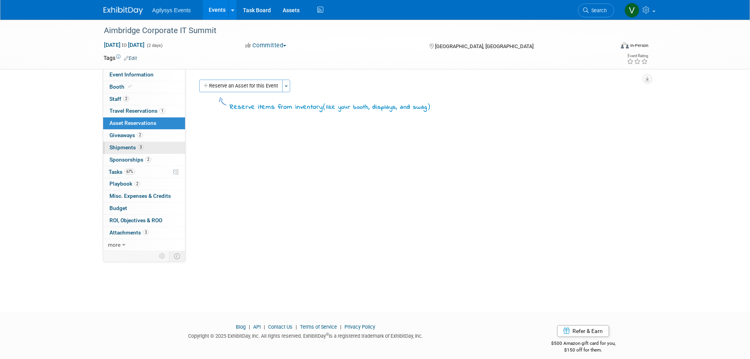
click at [140, 148] on span "3" at bounding box center [141, 147] width 6 height 6
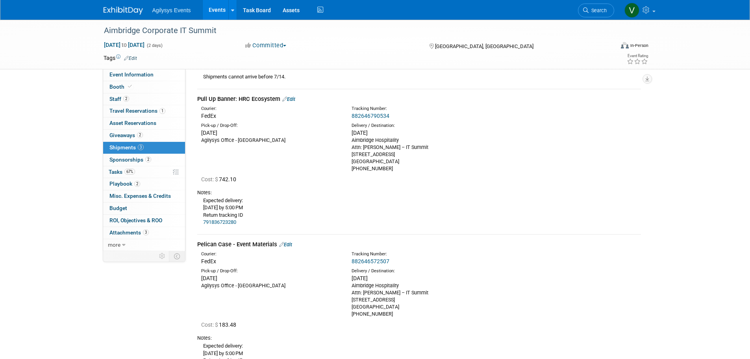
scroll to position [244, 0]
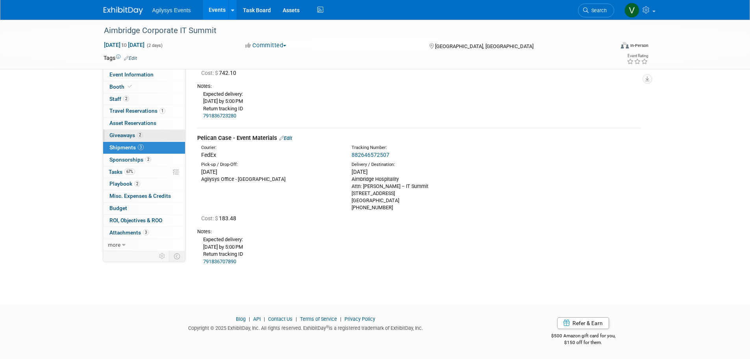
click at [142, 137] on span "Giveaways 2" at bounding box center [126, 135] width 33 height 6
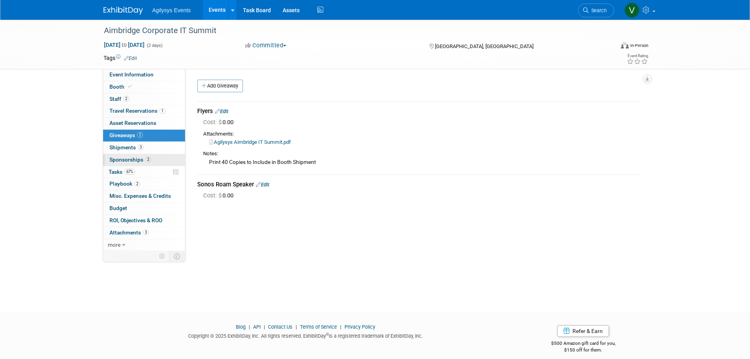
click at [141, 158] on span "Sponsorships 2" at bounding box center [131, 159] width 42 height 6
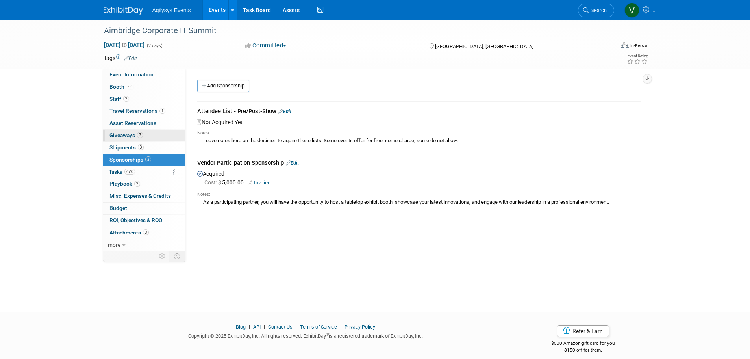
click at [137, 133] on span "Giveaways 2" at bounding box center [126, 135] width 33 height 6
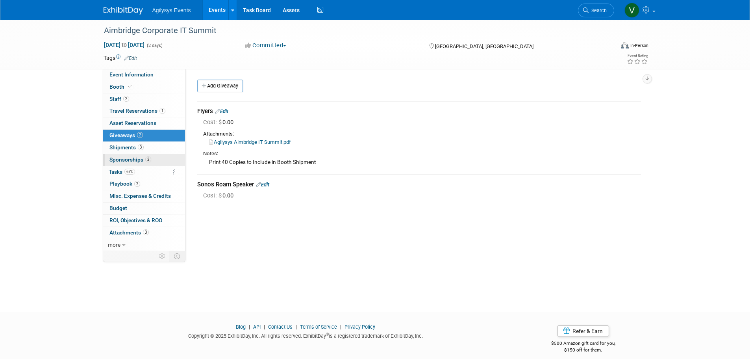
click at [143, 163] on link "2 Sponsorships 2" at bounding box center [144, 160] width 82 height 12
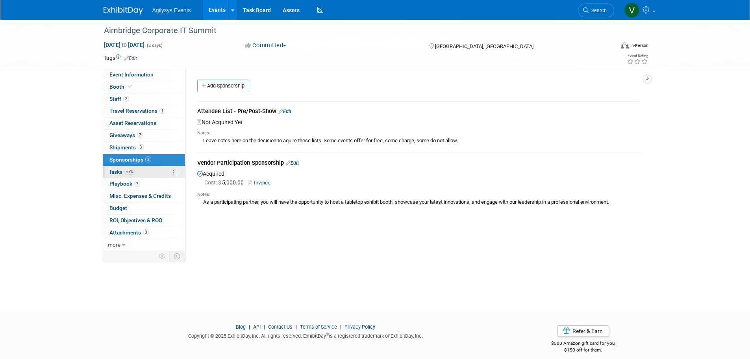
click at [134, 167] on link "67% Tasks 67%" at bounding box center [144, 172] width 82 height 12
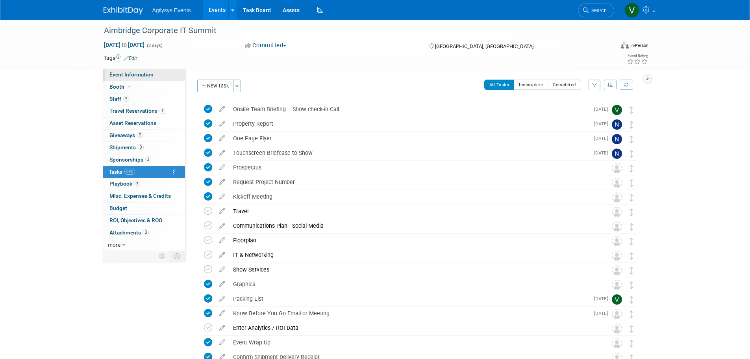
click at [139, 70] on link "Event Information" at bounding box center [144, 75] width 82 height 12
select select "HRC"
select select "Q2"
select select "A"
select select "Yes"
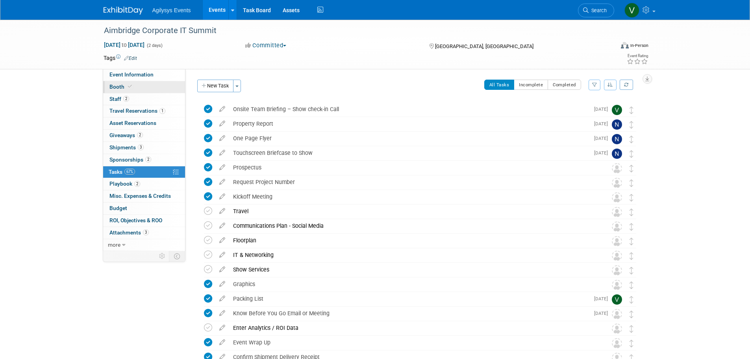
select select "Yes"
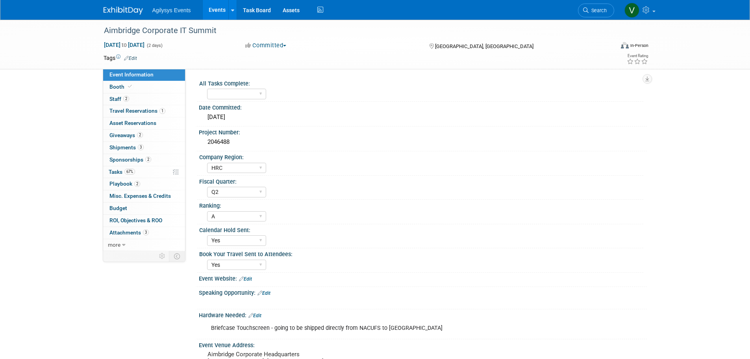
click at [132, 79] on link "Event Information" at bounding box center [144, 75] width 82 height 12
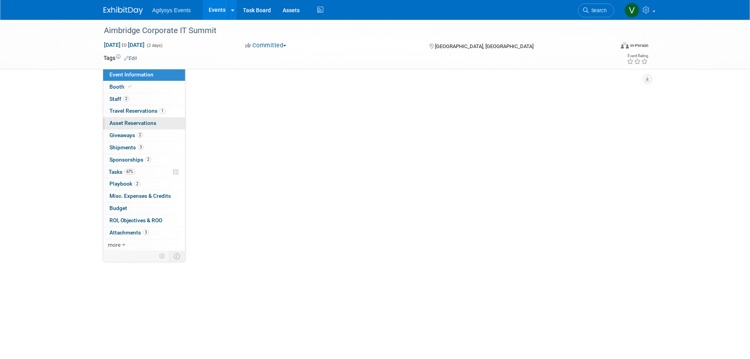
select select "HRC"
select select "Q2"
select select "A"
select select "Yes"
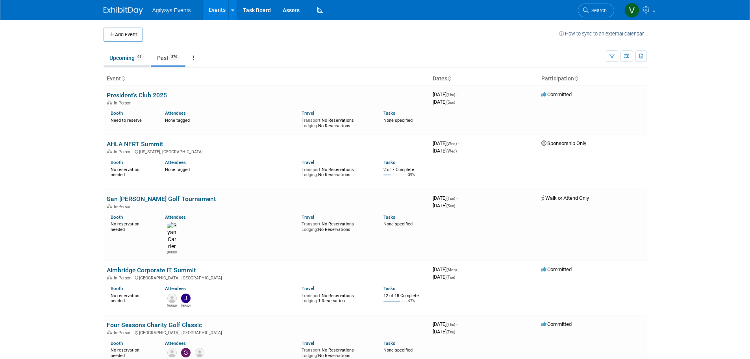
click at [114, 55] on link "Upcoming 61" at bounding box center [127, 57] width 46 height 15
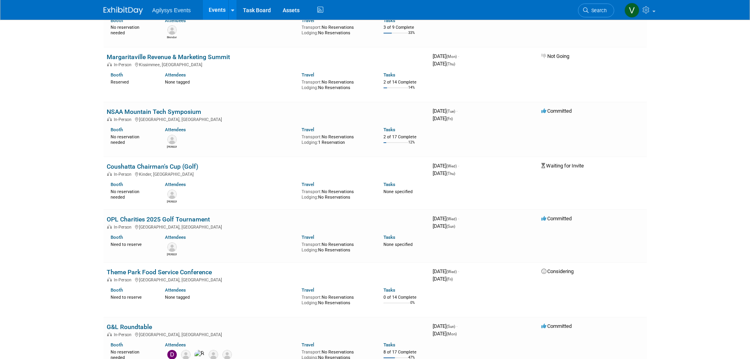
scroll to position [1064, 0]
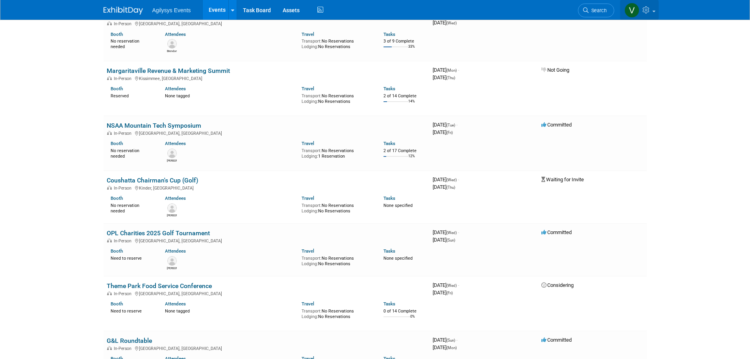
click at [653, 15] on link at bounding box center [639, 10] width 39 height 20
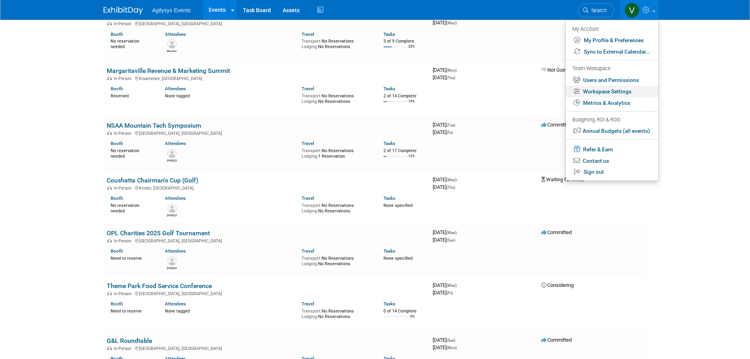
click at [594, 91] on link "Workspace Settings" at bounding box center [612, 91] width 93 height 11
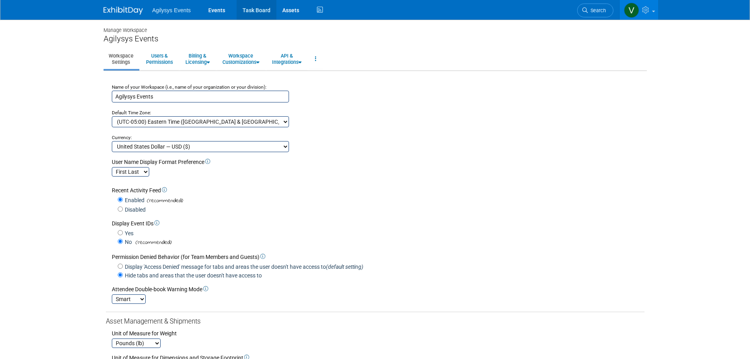
click at [265, 14] on link "Task Board" at bounding box center [257, 10] width 40 height 20
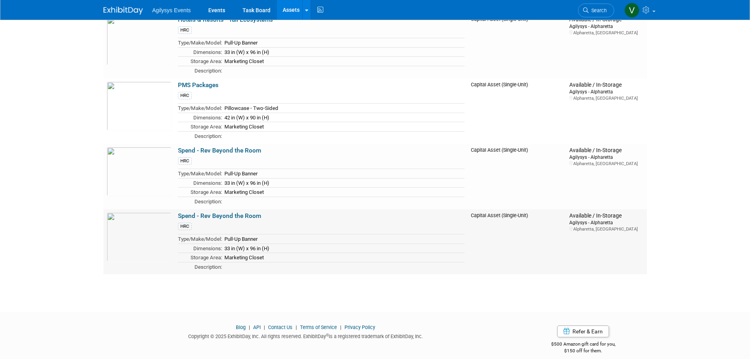
scroll to position [225, 0]
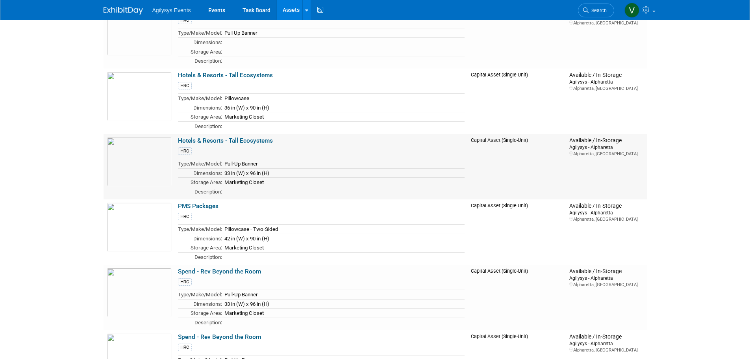
scroll to position [0, 0]
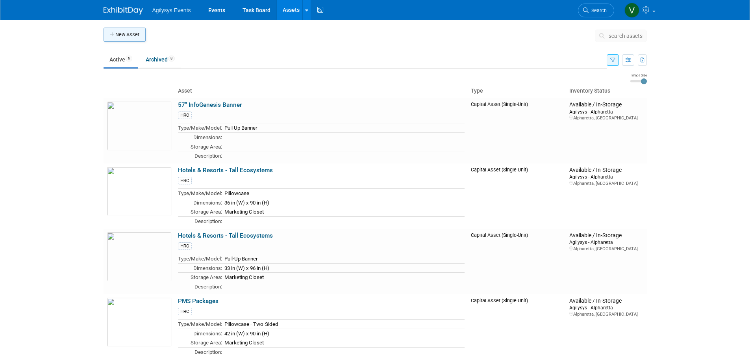
click at [139, 32] on button "New Asset" at bounding box center [125, 35] width 42 height 14
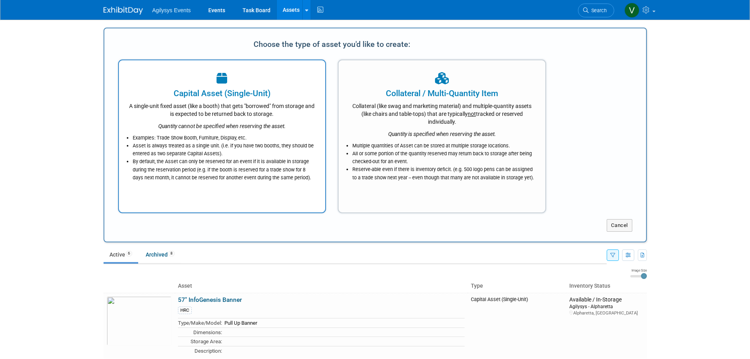
click at [209, 77] on div at bounding box center [222, 78] width 187 height 17
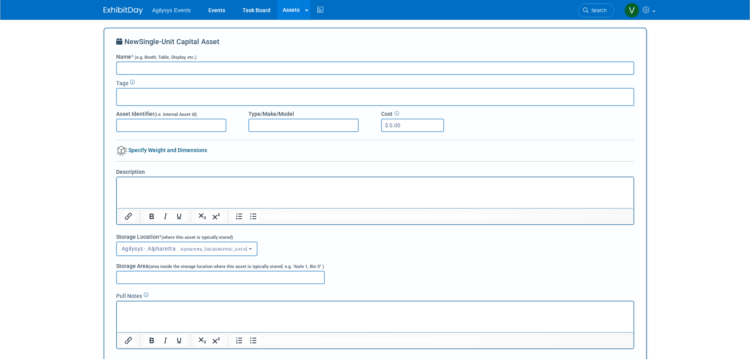
paste input "Spend - Rev Beyond the Room"
type input "Spend - Rev Beyond the Room"
click at [273, 130] on input "Type/Make/Model" at bounding box center [304, 125] width 110 height 13
paste input "Pull-Up Banner"
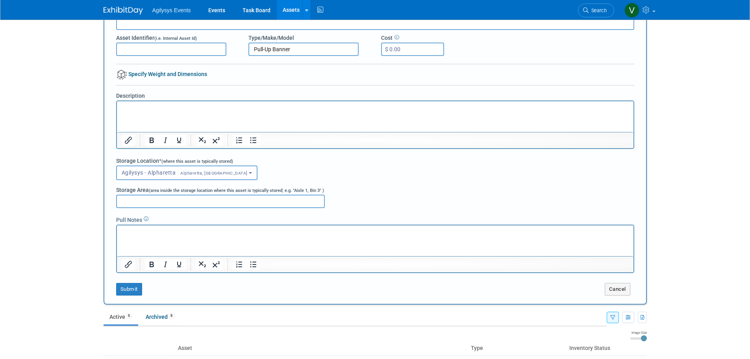
scroll to position [79, 0]
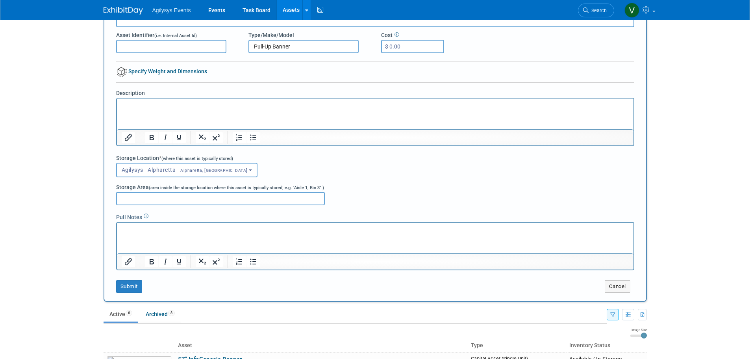
type input "Pull-Up Banner"
click at [139, 200] on input "Storage Area (area inside the storage location where this asset is typically st…" at bounding box center [220, 198] width 209 height 13
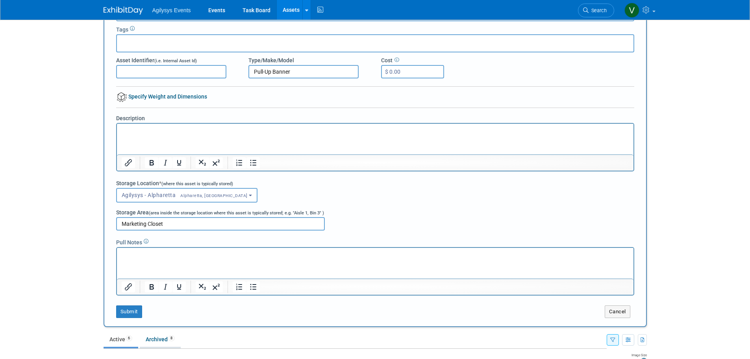
scroll to position [39, 0]
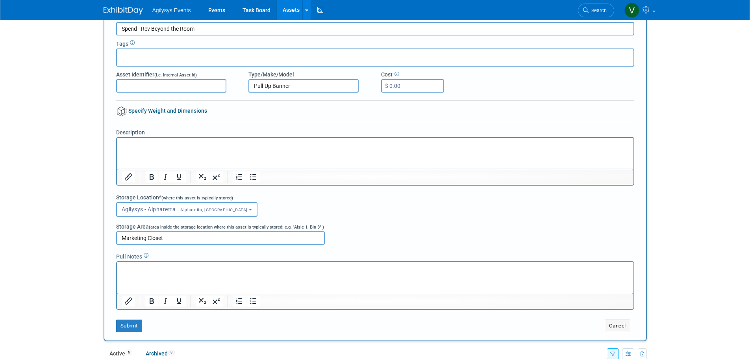
type input "Marketing Closet"
click at [135, 111] on link "Specify Weight and Dimensions" at bounding box center [161, 111] width 91 height 6
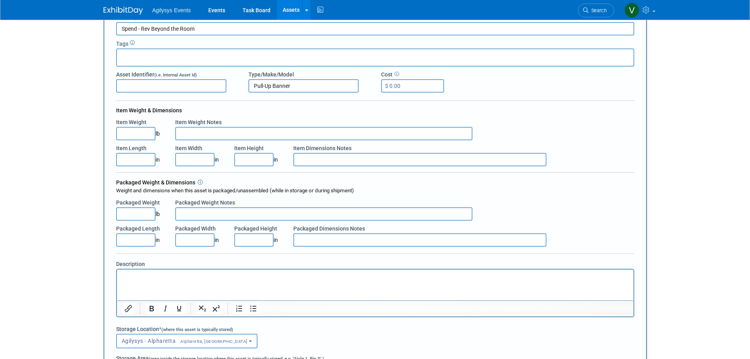
click at [204, 157] on input "Item Width" at bounding box center [194, 159] width 39 height 13
type input "33.00"
click at [259, 155] on input "Item Height" at bounding box center [253, 159] width 39 height 13
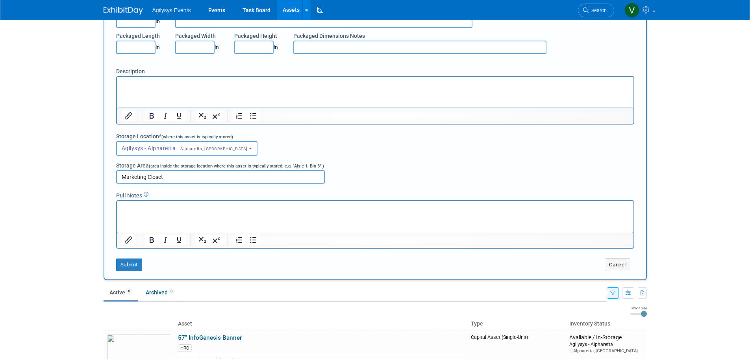
scroll to position [236, 0]
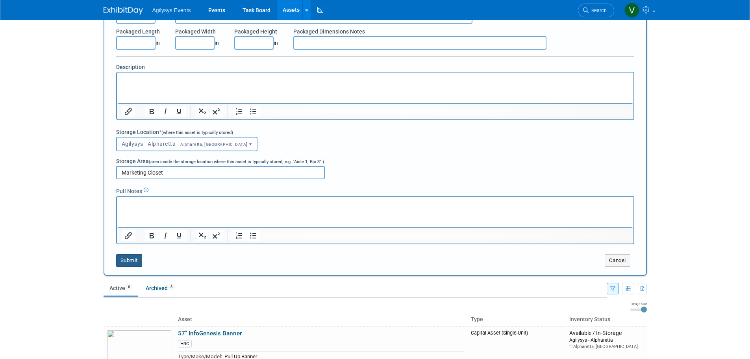
type input "96.00"
click at [130, 262] on button "Submit" at bounding box center [129, 260] width 26 height 13
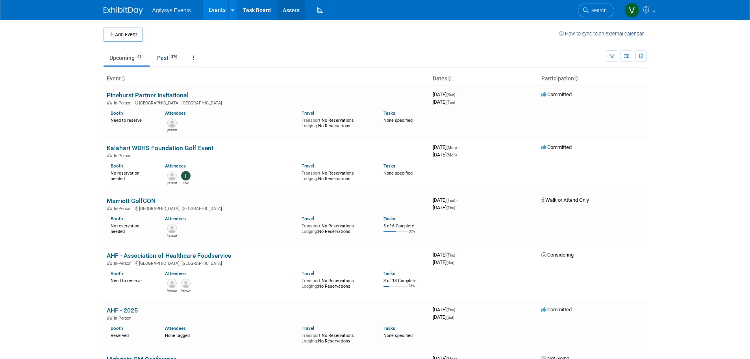
click at [288, 9] on link "Assets" at bounding box center [291, 10] width 29 height 20
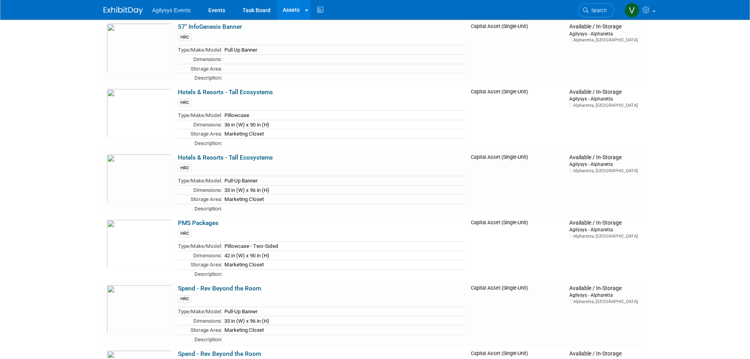
scroll to position [225, 0]
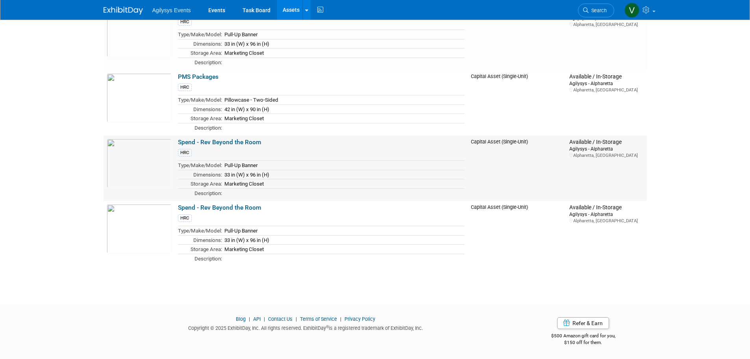
click at [221, 141] on link "Spend - Rev Beyond the Room" at bounding box center [219, 142] width 83 height 7
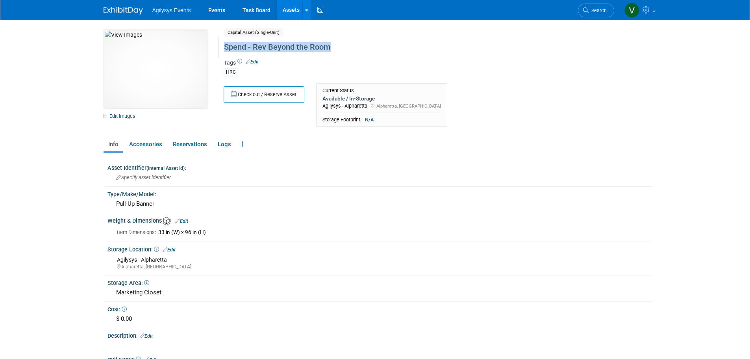
drag, startPoint x: 332, startPoint y: 47, endPoint x: 221, endPoint y: 46, distance: 111.5
click at [221, 46] on div "Spend - Rev Beyond the Room" at bounding box center [401, 47] width 361 height 14
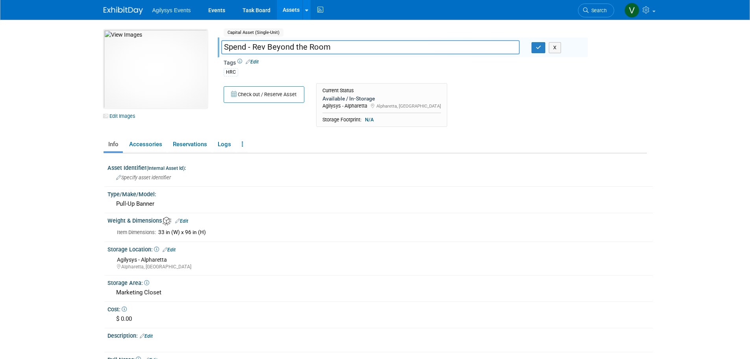
drag, startPoint x: 221, startPoint y: 46, endPoint x: 351, endPoint y: 45, distance: 130.0
click at [351, 45] on input "Spend - Rev Beyond the Room" at bounding box center [370, 47] width 299 height 14
drag, startPoint x: 357, startPoint y: 47, endPoint x: 206, endPoint y: 51, distance: 150.5
click at [206, 51] on div "10031199-10728901-9023d543-7e2c-47ea-872c-63c2794aa81a.jpg Edit Images Capital …" at bounding box center [375, 81] width 555 height 102
drag, startPoint x: 154, startPoint y: 204, endPoint x: 105, endPoint y: 205, distance: 49.2
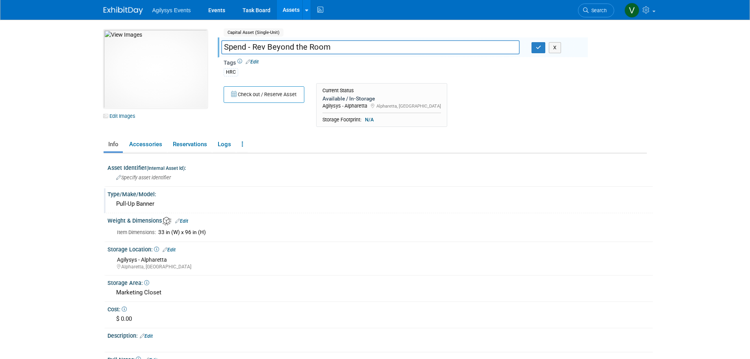
click at [105, 205] on div "Type/Make/Model: Pull-Up Banner" at bounding box center [378, 200] width 549 height 25
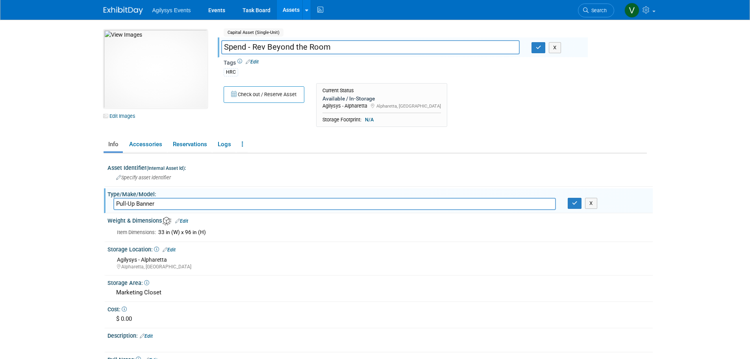
drag, startPoint x: 162, startPoint y: 202, endPoint x: 109, endPoint y: 202, distance: 53.6
click at [106, 202] on div "Type/Make/Model: Pull-Up Banner Pull-Up Banner X" at bounding box center [378, 200] width 549 height 25
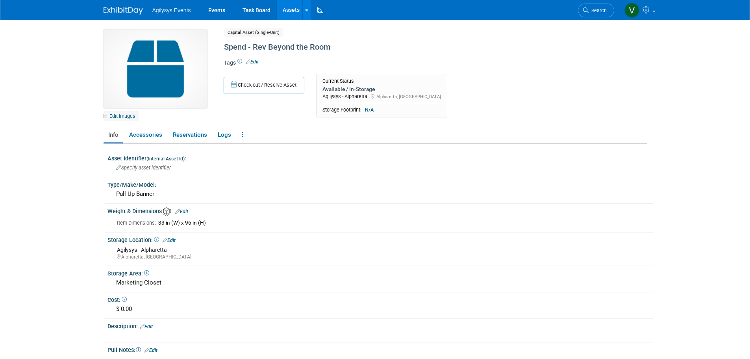
click at [111, 118] on link "Edit Images" at bounding box center [121, 116] width 35 height 10
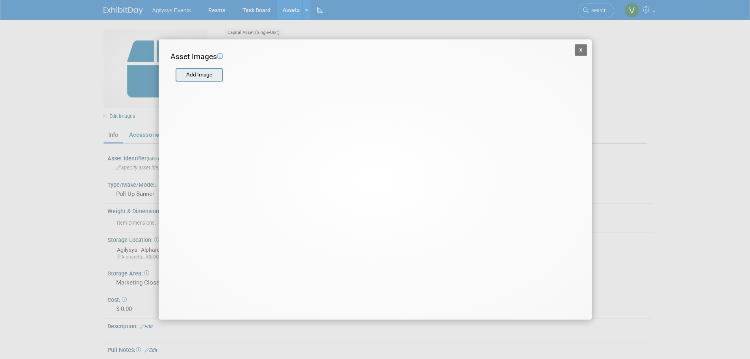
click at [193, 74] on input "file" at bounding box center [175, 75] width 94 height 12
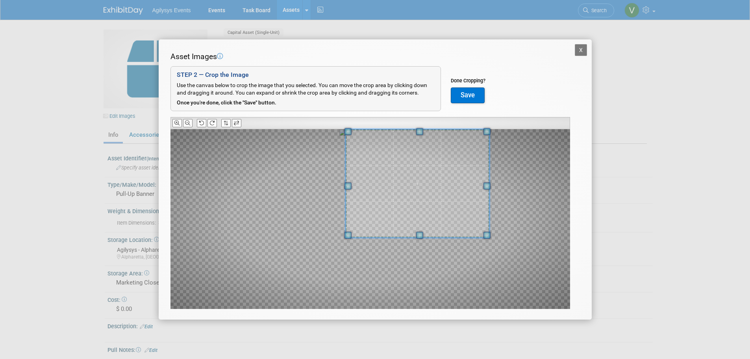
click at [439, 127] on div "Asset Images Add Image STEP 2 — Crop the Image Use the canvas below to crop the…" at bounding box center [376, 192] width 410 height 282
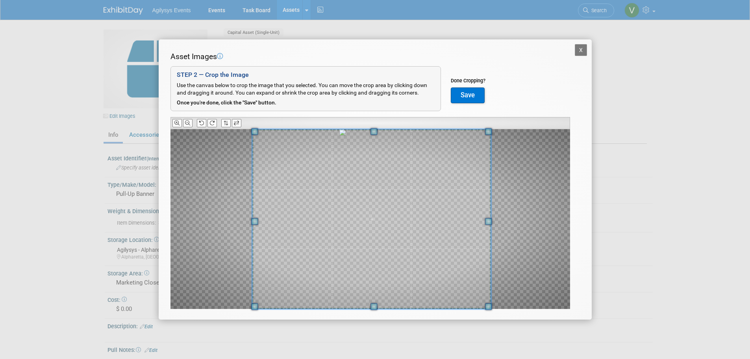
click at [245, 334] on div "X Asset Images Add Image STEP 2 — Crop the Image Use the canvas below to crop t…" at bounding box center [375, 179] width 750 height 359
click at [479, 97] on button "Save" at bounding box center [468, 95] width 34 height 16
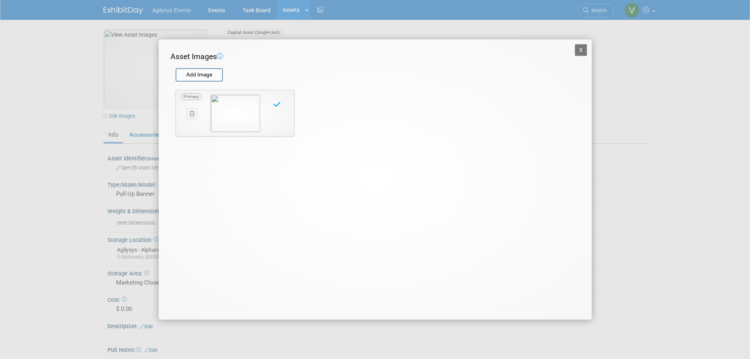
click at [582, 47] on button "X" at bounding box center [581, 50] width 13 height 12
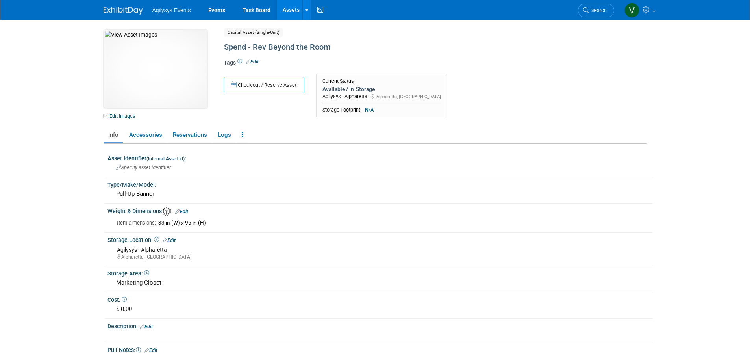
click at [290, 11] on link "Assets" at bounding box center [291, 10] width 29 height 20
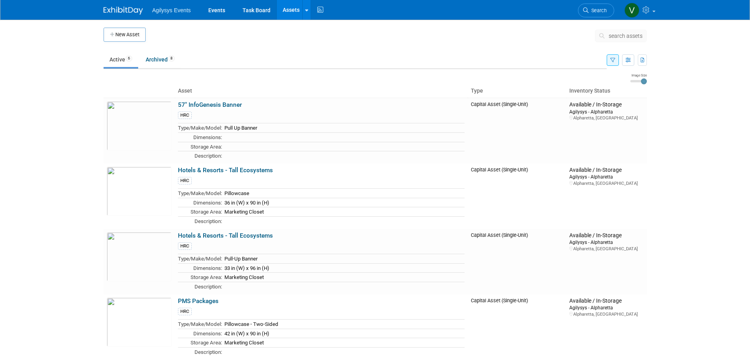
click at [631, 29] on td "search assets" at bounding box center [621, 38] width 52 height 20
click at [631, 34] on span "search assets" at bounding box center [626, 36] width 34 height 6
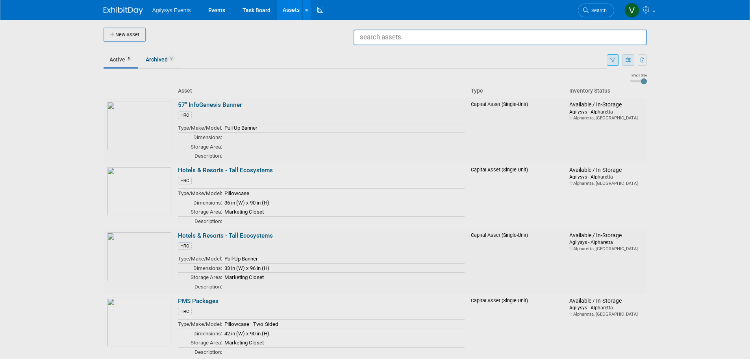
drag, startPoint x: 683, startPoint y: 65, endPoint x: 624, endPoint y: 61, distance: 58.8
click at [375, 65] on div at bounding box center [375, 179] width 0 height 359
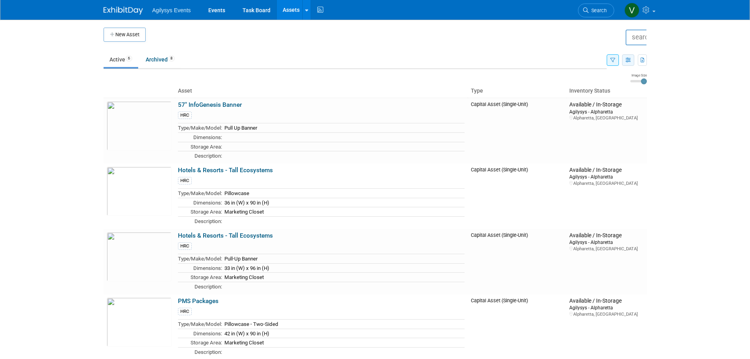
click at [624, 61] on button "button" at bounding box center [628, 59] width 12 height 11
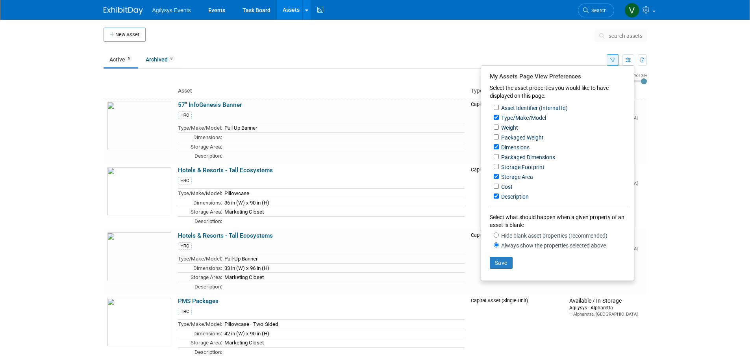
click at [607, 61] on button "button" at bounding box center [613, 59] width 12 height 11
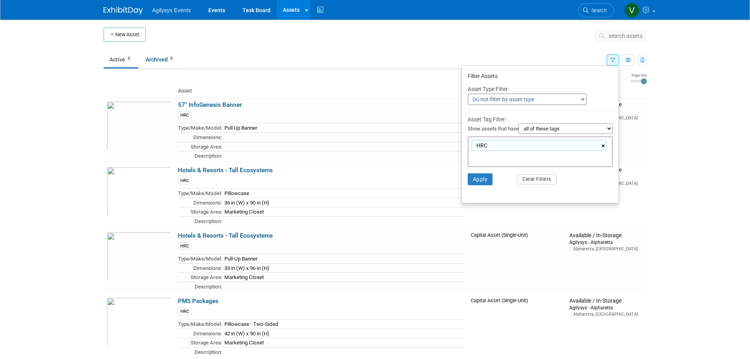
click at [603, 145] on link "×" at bounding box center [604, 145] width 5 height 9
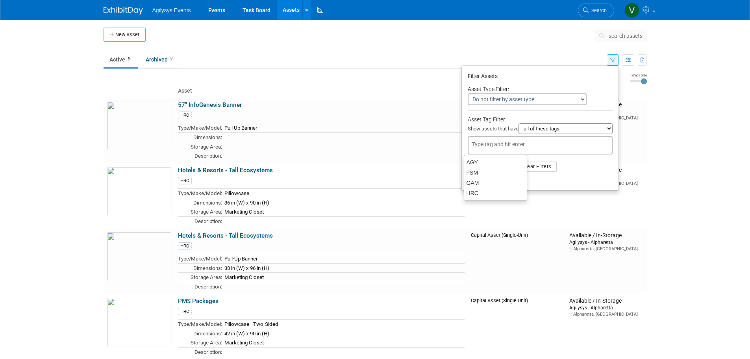
click at [566, 154] on div at bounding box center [540, 145] width 145 height 18
click at [508, 140] on div at bounding box center [540, 145] width 145 height 18
click at [576, 159] on li "Apply Clear Filters" at bounding box center [540, 167] width 157 height 24
click at [489, 174] on li "Apply Clear Filters" at bounding box center [540, 167] width 157 height 24
click at [487, 169] on button "Apply" at bounding box center [480, 167] width 25 height 12
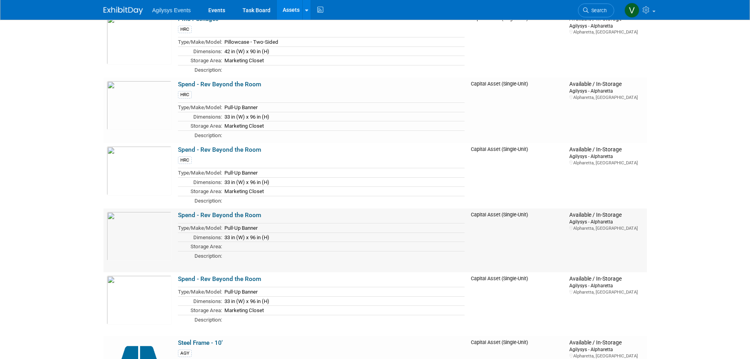
scroll to position [2915, 0]
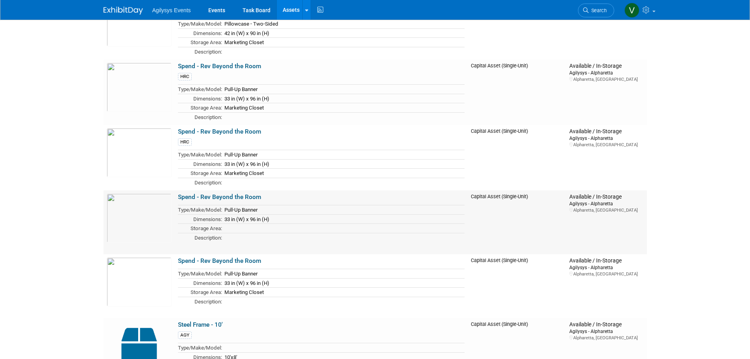
click at [223, 200] on link "Spend - Rev Beyond the Room" at bounding box center [219, 196] width 83 height 7
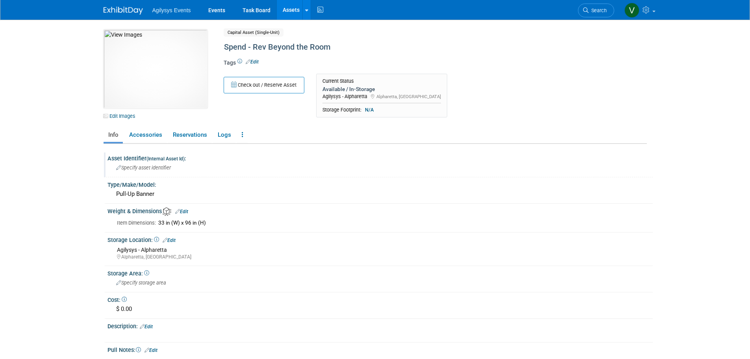
click at [142, 168] on span "Specify asset identifier" at bounding box center [143, 168] width 55 height 6
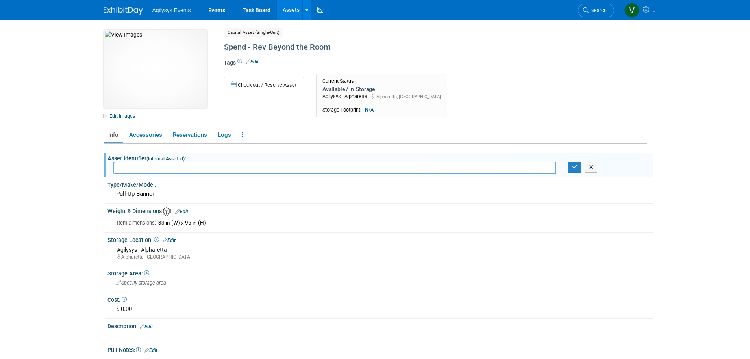
click at [29, 181] on body "Agilysys Events Events Task Board Assets New Asset" at bounding box center [375, 179] width 750 height 359
click at [257, 60] on link "Edit" at bounding box center [252, 62] width 13 height 6
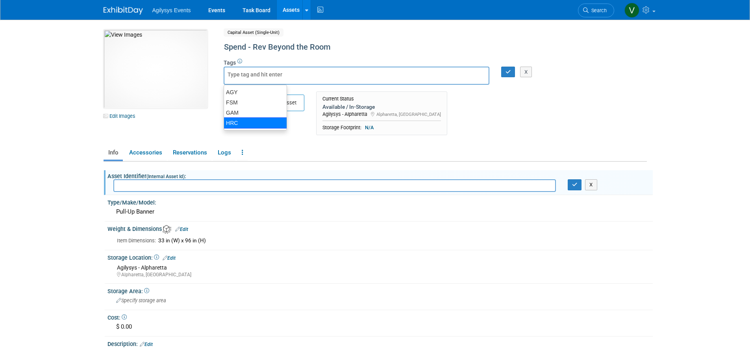
click at [233, 123] on div "HRC" at bounding box center [255, 122] width 63 height 11
type input "HRC"
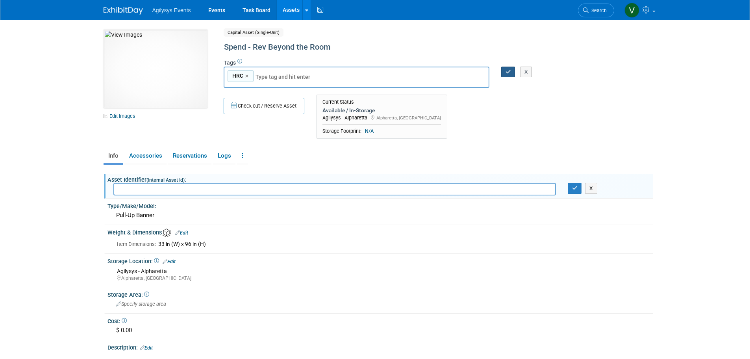
click at [508, 74] on icon "button" at bounding box center [509, 71] width 6 height 5
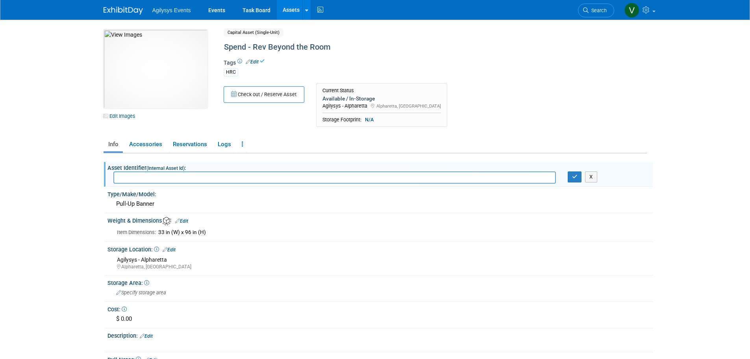
click at [295, 14] on link "Assets" at bounding box center [291, 10] width 29 height 20
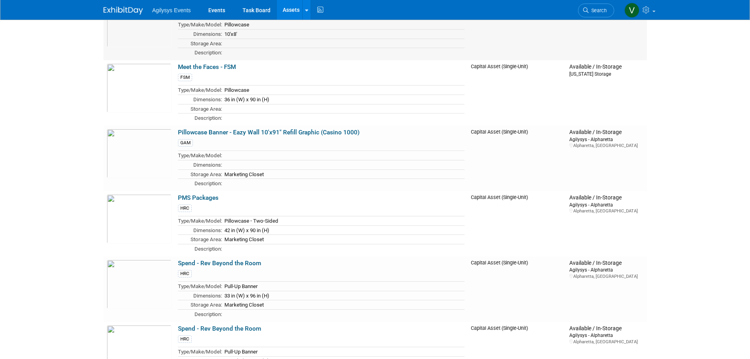
scroll to position [2955, 0]
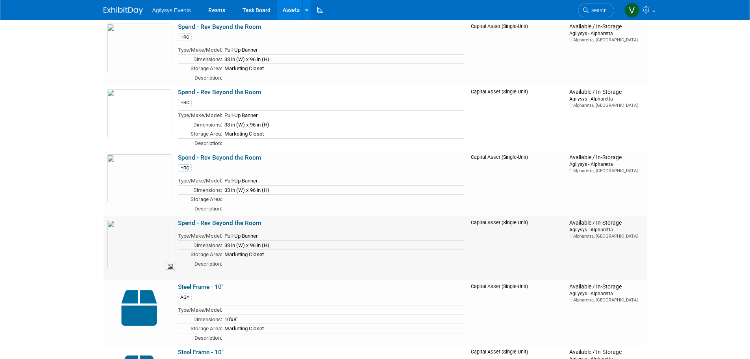
click at [135, 241] on img at bounding box center [139, 243] width 65 height 49
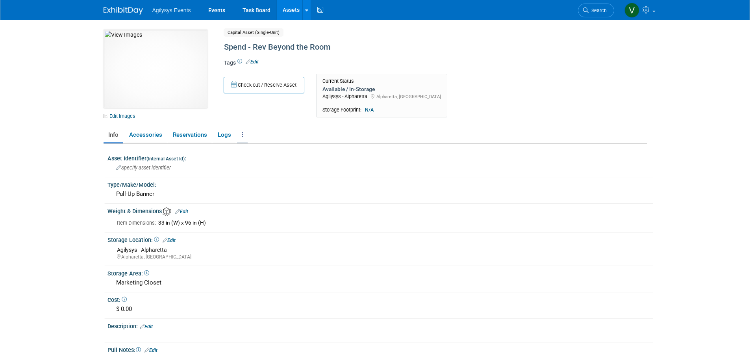
click at [245, 137] on link at bounding box center [242, 135] width 11 height 14
click at [258, 61] on link "Edit" at bounding box center [252, 62] width 13 height 6
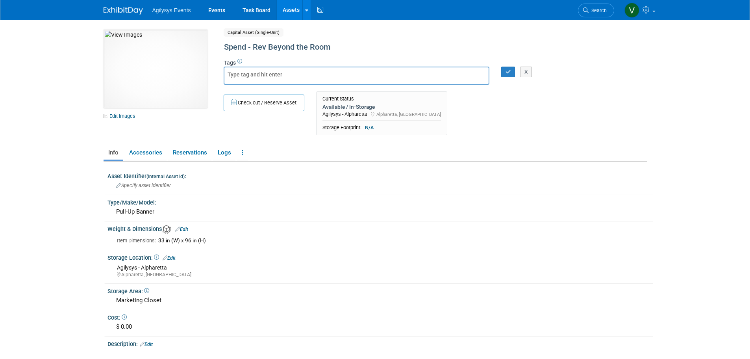
click at [481, 128] on div "Check out / Reserve Asset Current Status Available / In-Storage Agilysys - Alph…" at bounding box center [403, 115] width 370 height 48
drag, startPoint x: 527, startPoint y: 71, endPoint x: 373, endPoint y: 159, distance: 177.3
click at [527, 72] on button "X" at bounding box center [526, 72] width 12 height 11
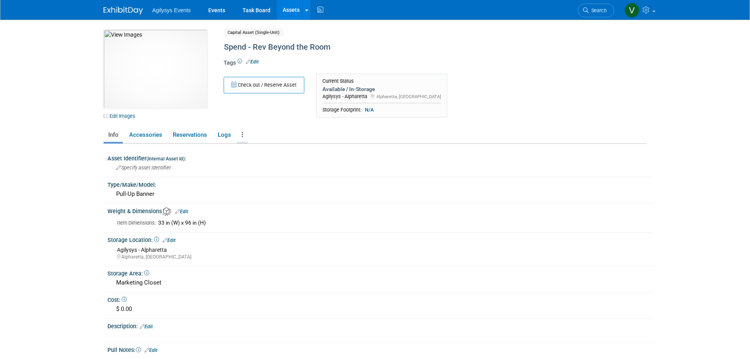
click at [238, 132] on link at bounding box center [242, 135] width 11 height 14
click at [265, 180] on link "Archive Asset" at bounding box center [271, 176] width 69 height 13
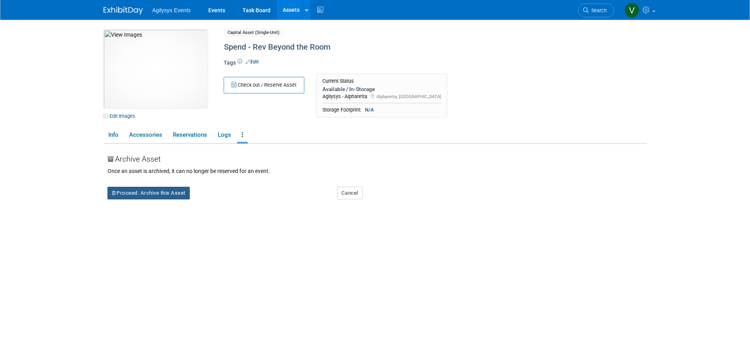
click at [144, 191] on button "Proceed: Archive this Asset" at bounding box center [149, 193] width 82 height 13
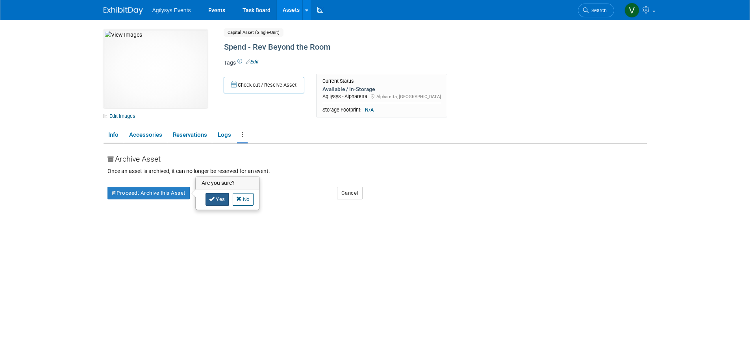
click at [223, 202] on link "Yes" at bounding box center [217, 199] width 23 height 13
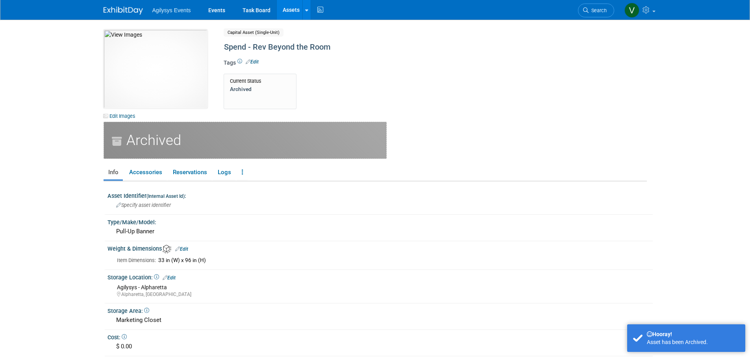
click at [279, 13] on link "Assets" at bounding box center [291, 10] width 29 height 20
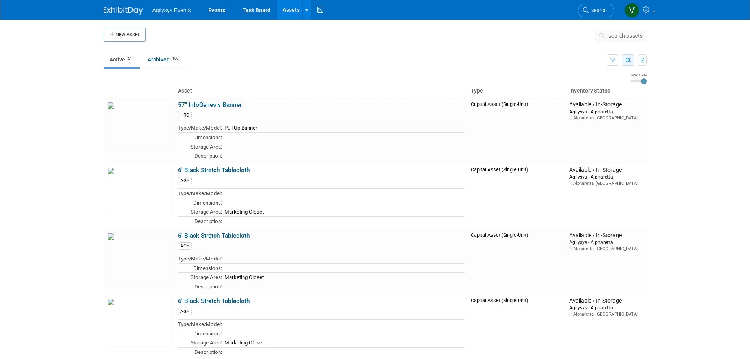
click at [627, 58] on icon "button" at bounding box center [628, 60] width 5 height 5
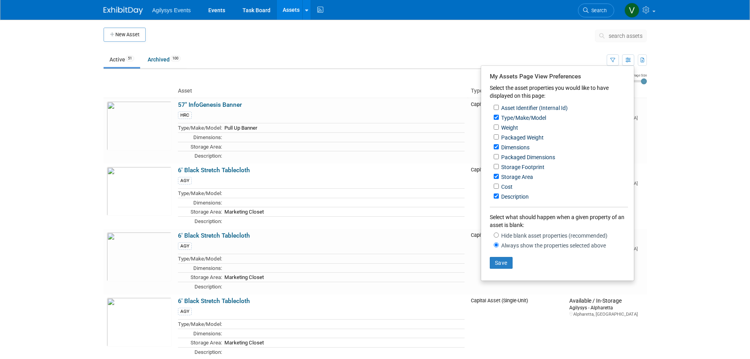
drag, startPoint x: 711, startPoint y: 141, endPoint x: 670, endPoint y: 94, distance: 62.6
click at [711, 141] on body "Agilysys Events Events Task Board Assets New Asset Search Assets Bulk Upload As…" at bounding box center [375, 179] width 750 height 359
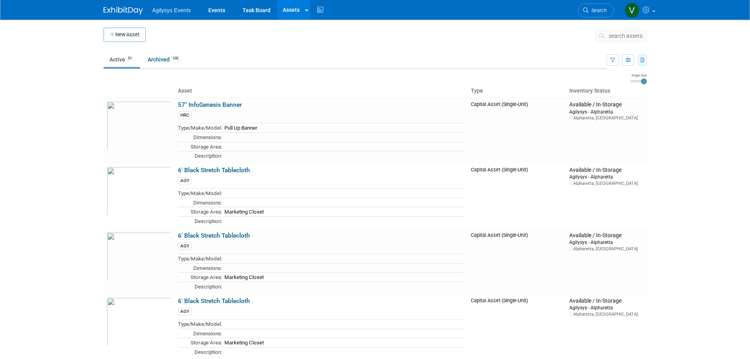
click at [646, 58] on button "button" at bounding box center [642, 59] width 9 height 11
click at [587, 95] on span "(151 Assets)" at bounding box center [596, 98] width 27 height 6
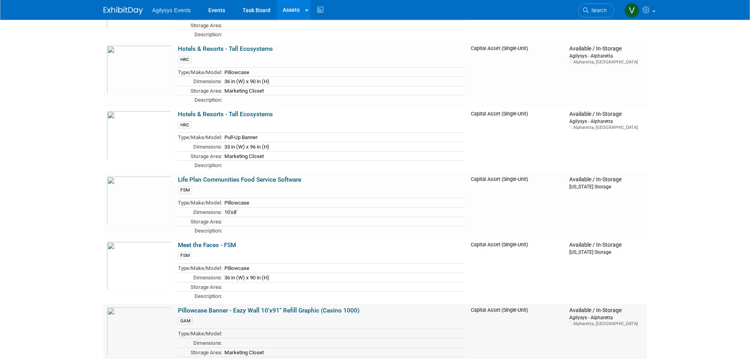
scroll to position [2501, 0]
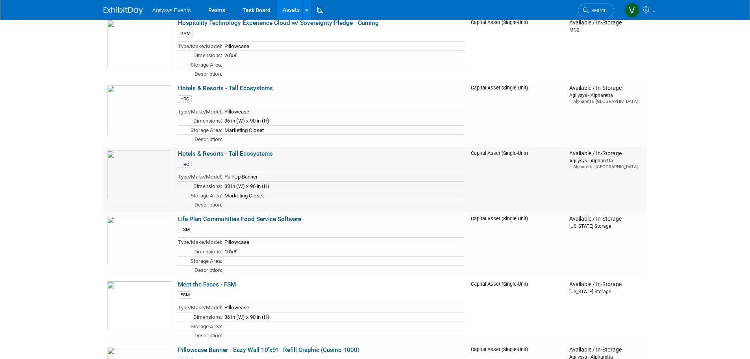
click at [250, 156] on link "Hotels & Resorts - Tall Ecosystems" at bounding box center [225, 153] width 95 height 7
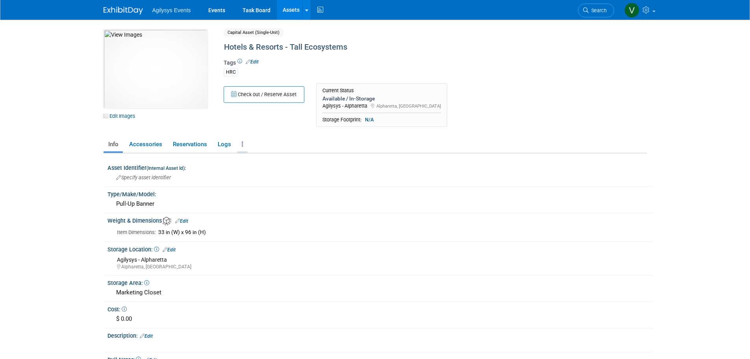
click at [246, 143] on link at bounding box center [242, 144] width 11 height 14
click at [279, 175] on link "Copy/Duplicate Asset" at bounding box center [271, 173] width 69 height 13
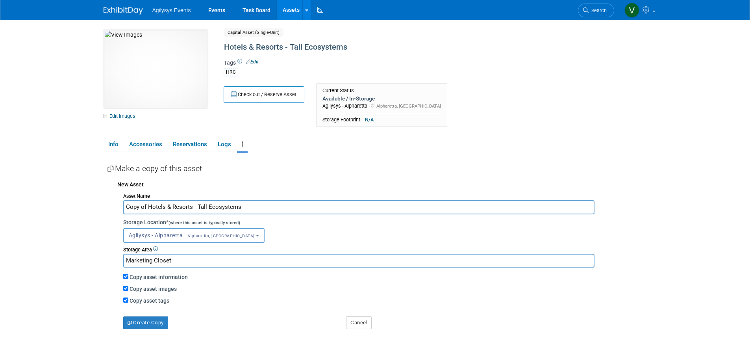
drag, startPoint x: 143, startPoint y: 206, endPoint x: 102, endPoint y: 208, distance: 41.4
click at [102, 208] on div "10031199-10723836-9690780d-2fc9-4726-b2e1-4b9746d6cb82.jpg Edit Images Capital …" at bounding box center [375, 193] width 555 height 346
type input "Hotels & Resorts - Tall Ecosystems"
click at [89, 256] on body "Agilysys Events Events Task Board Assets New Asset" at bounding box center [375, 179] width 750 height 359
click at [152, 327] on button "Create Copy" at bounding box center [145, 322] width 45 height 13
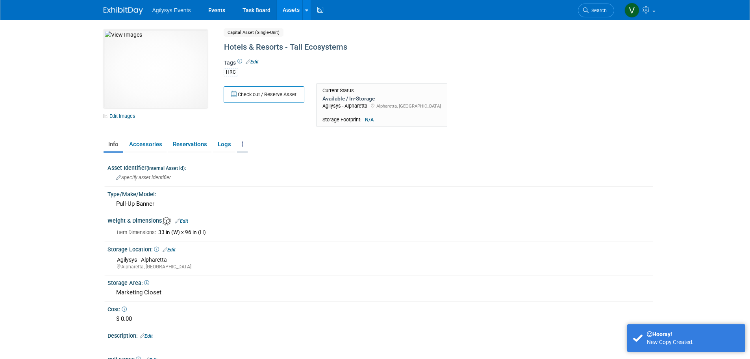
click at [243, 148] on link at bounding box center [242, 144] width 11 height 14
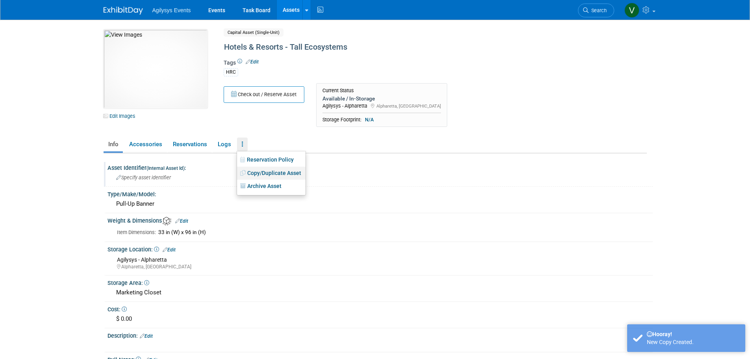
click at [259, 174] on link "Copy/Duplicate Asset" at bounding box center [271, 173] width 69 height 13
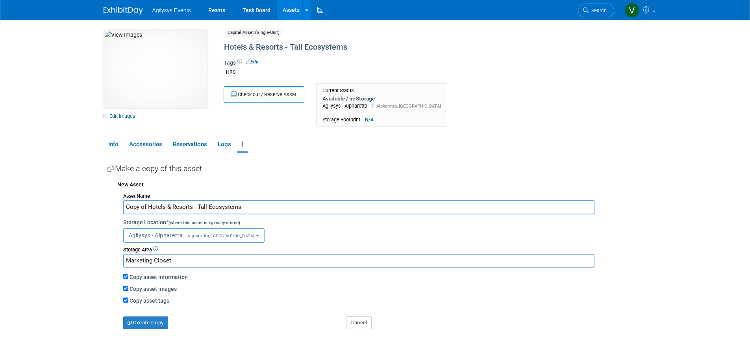
drag, startPoint x: 147, startPoint y: 208, endPoint x: 97, endPoint y: 208, distance: 50.4
click at [100, 208] on div "10031199-10728905-76fc59fb-368a-40b9-9848-4f94cd7ec535.jpg Edit Images Capital …" at bounding box center [375, 193] width 555 height 346
type input "Hotels & Resorts - Tall Ecosystems"
click at [144, 323] on button "Create Copy" at bounding box center [145, 322] width 45 height 13
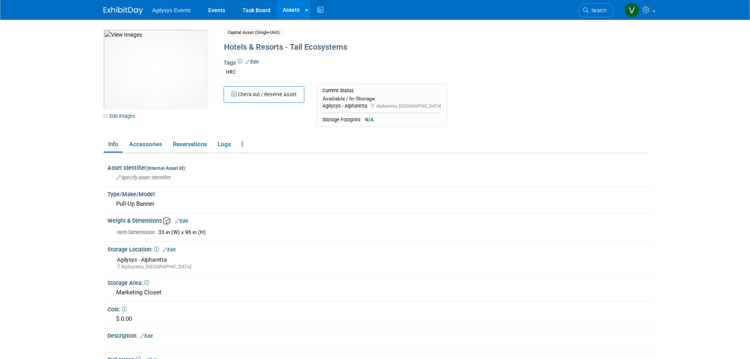
click at [293, 7] on link "Assets" at bounding box center [291, 10] width 29 height 20
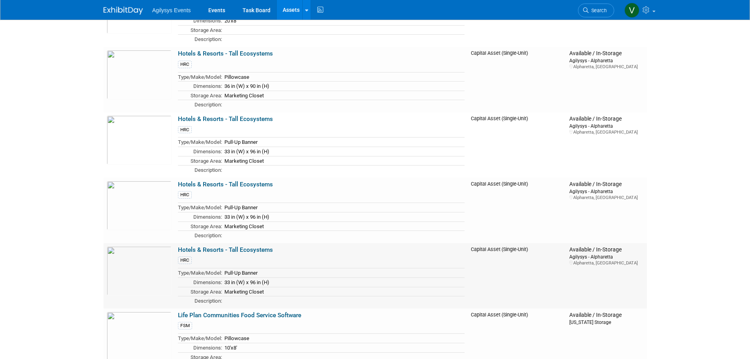
scroll to position [2521, 0]
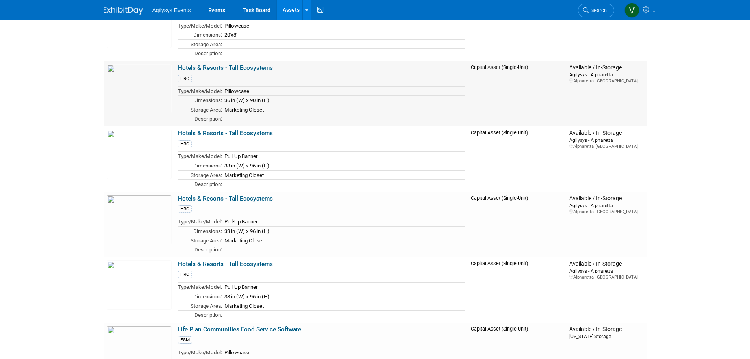
click at [242, 71] on link "Hotels & Resorts - Tall Ecosystems" at bounding box center [225, 67] width 95 height 7
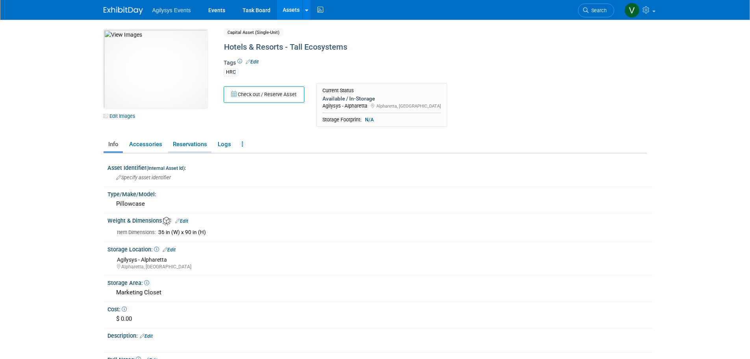
click at [196, 146] on link "Reservations" at bounding box center [189, 144] width 43 height 14
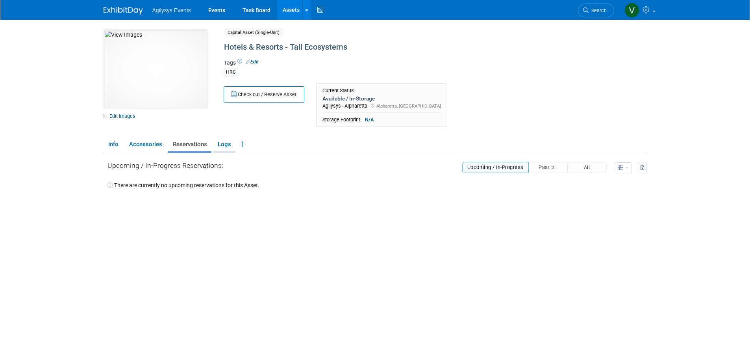
click at [219, 145] on link "Logs" at bounding box center [224, 144] width 22 height 14
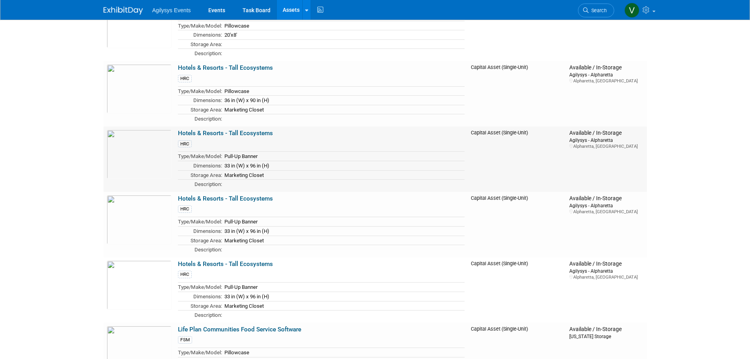
click at [244, 134] on link "Hotels & Resorts - Tall Ecosystems" at bounding box center [225, 133] width 95 height 7
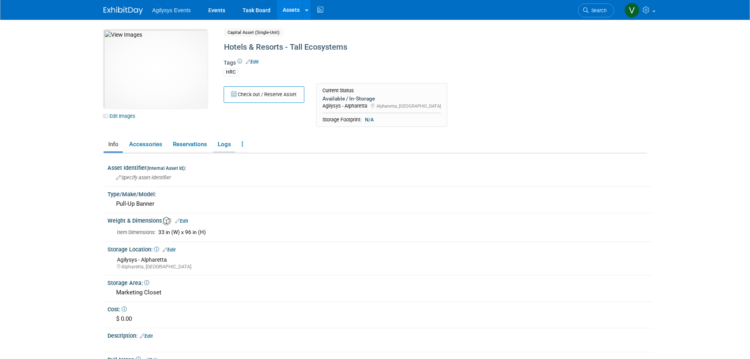
click at [225, 147] on link "Logs" at bounding box center [224, 144] width 22 height 14
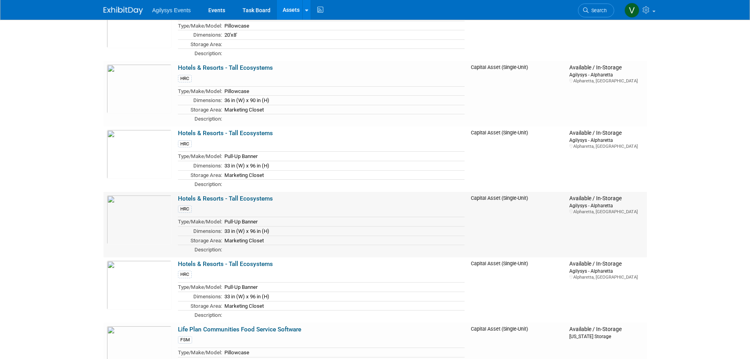
click at [253, 198] on td "Hotels & Resorts - Tall Ecosystems HRC Type/Make/Model: Pull-Up Banner Dimensio…" at bounding box center [321, 224] width 293 height 65
click at [254, 201] on link "Hotels & Resorts - Tall Ecosystems" at bounding box center [225, 198] width 95 height 7
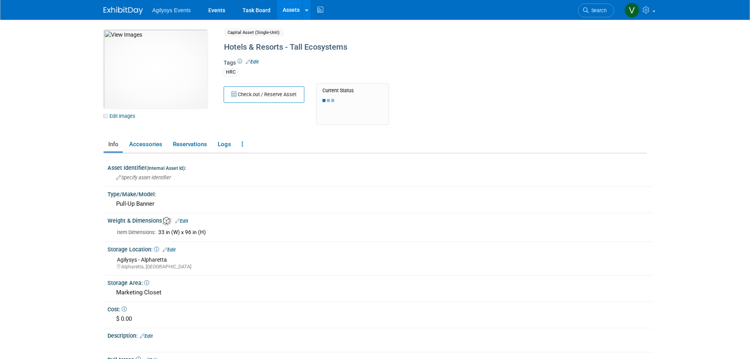
click at [212, 145] on ul "Info Accessories Reservations Logs Reservation Policy Copy/Duplicate Asset Arch…" at bounding box center [376, 145] width 544 height 17
click at [223, 145] on link "Logs" at bounding box center [224, 144] width 22 height 14
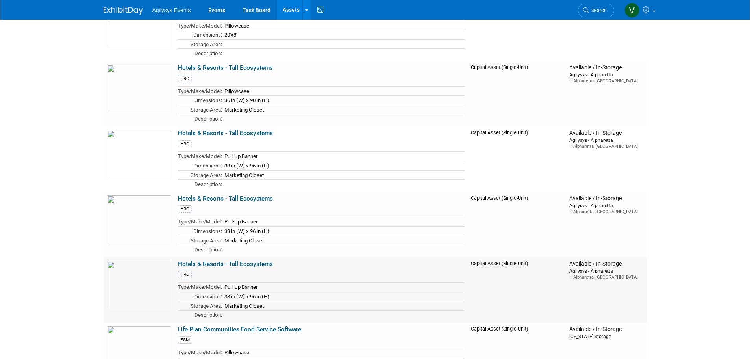
click at [239, 267] on link "Hotels & Resorts - Tall Ecosystems" at bounding box center [225, 263] width 95 height 7
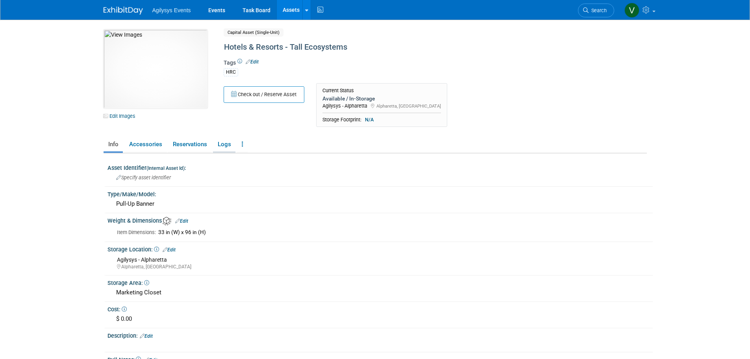
click at [226, 139] on link "Logs" at bounding box center [224, 144] width 22 height 14
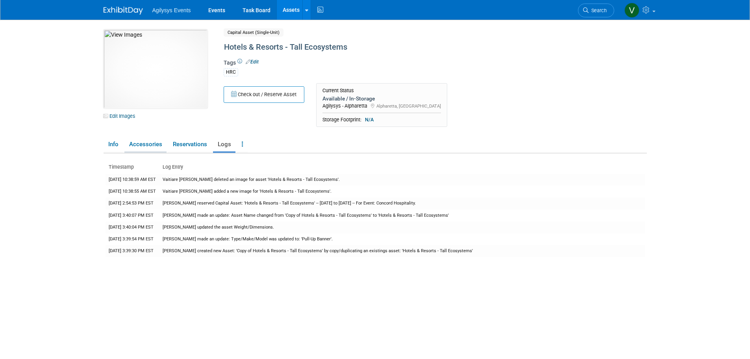
click at [126, 149] on link "Accessories" at bounding box center [145, 144] width 42 height 14
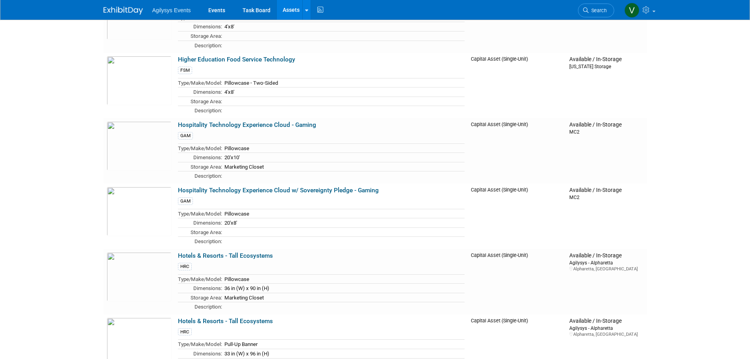
scroll to position [2198, 0]
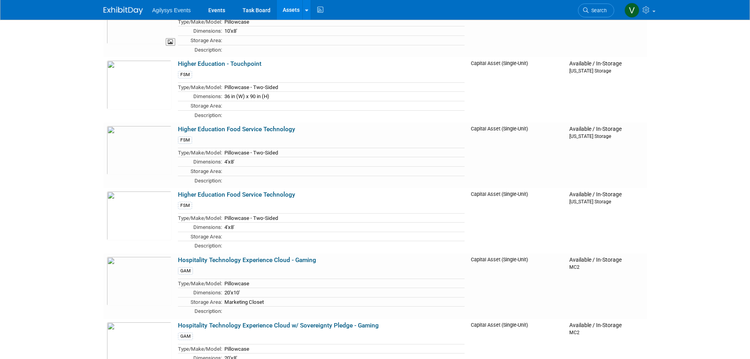
click at [172, 4] on li "Agilysys Events" at bounding box center [177, 7] width 50 height 11
click at [175, 11] on span "Agilysys Events" at bounding box center [171, 10] width 39 height 6
click at [124, 10] on img at bounding box center [123, 11] width 39 height 8
